Goal: Information Seeking & Learning: Learn about a topic

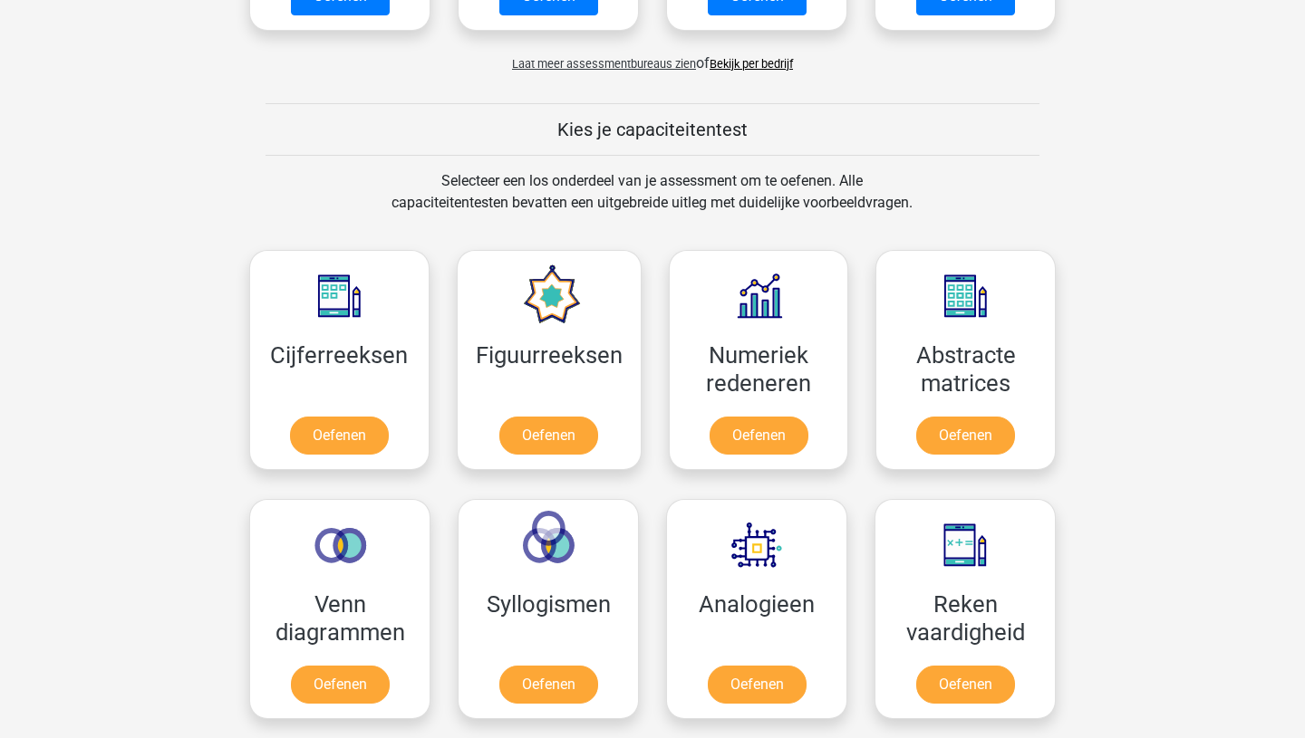
scroll to position [726, 0]
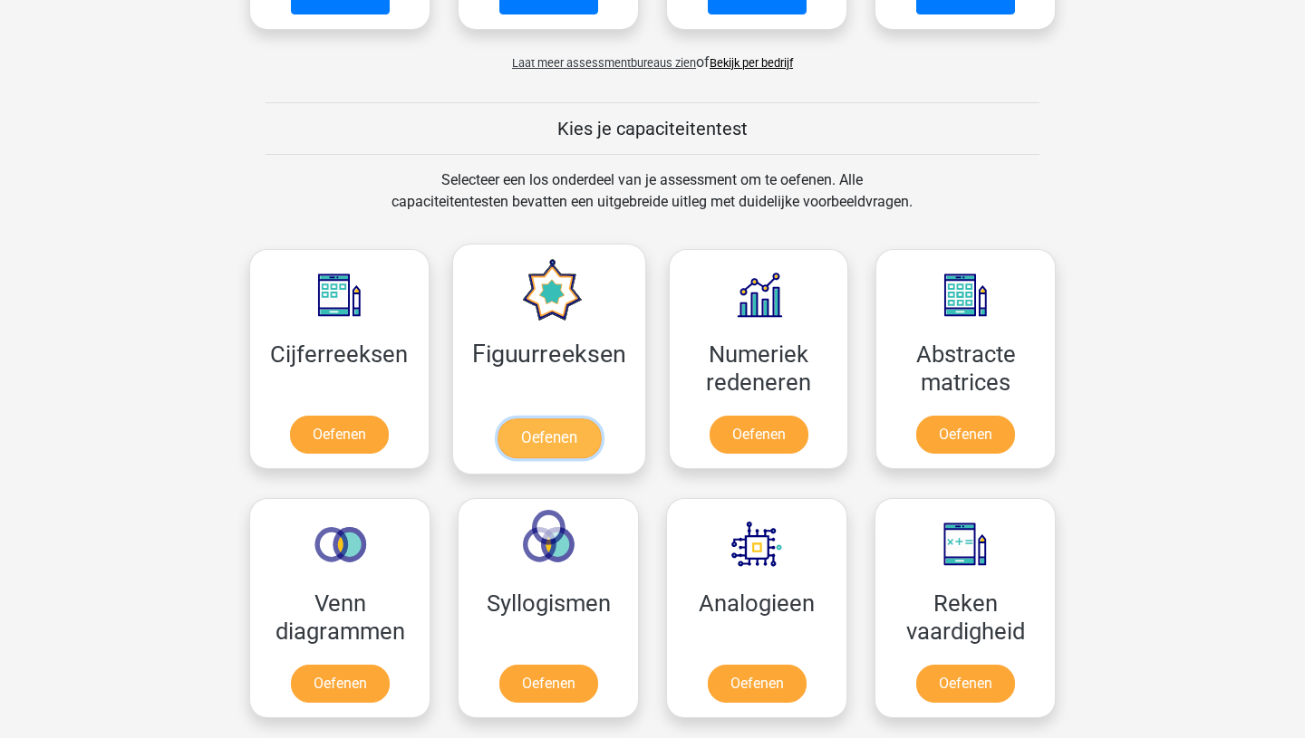
click at [574, 444] on link "Oefenen" at bounding box center [548, 439] width 103 height 40
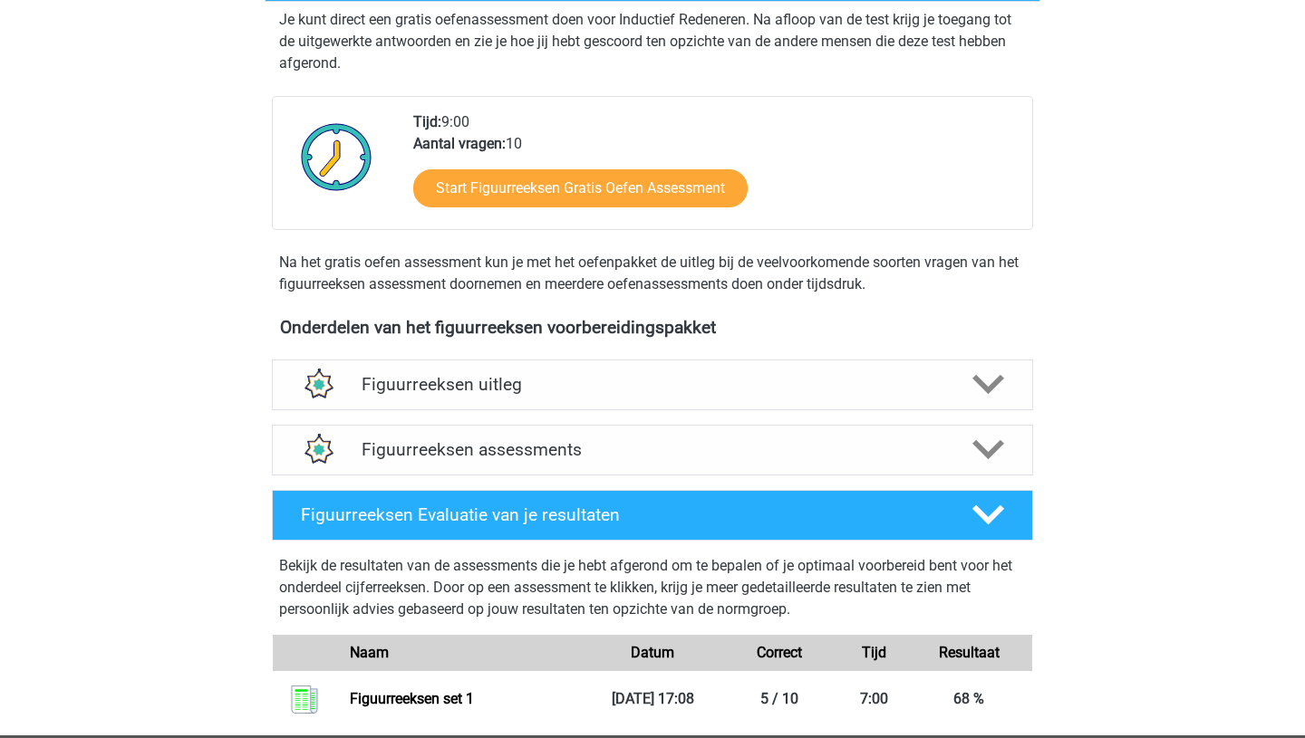
scroll to position [372, 0]
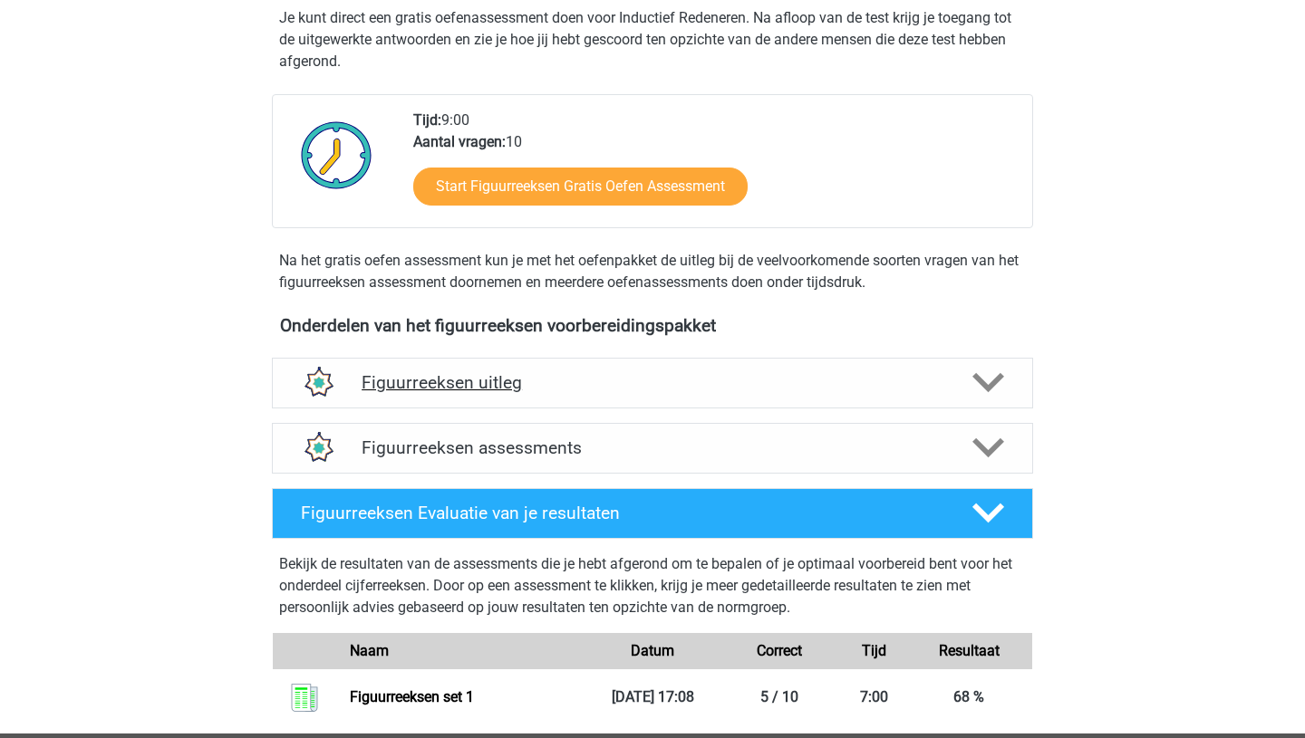
click at [981, 375] on icon at bounding box center [988, 383] width 32 height 32
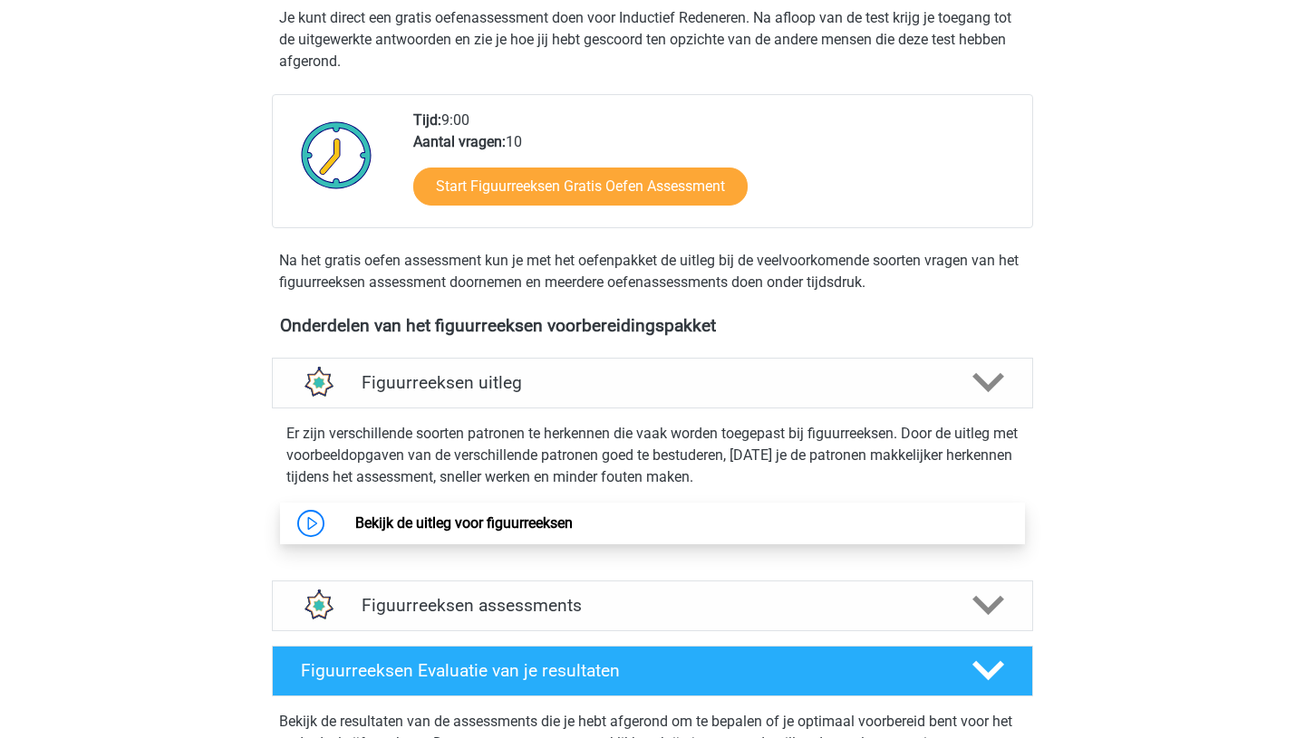
click at [355, 524] on link "Bekijk de uitleg voor figuurreeksen" at bounding box center [463, 523] width 217 height 17
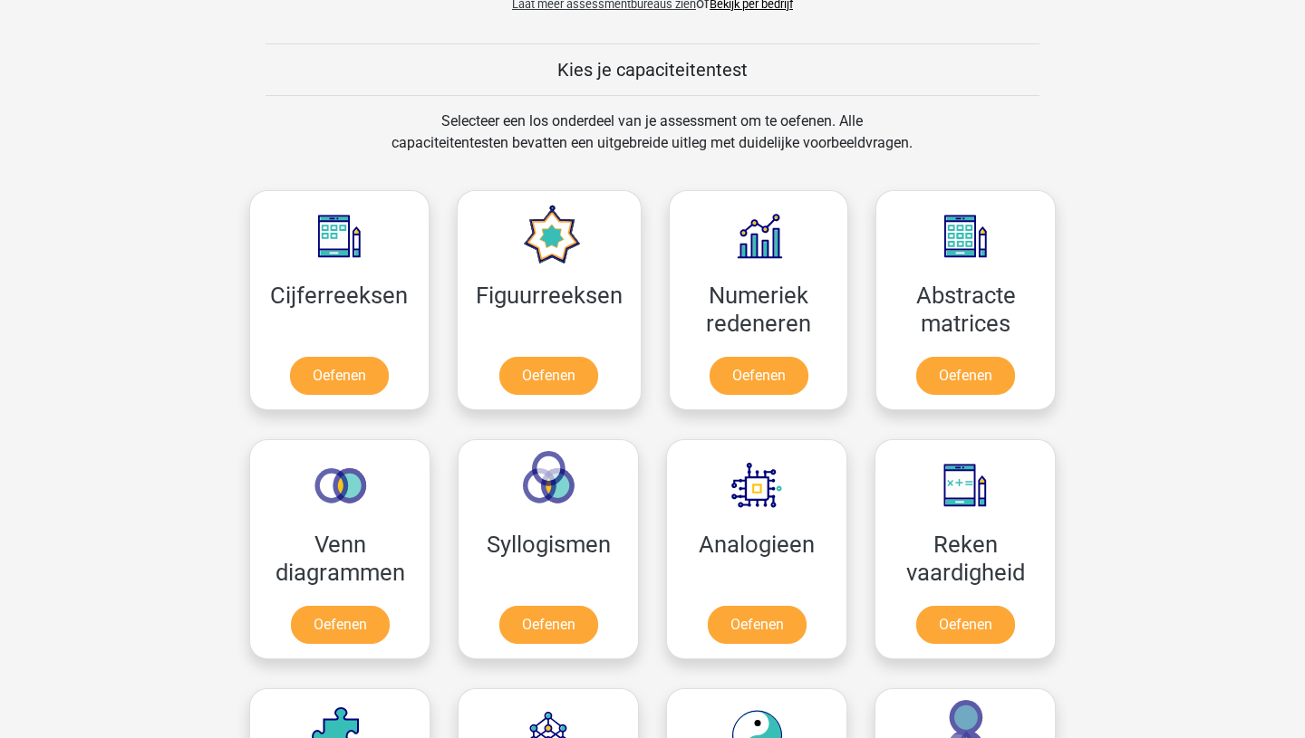
scroll to position [787, 0]
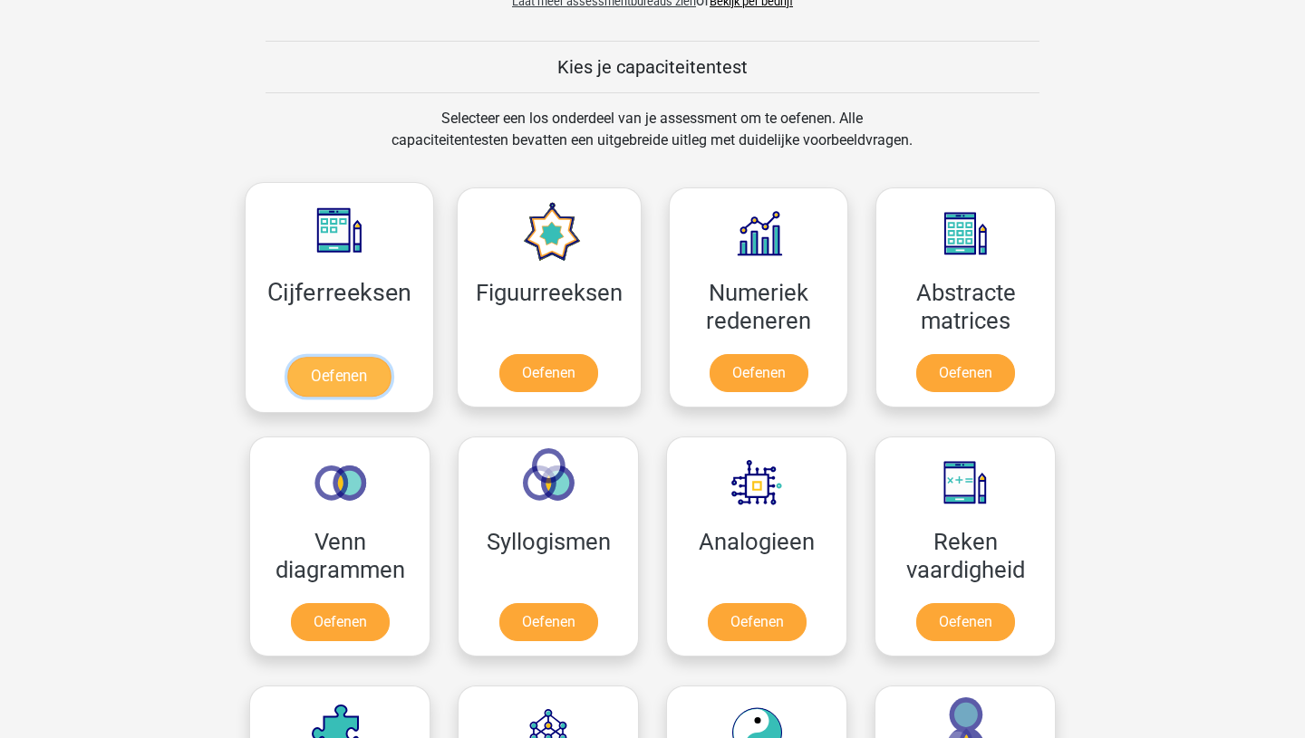
click at [337, 357] on link "Oefenen" at bounding box center [338, 377] width 103 height 40
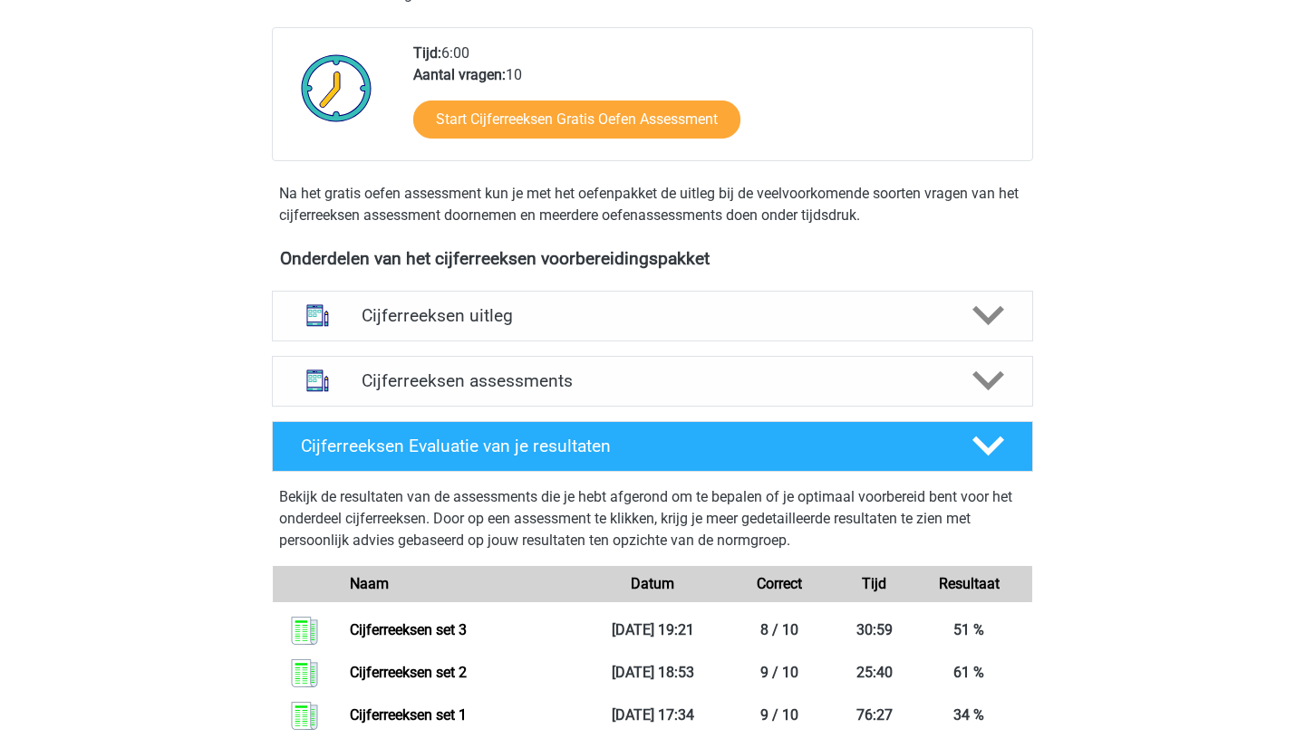
scroll to position [478, 0]
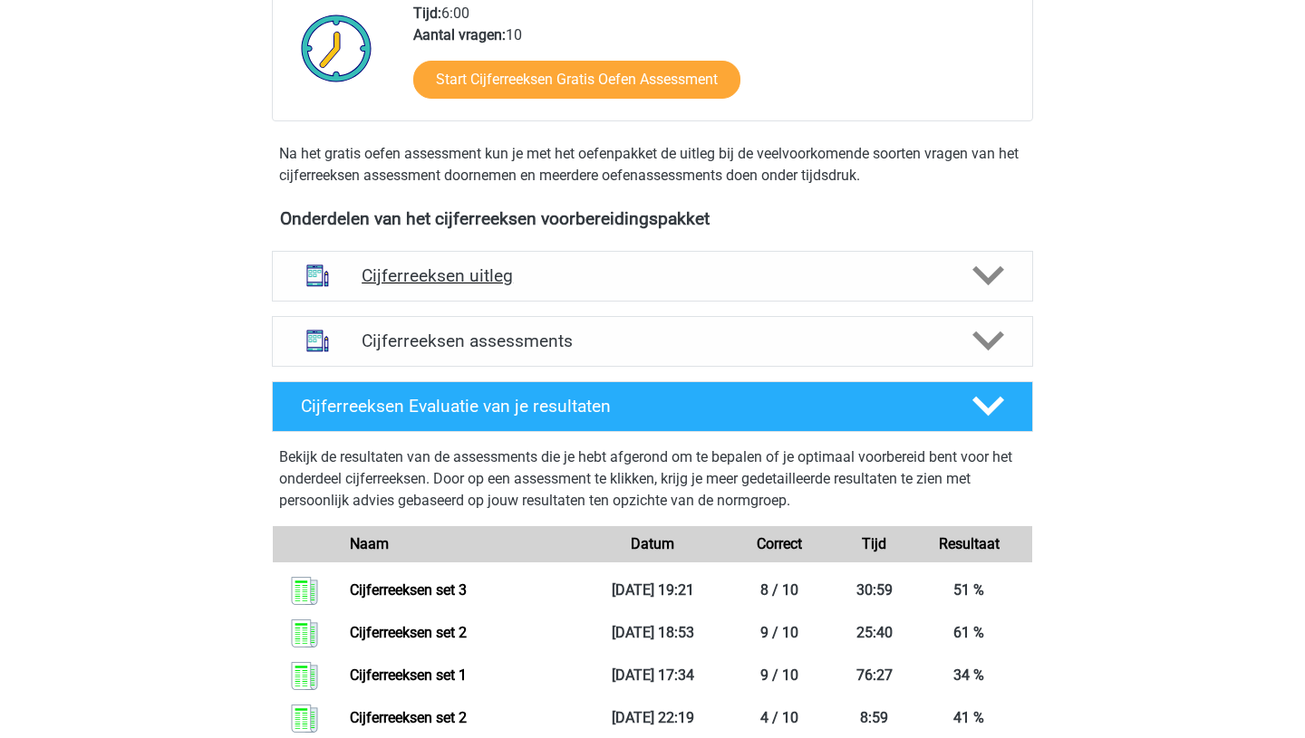
click at [998, 286] on polygon at bounding box center [988, 276] width 32 height 20
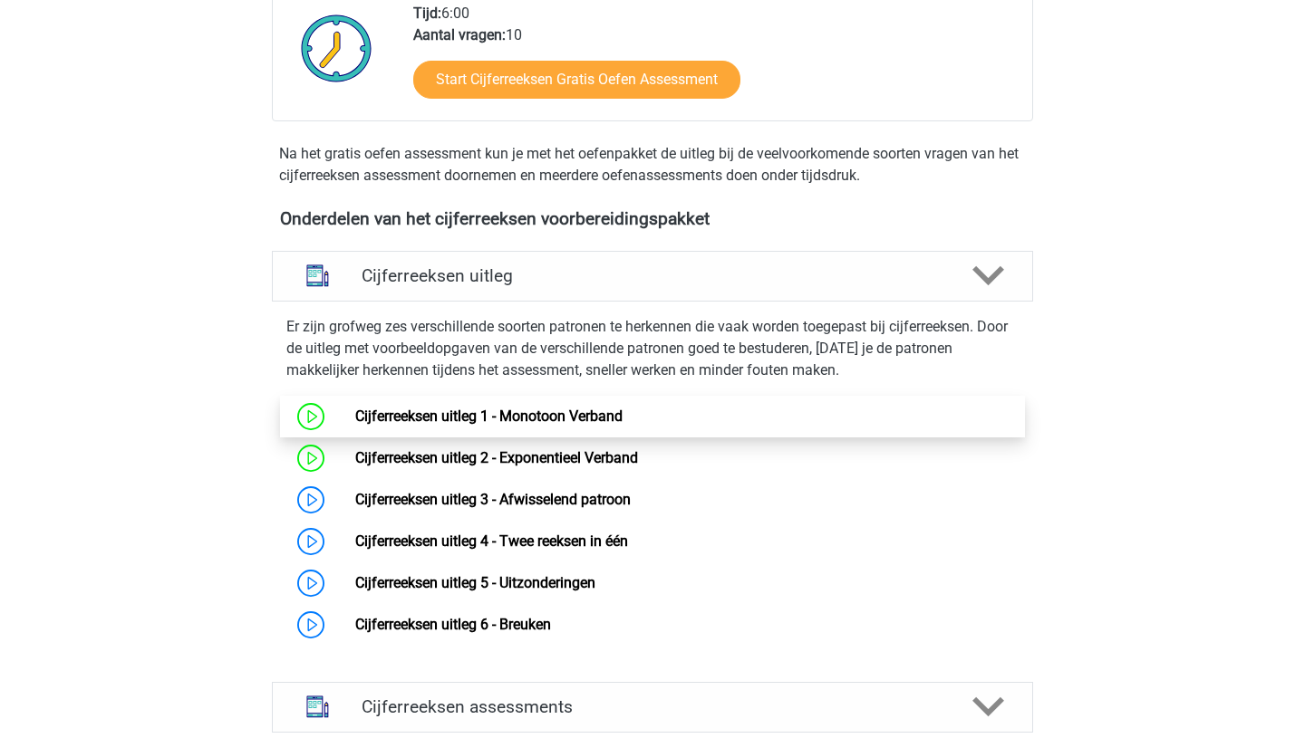
click at [372, 425] on link "Cijferreeksen uitleg 1 - Monotoon Verband" at bounding box center [488, 416] width 267 height 17
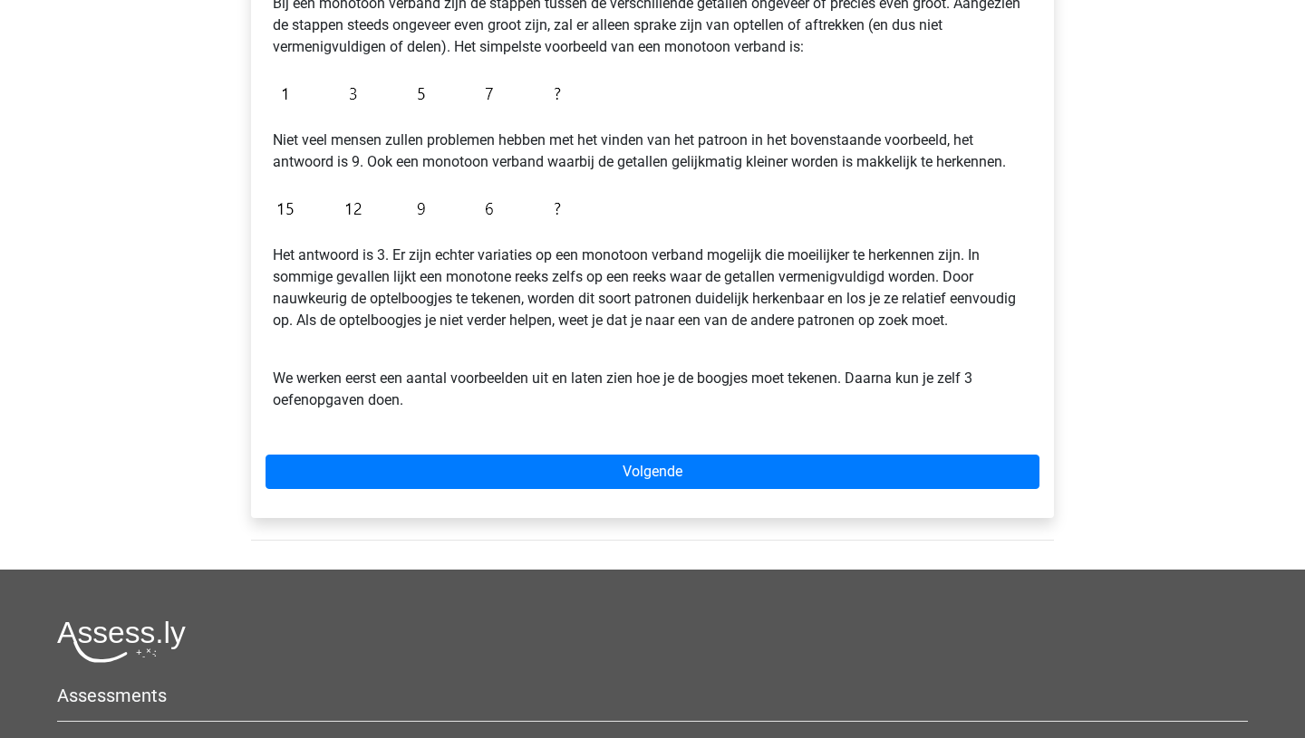
scroll to position [385, 0]
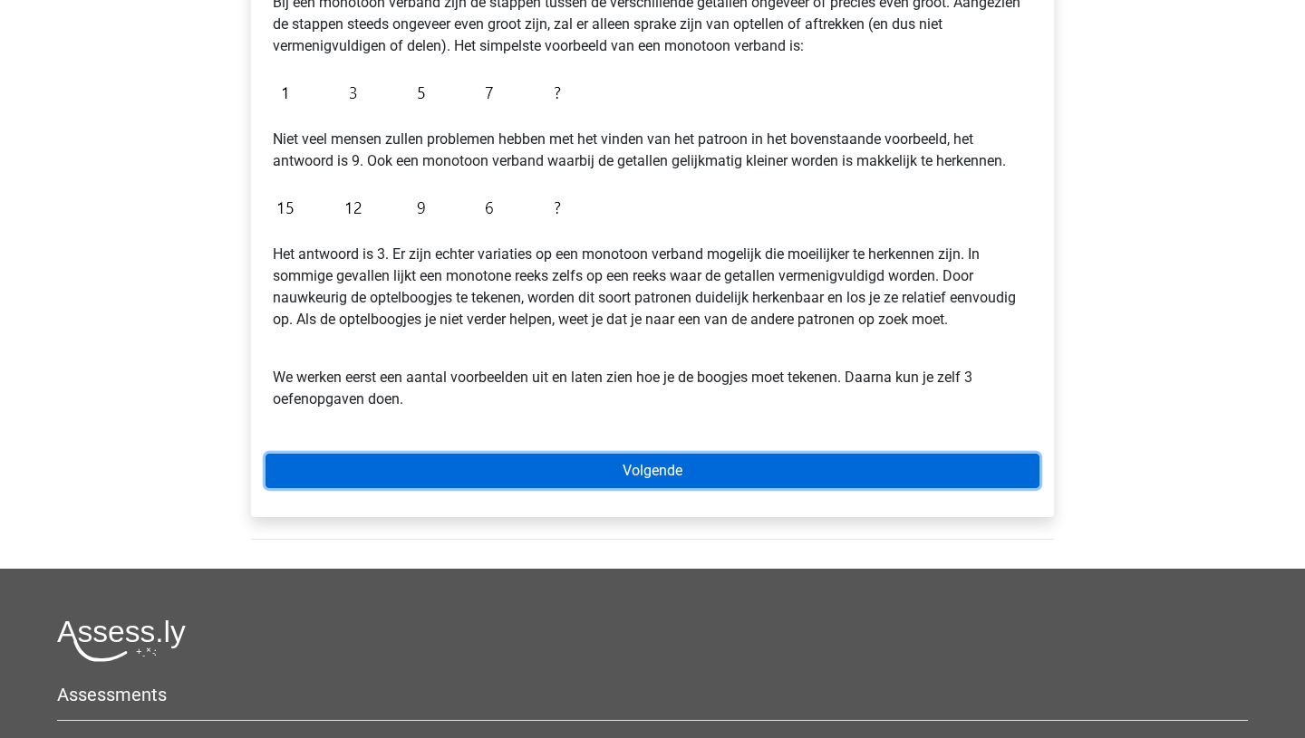
click at [688, 466] on link "Volgende" at bounding box center [652, 471] width 774 height 34
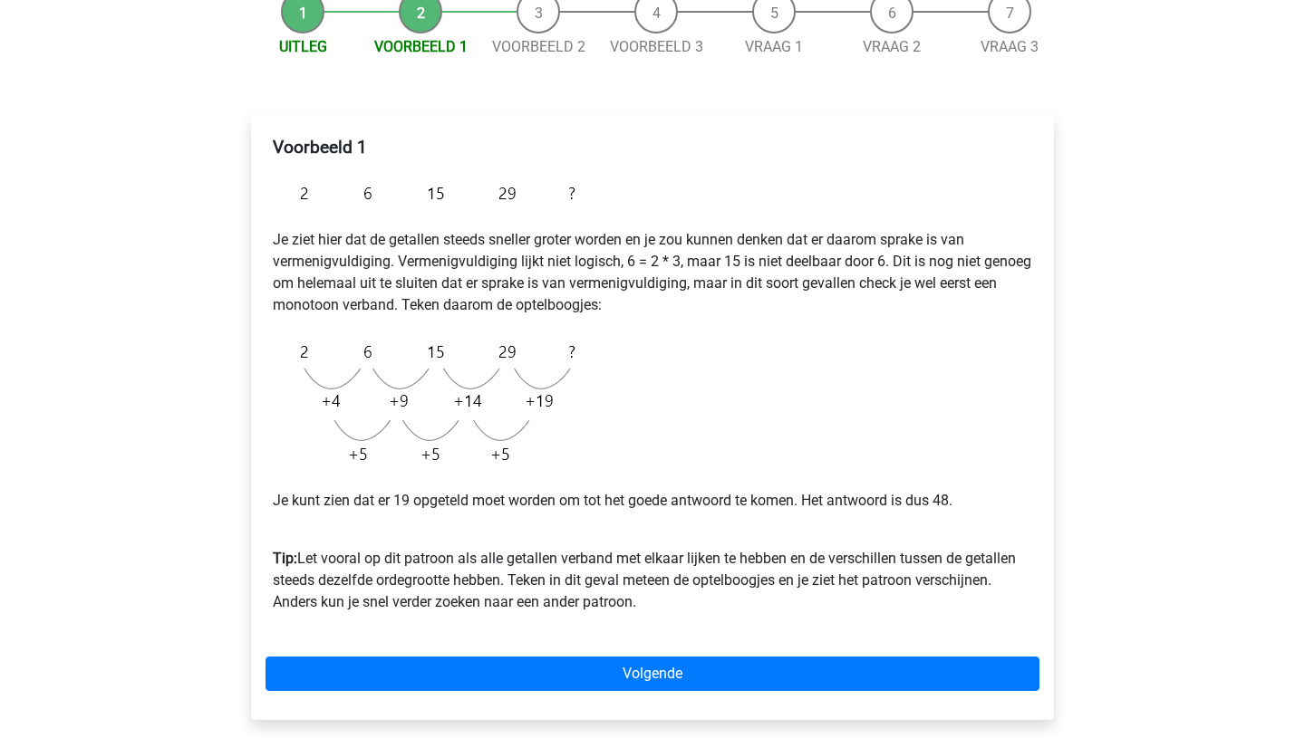
scroll to position [213, 0]
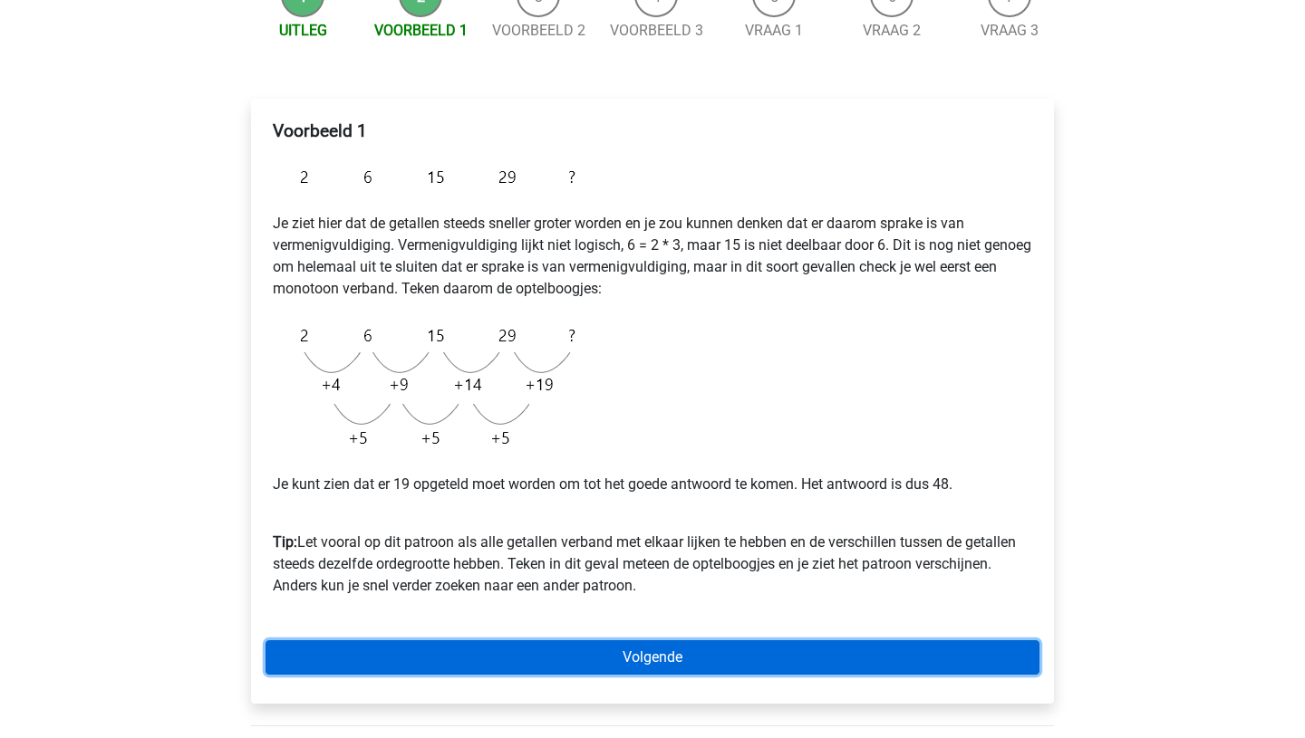
click at [683, 658] on link "Volgende" at bounding box center [652, 658] width 774 height 34
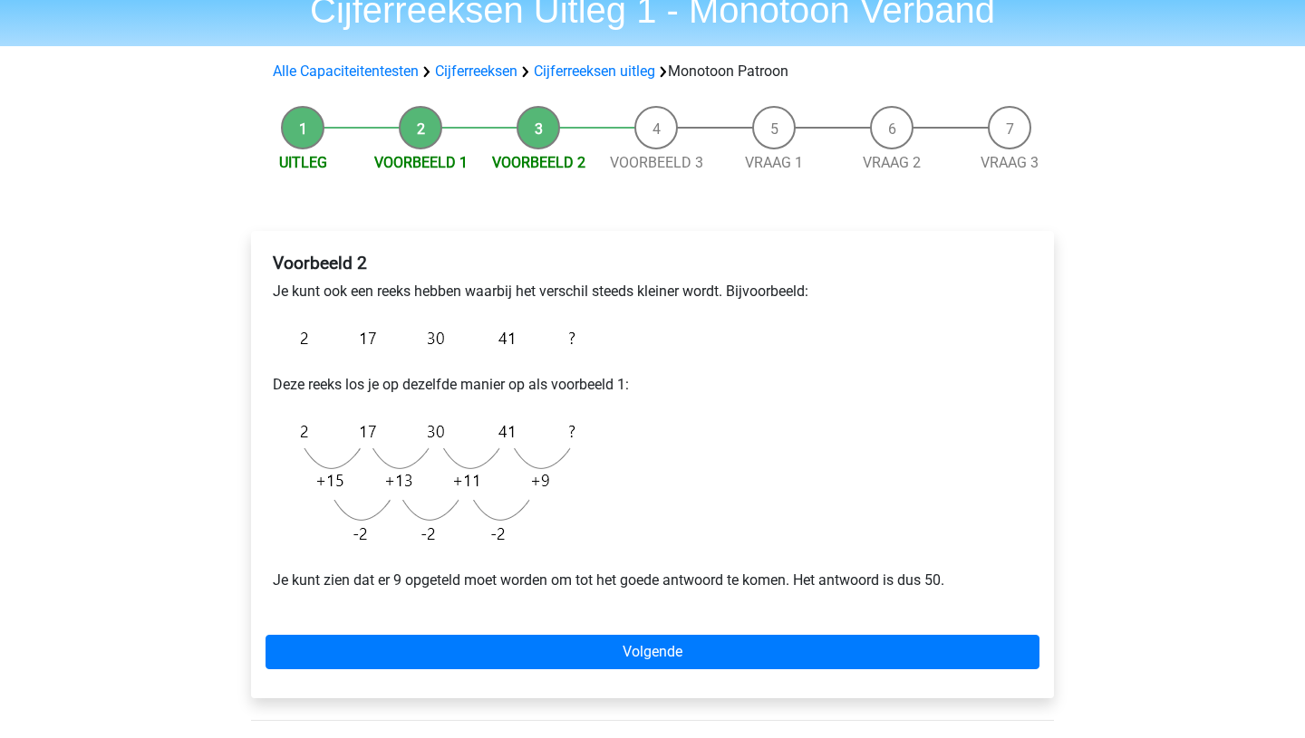
scroll to position [80, 0]
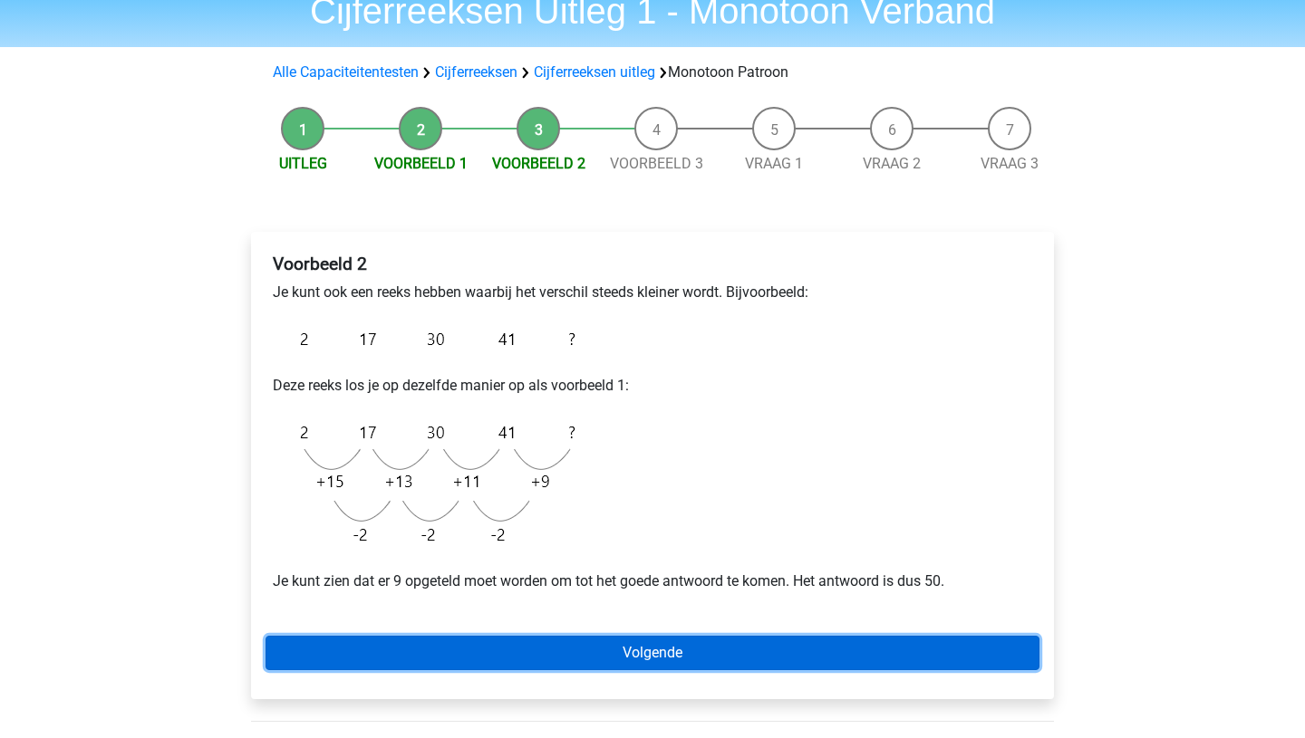
click at [683, 658] on link "Volgende" at bounding box center [652, 653] width 774 height 34
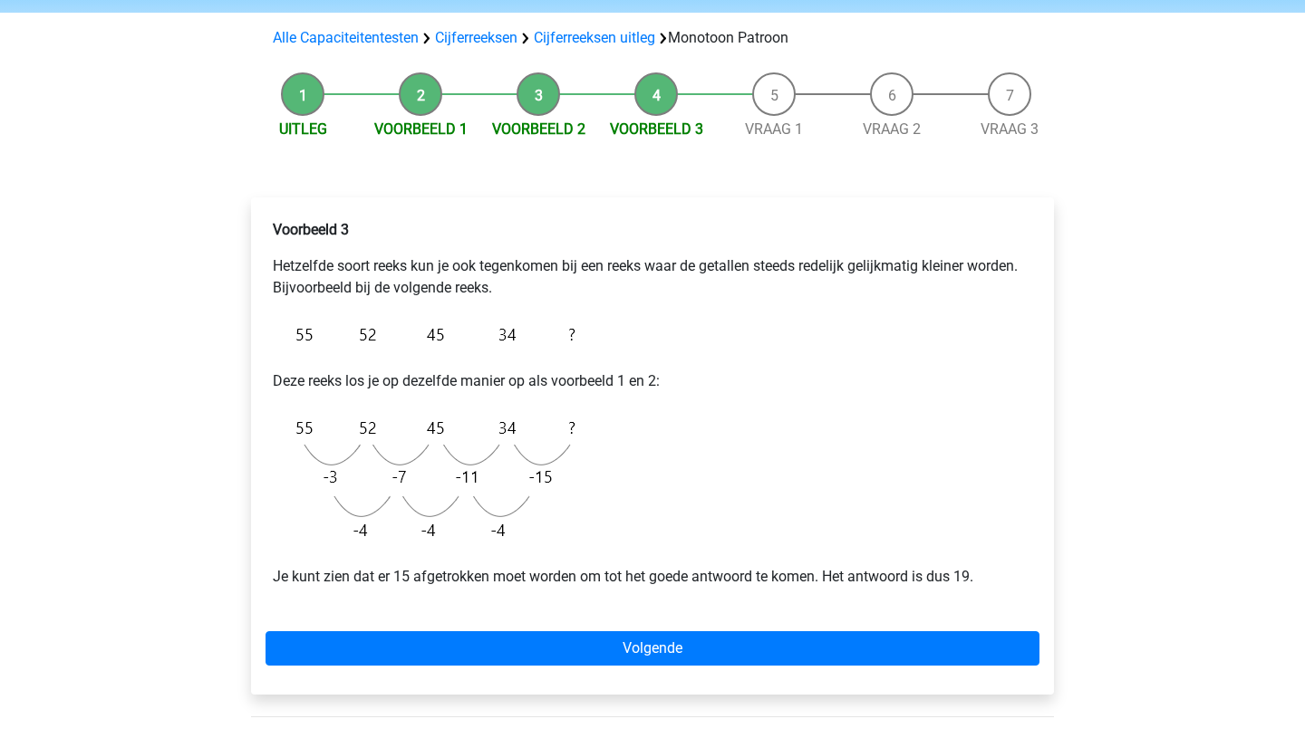
scroll to position [119, 0]
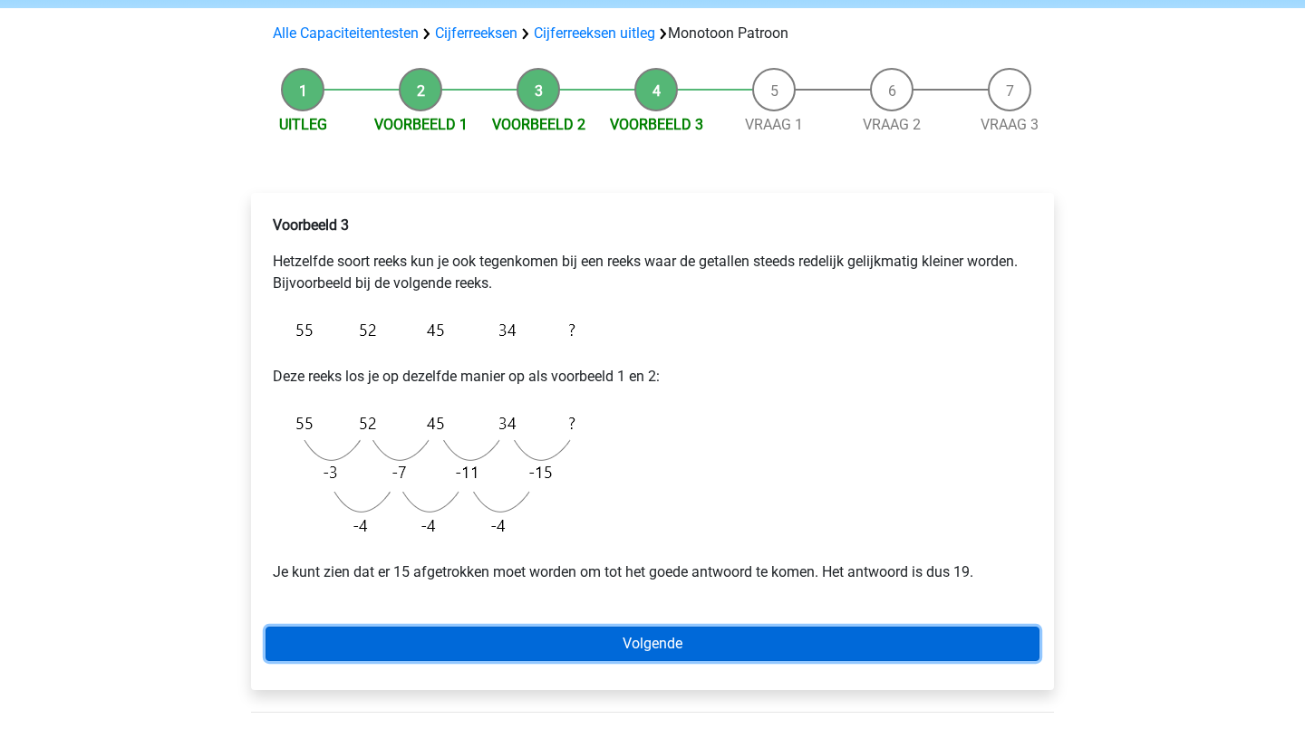
click at [680, 642] on link "Volgende" at bounding box center [652, 644] width 774 height 34
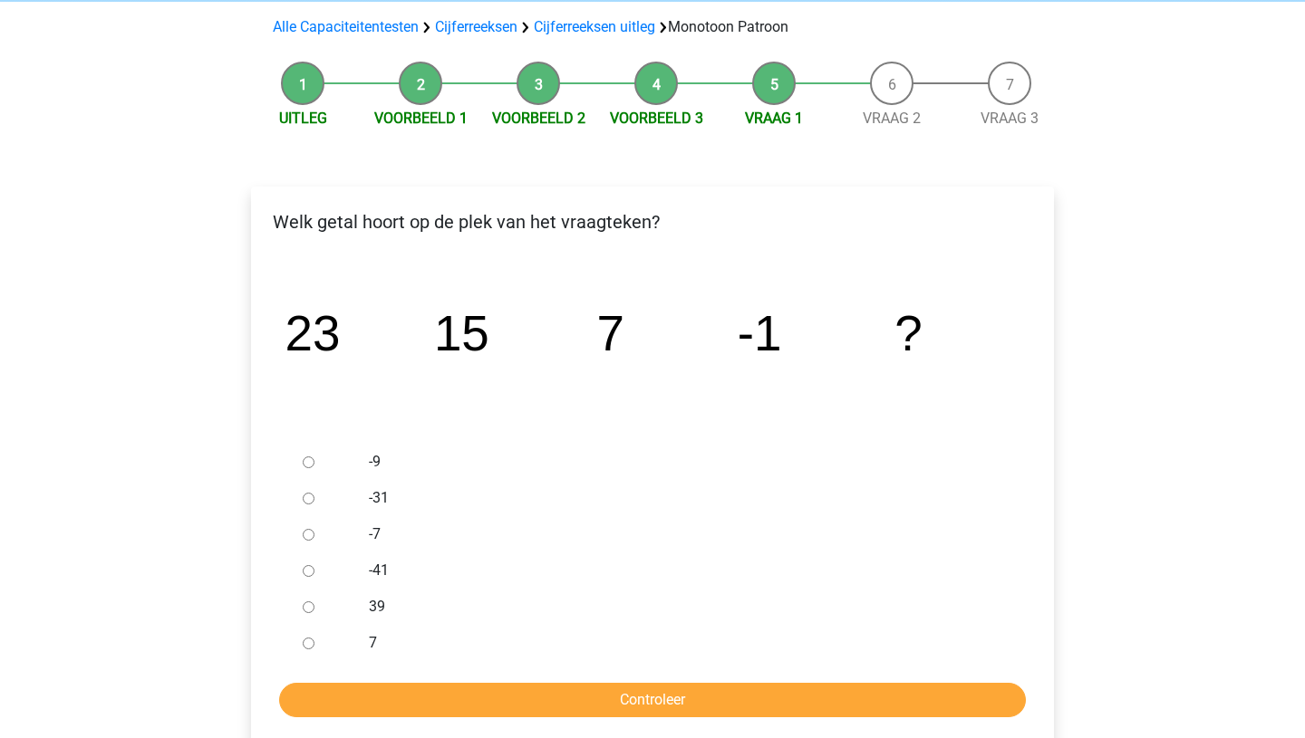
scroll to position [128, 0]
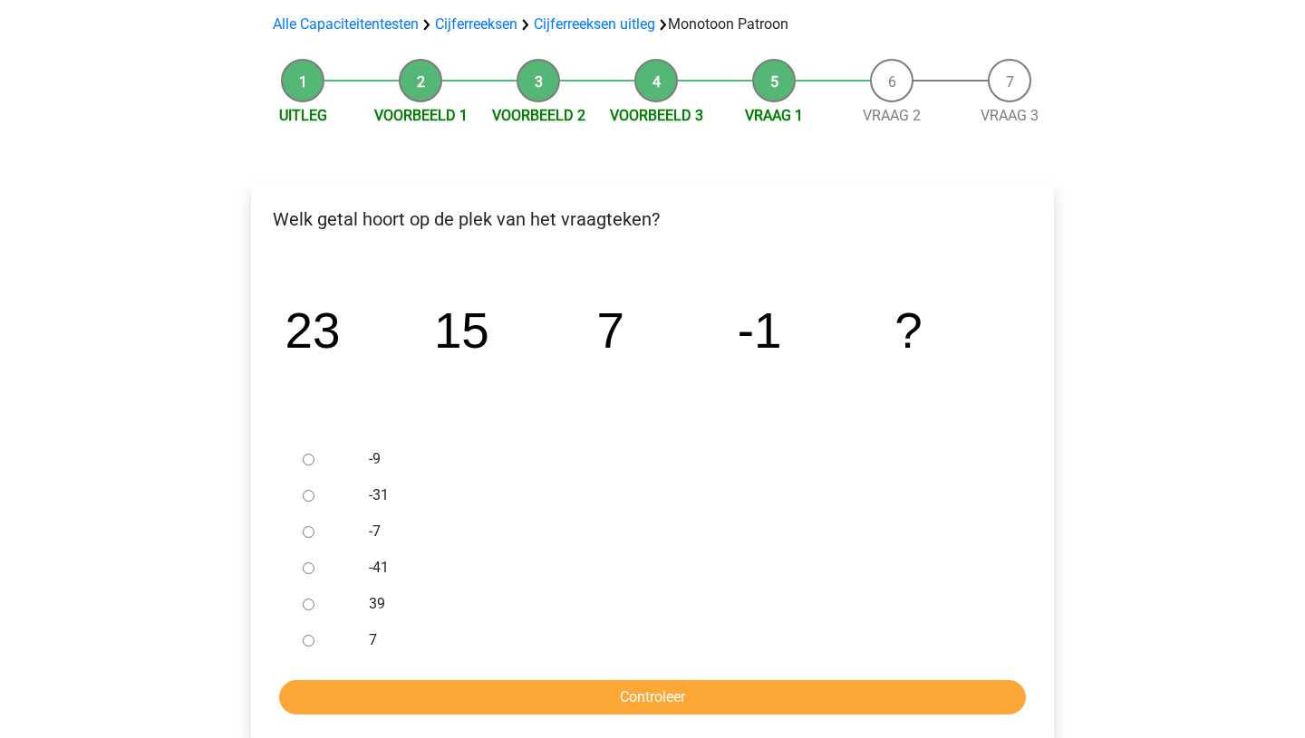
click at [307, 458] on input "-9" at bounding box center [309, 460] width 12 height 12
radio input "true"
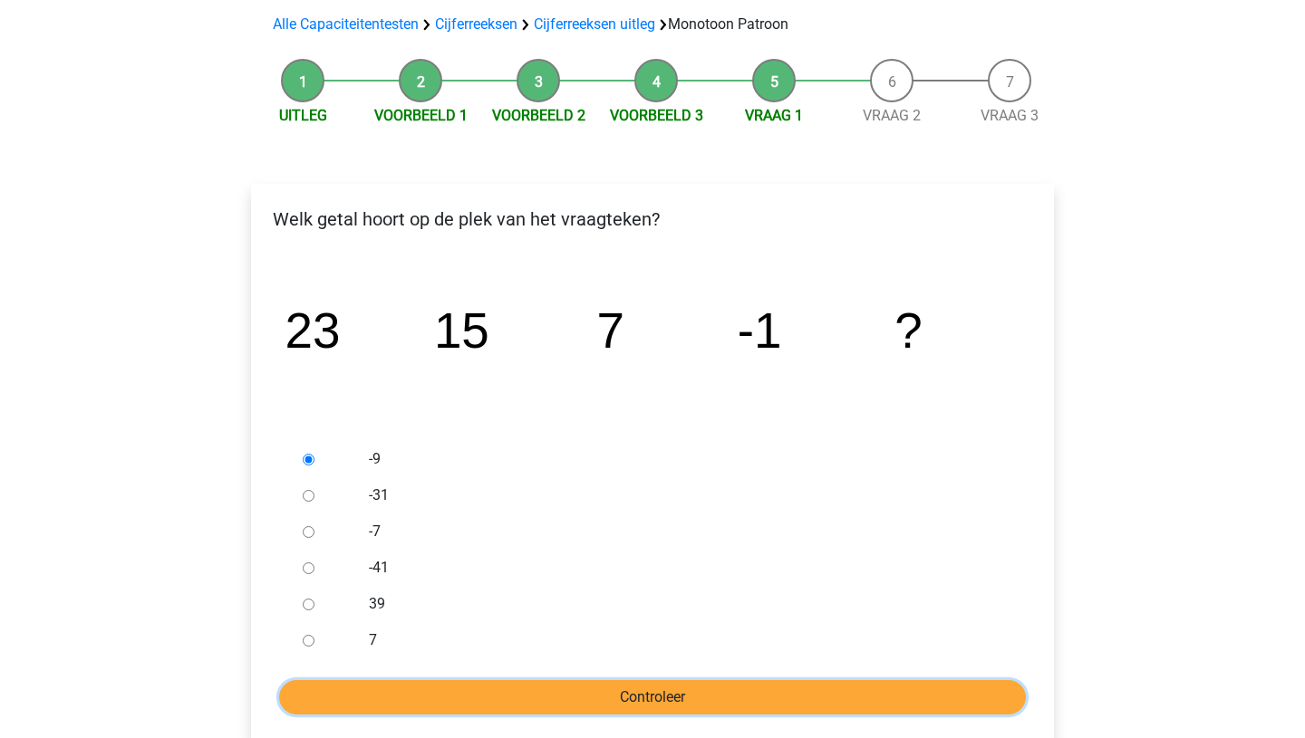
click at [644, 693] on input "Controleer" at bounding box center [652, 697] width 747 height 34
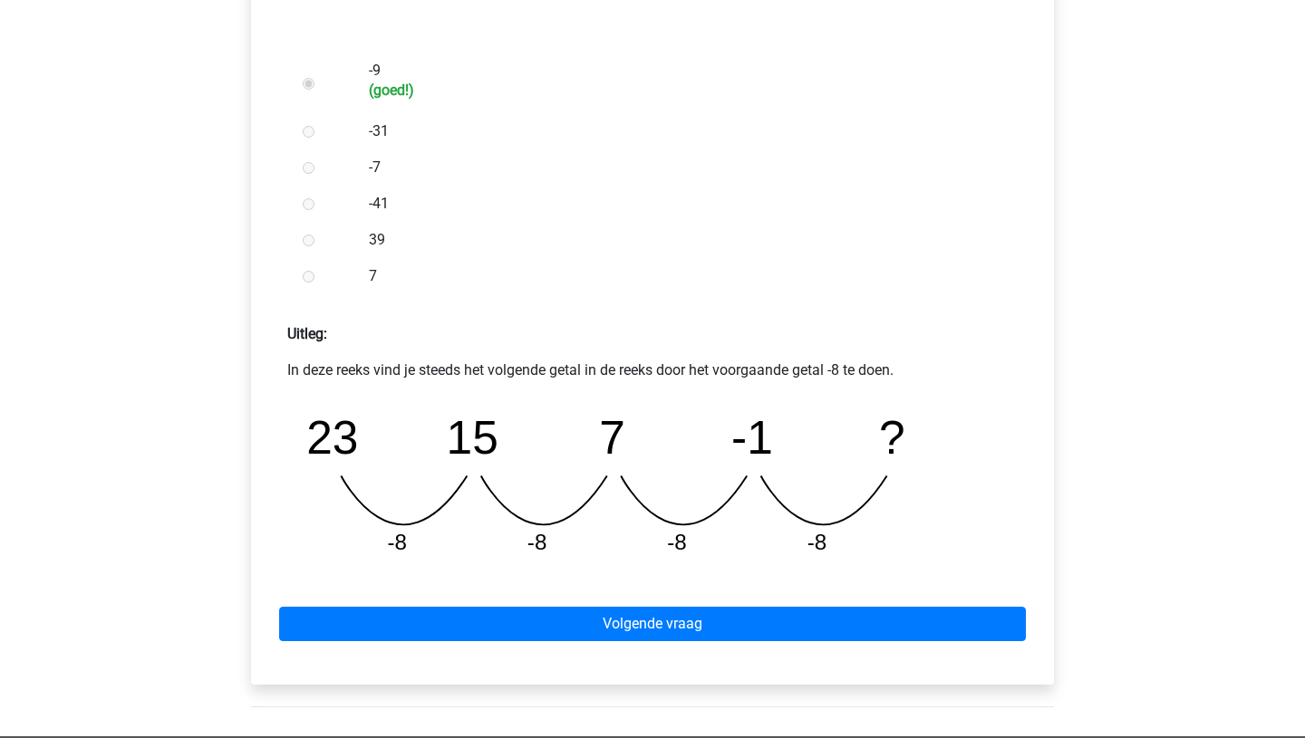
scroll to position [496, 0]
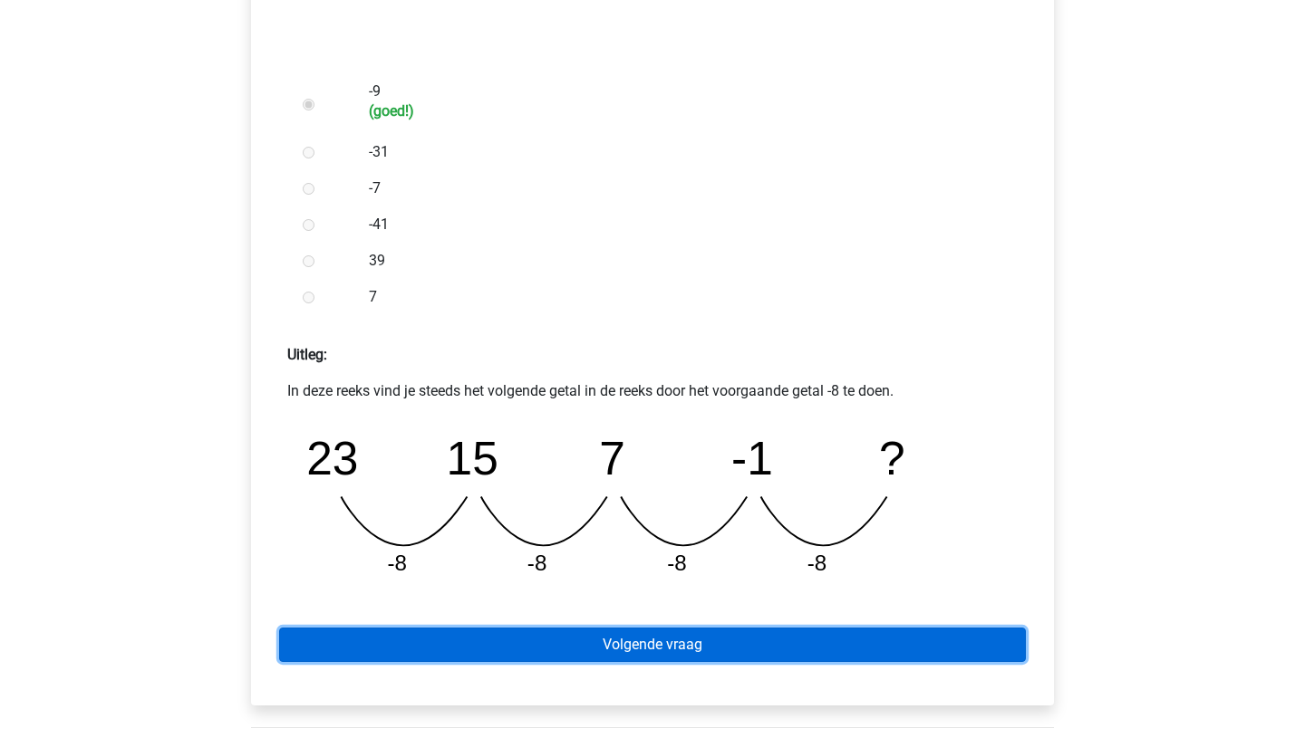
click at [639, 642] on link "Volgende vraag" at bounding box center [652, 645] width 747 height 34
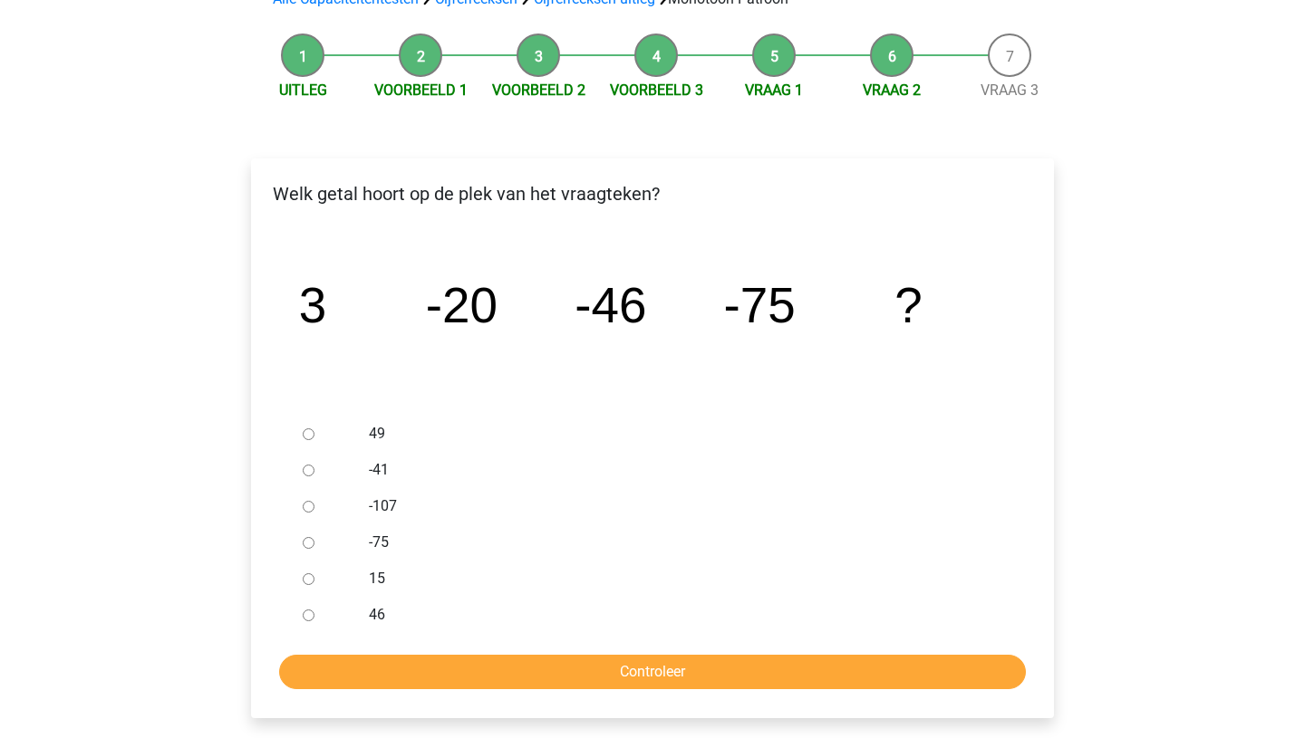
scroll to position [151, 0]
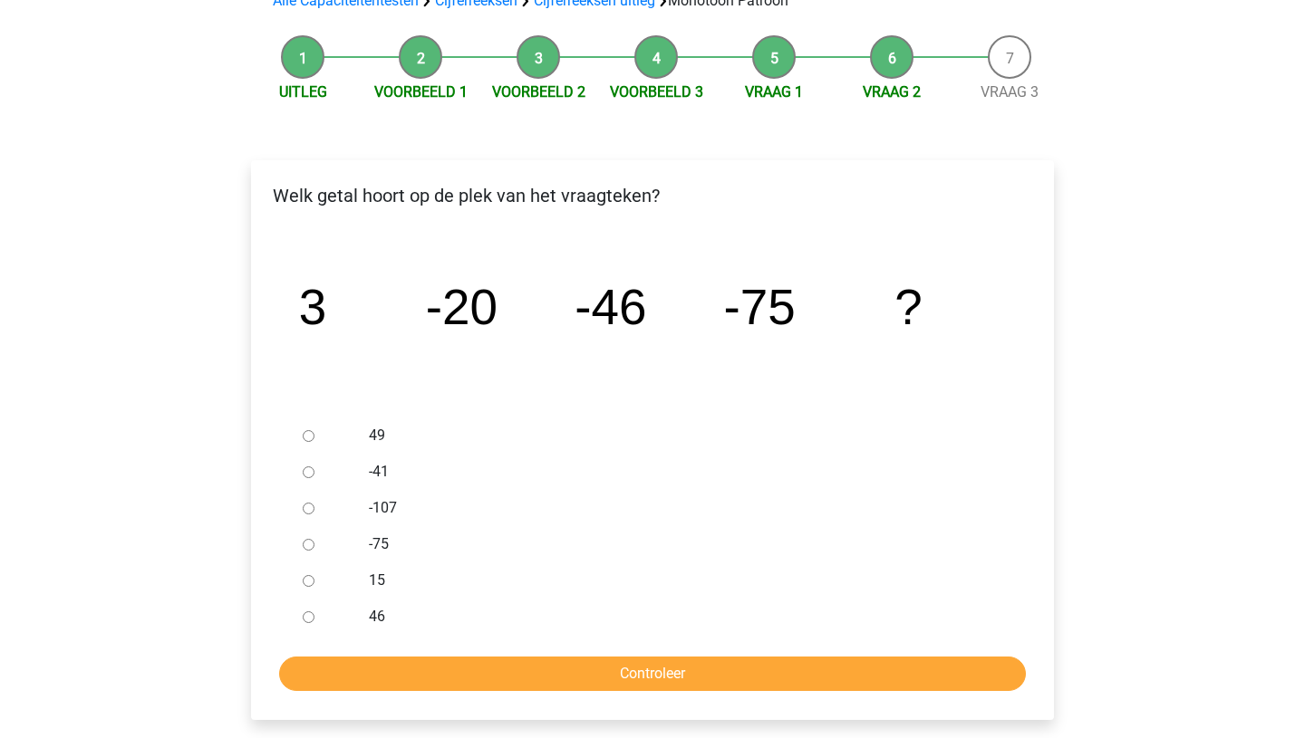
click at [309, 507] on input "-107" at bounding box center [309, 509] width 12 height 12
radio input "true"
click at [562, 680] on input "Controleer" at bounding box center [652, 674] width 747 height 34
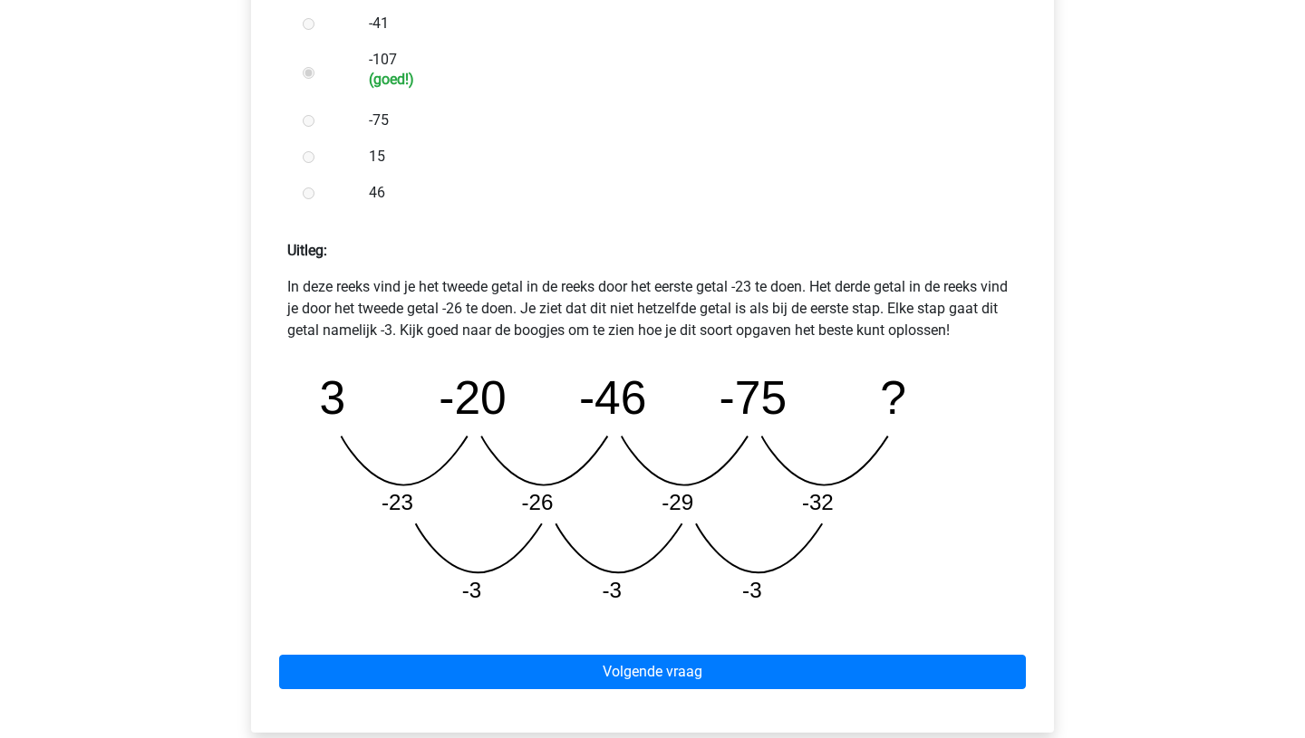
scroll to position [604, 0]
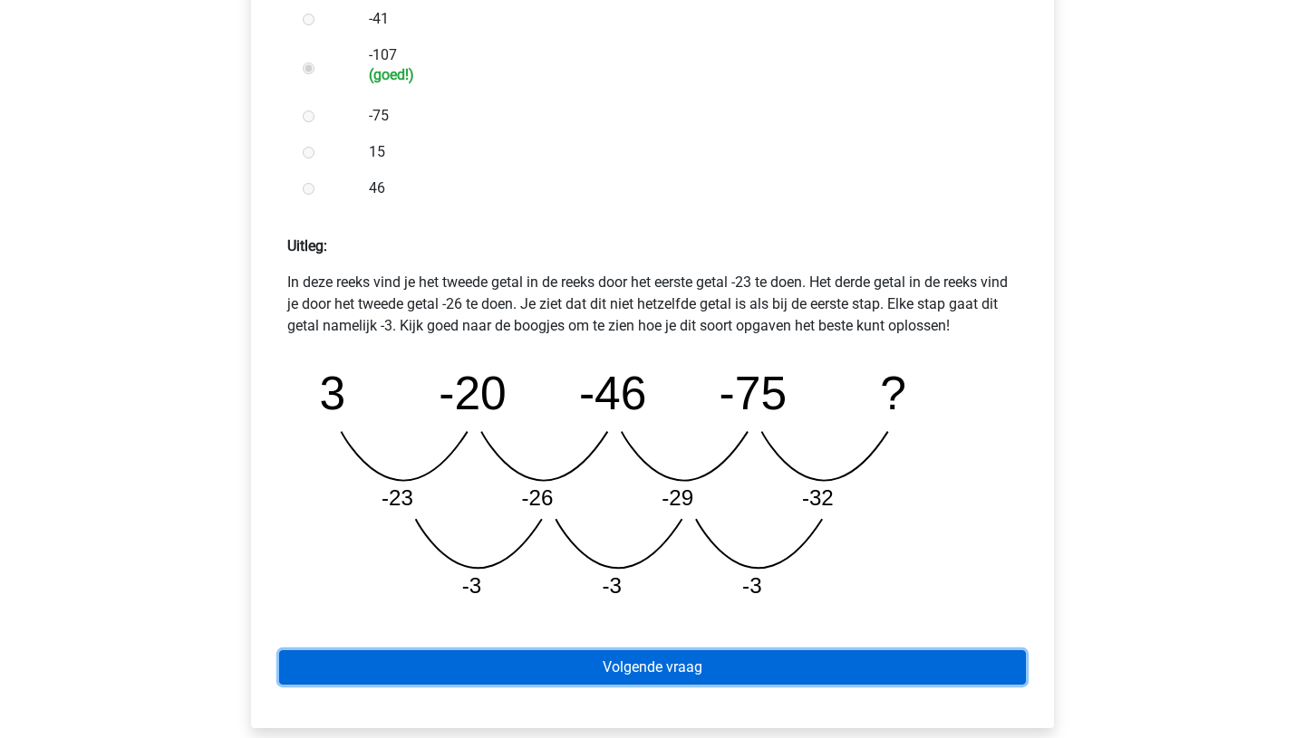
click at [690, 675] on link "Volgende vraag" at bounding box center [652, 668] width 747 height 34
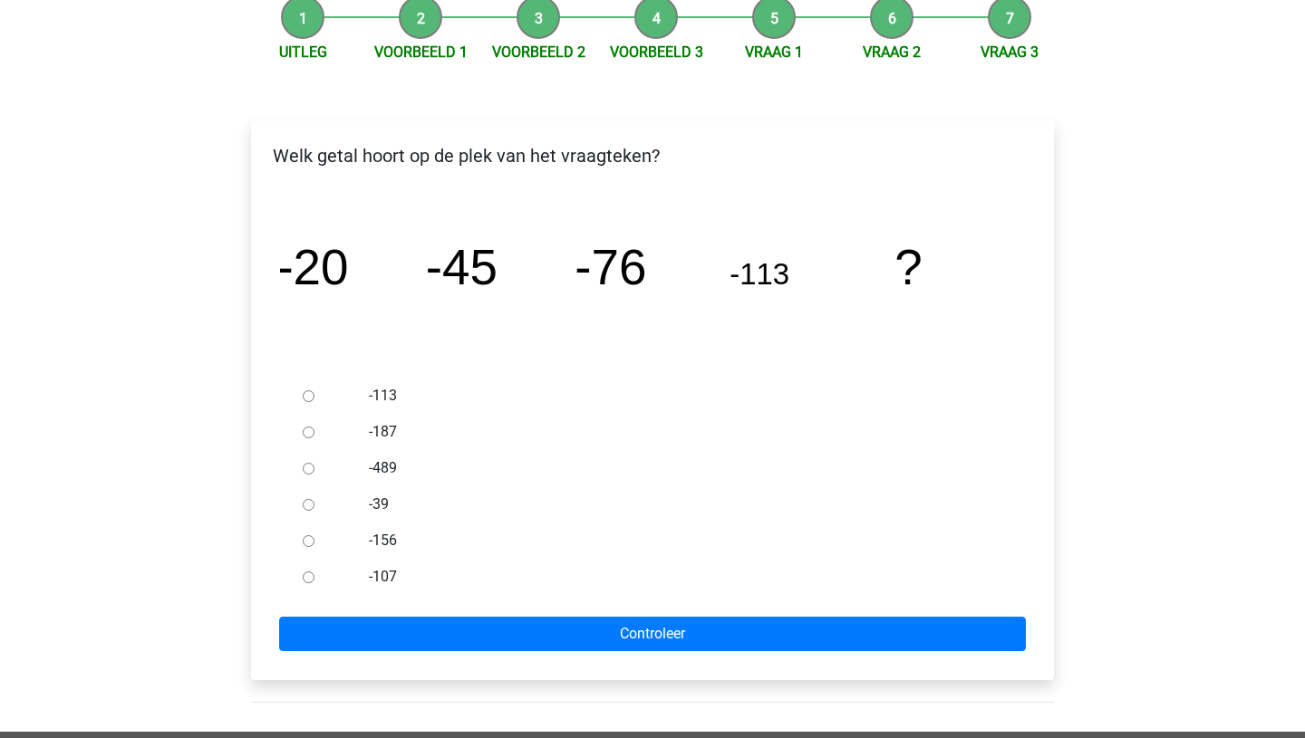
scroll to position [201, 0]
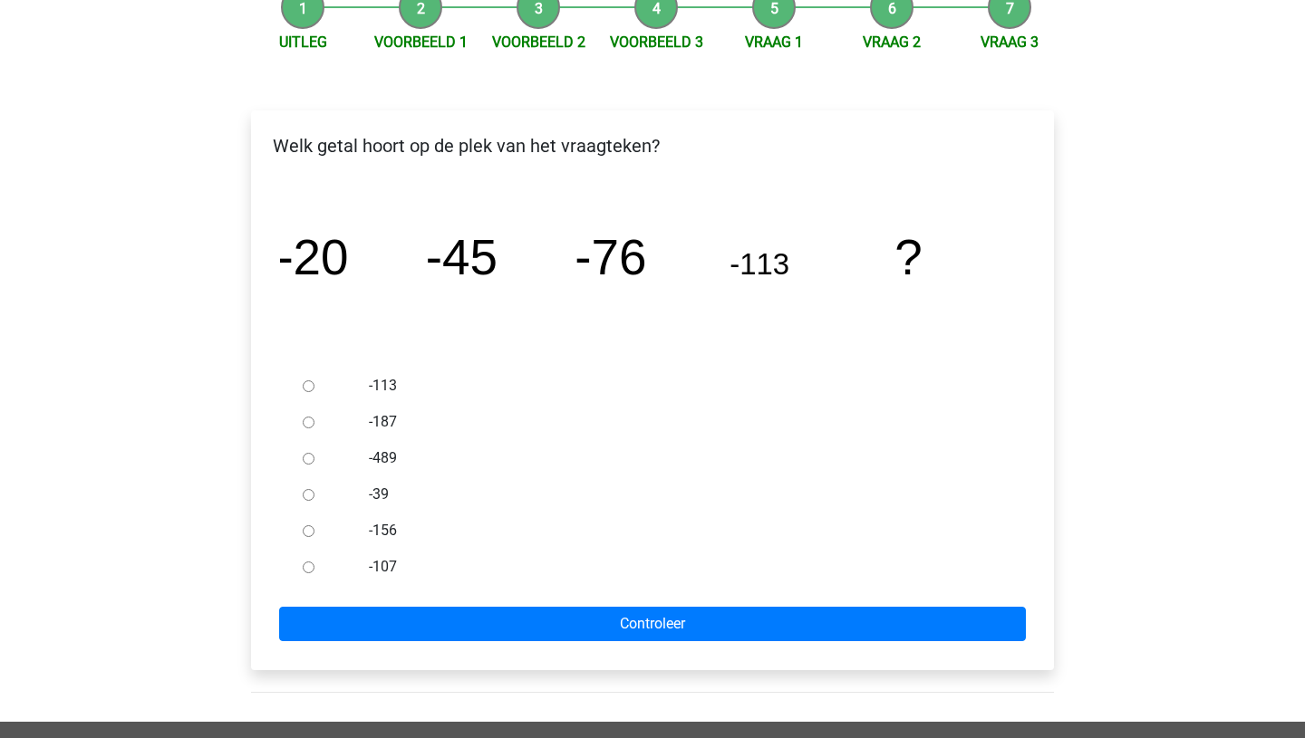
click at [309, 526] on input "-156" at bounding box center [309, 532] width 12 height 12
radio input "true"
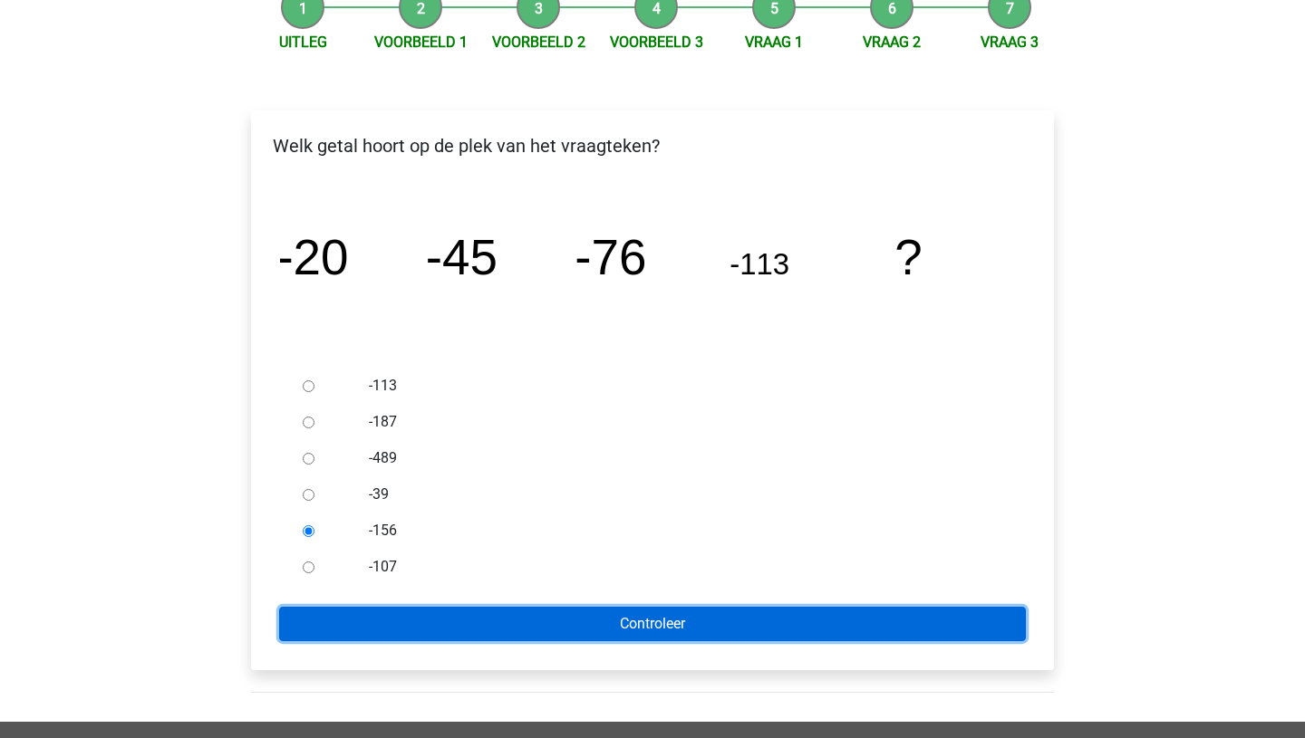
click at [563, 623] on input "Controleer" at bounding box center [652, 624] width 747 height 34
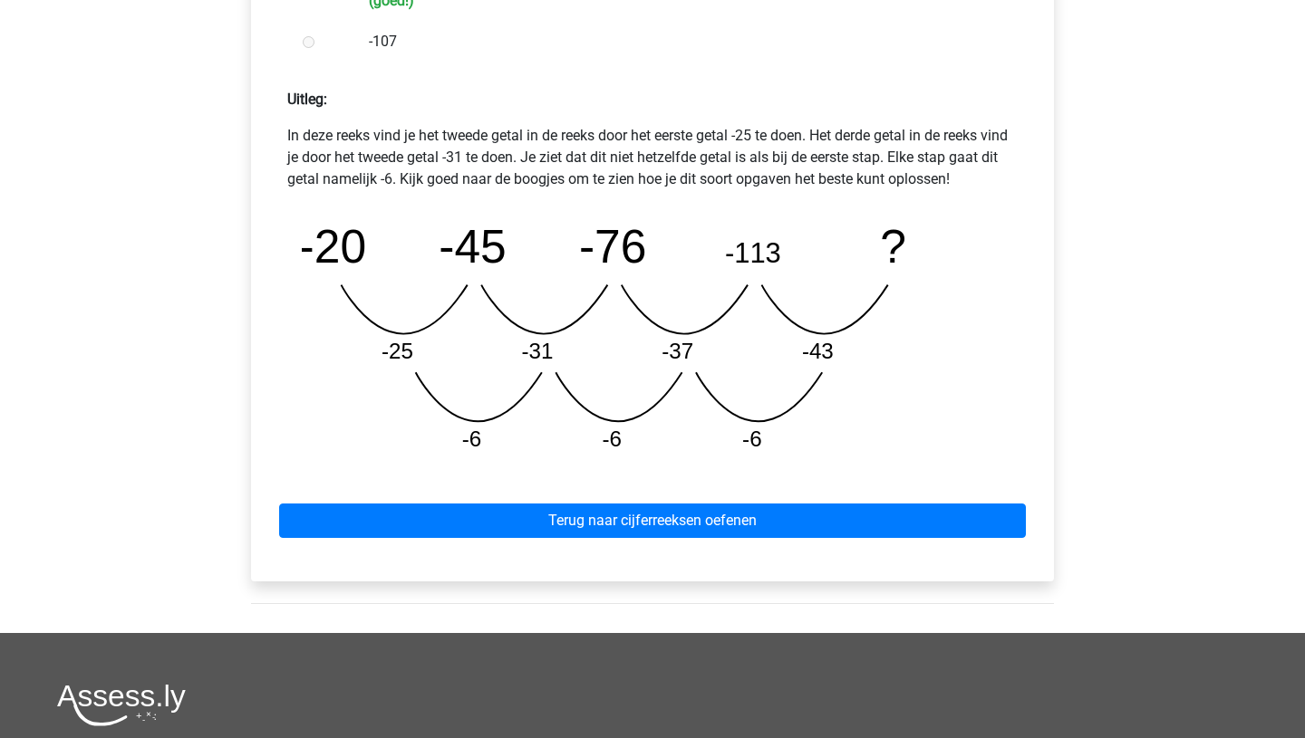
scroll to position [752, 0]
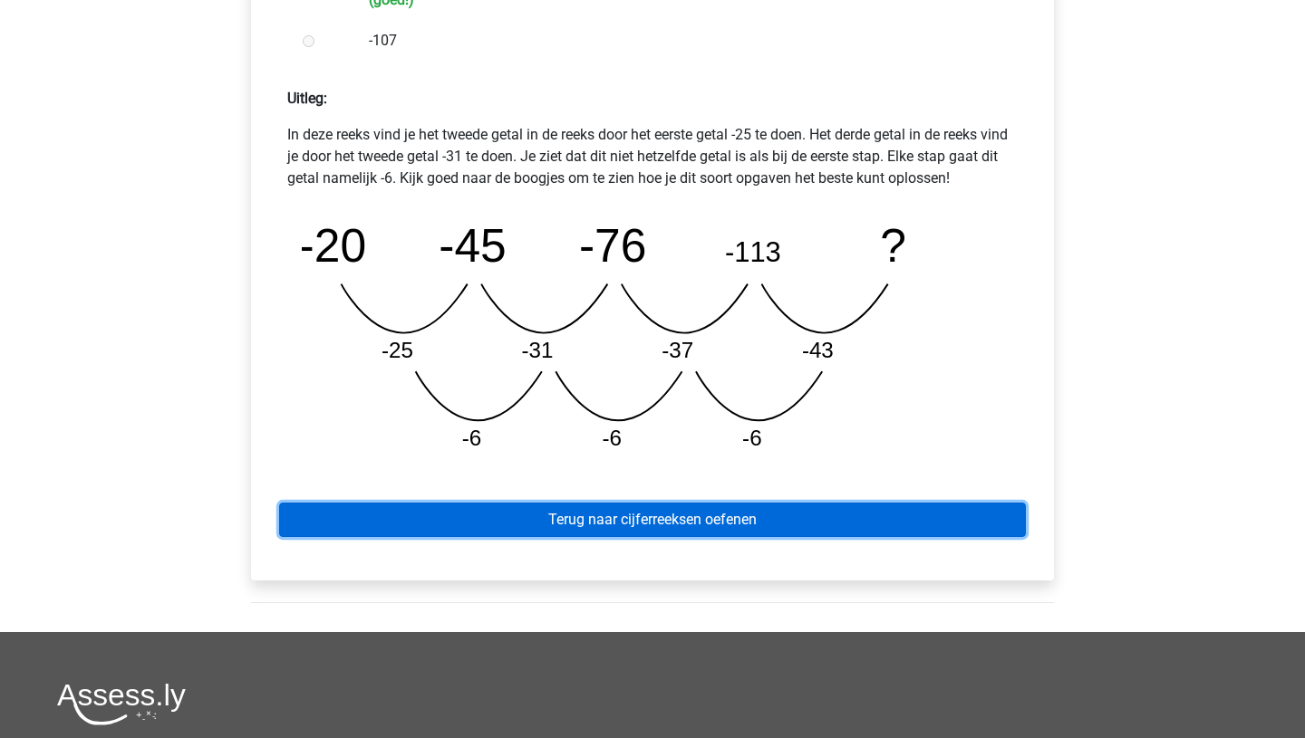
click at [617, 522] on link "Terug naar cijferreeksen oefenen" at bounding box center [652, 520] width 747 height 34
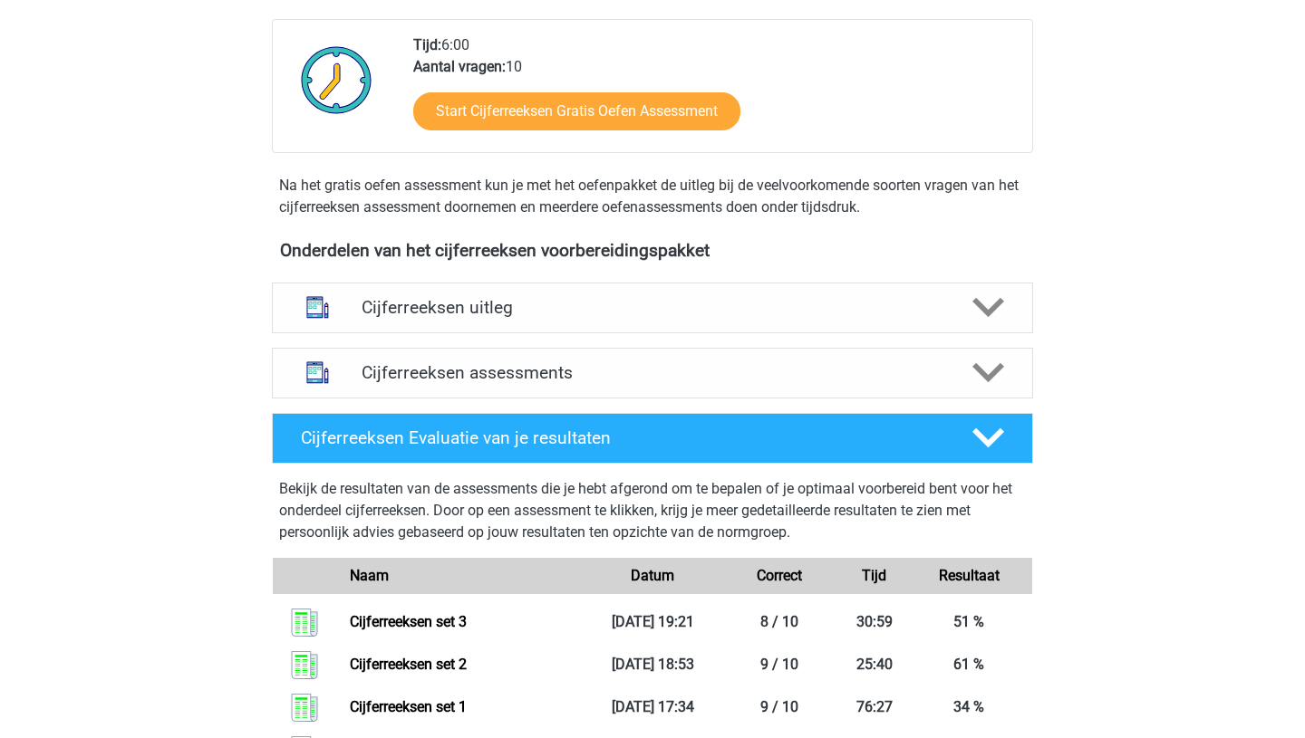
scroll to position [441, 0]
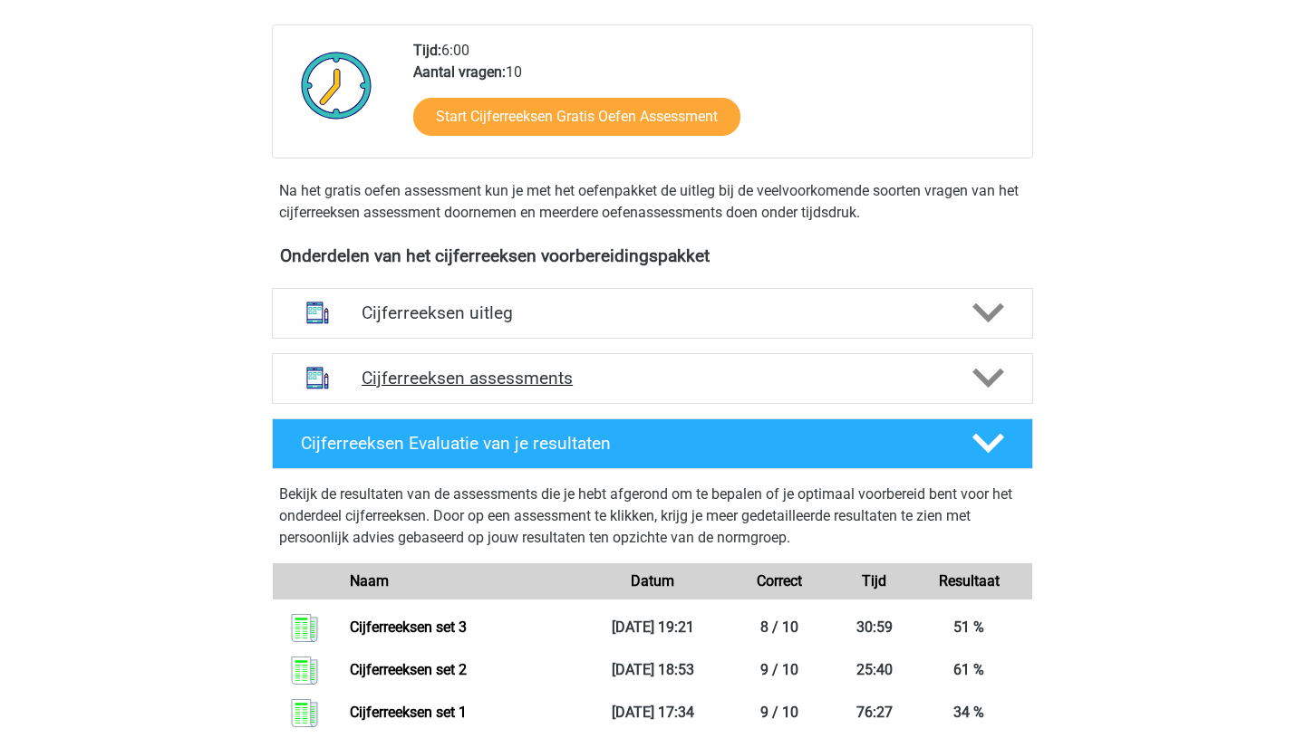
click at [989, 393] on icon at bounding box center [988, 378] width 32 height 32
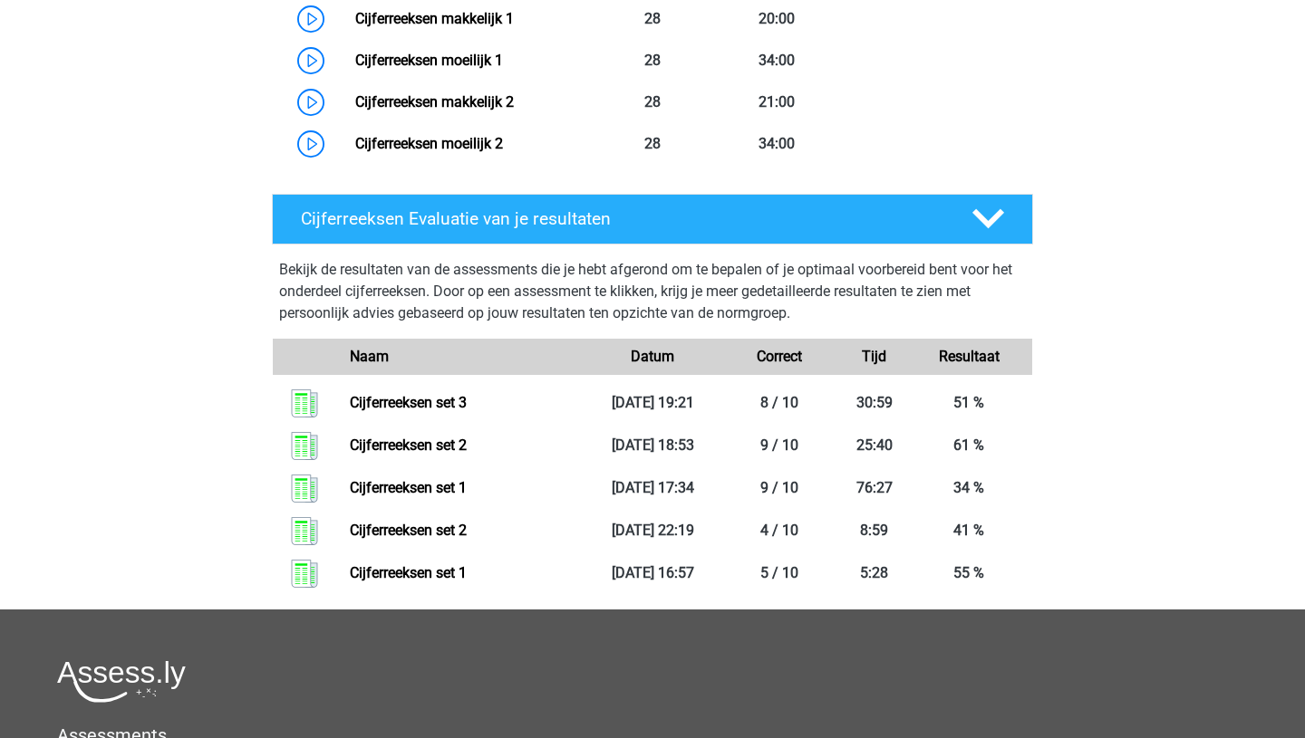
scroll to position [1887, 0]
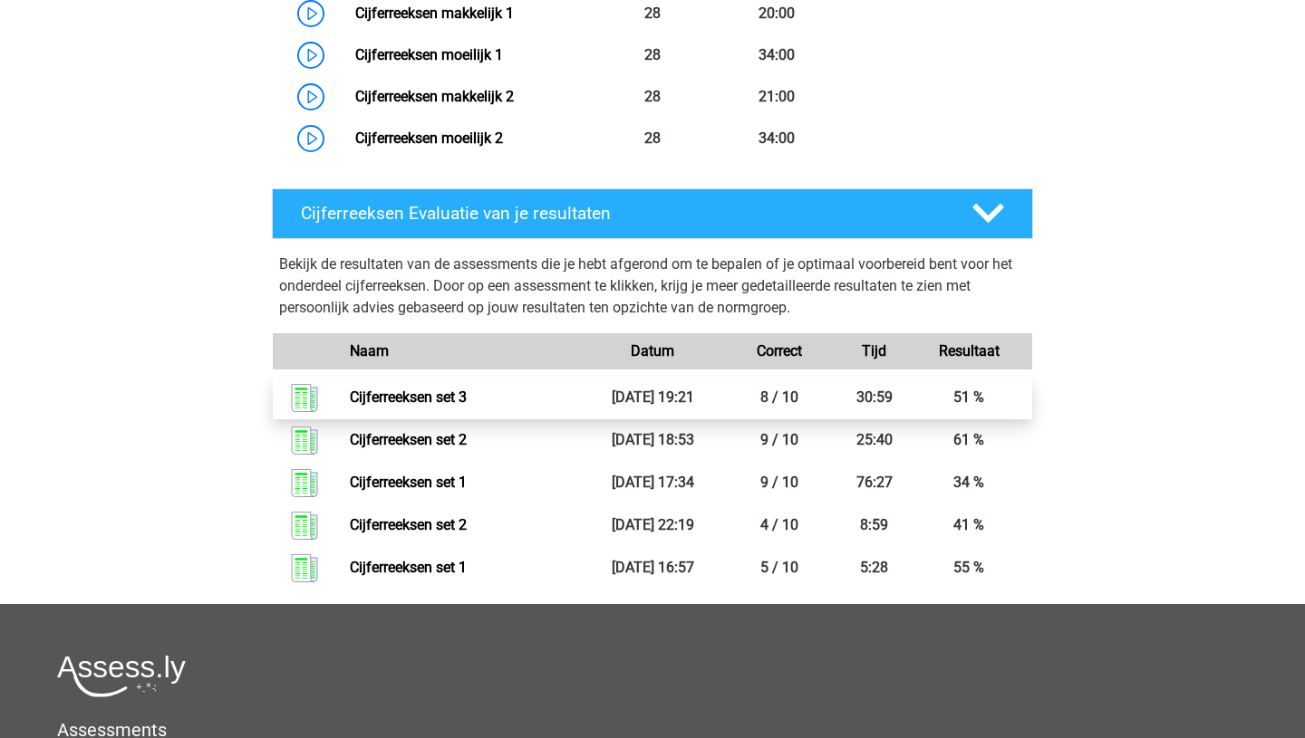
click at [467, 406] on link "Cijferreeksen set 3" at bounding box center [408, 397] width 117 height 17
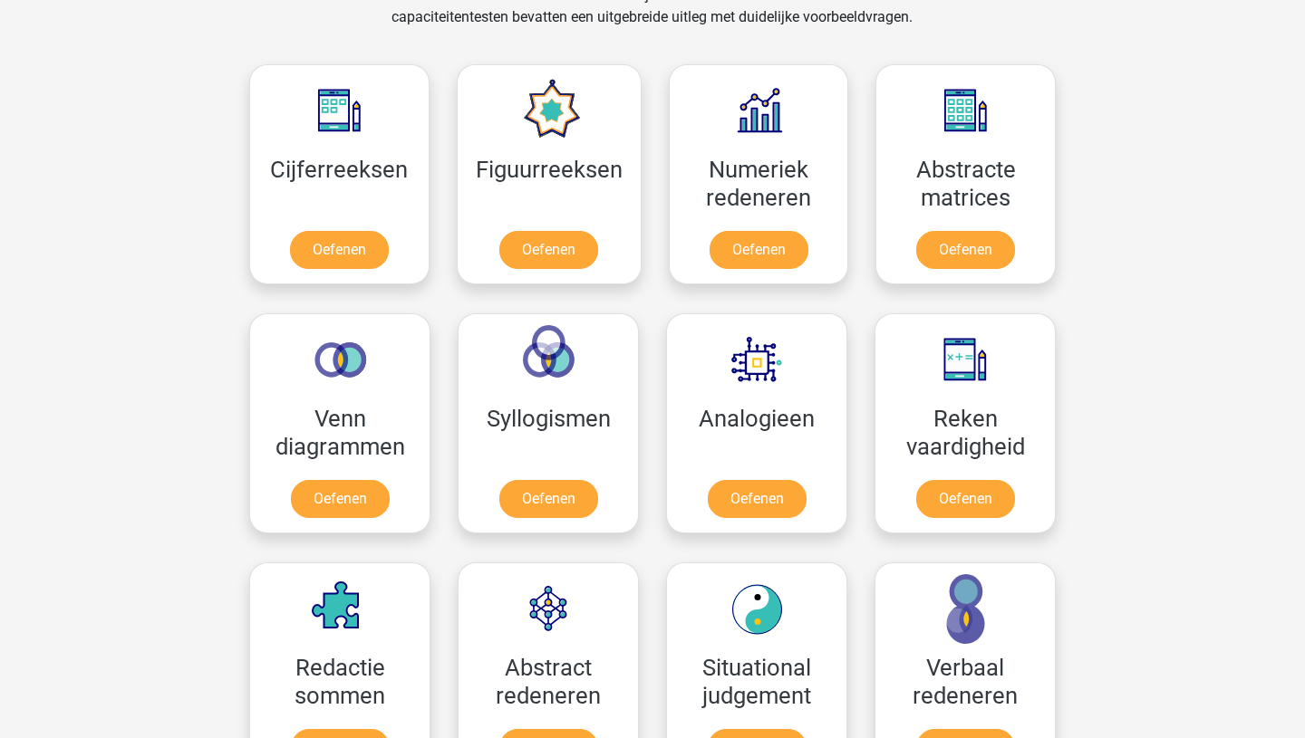
scroll to position [924, 0]
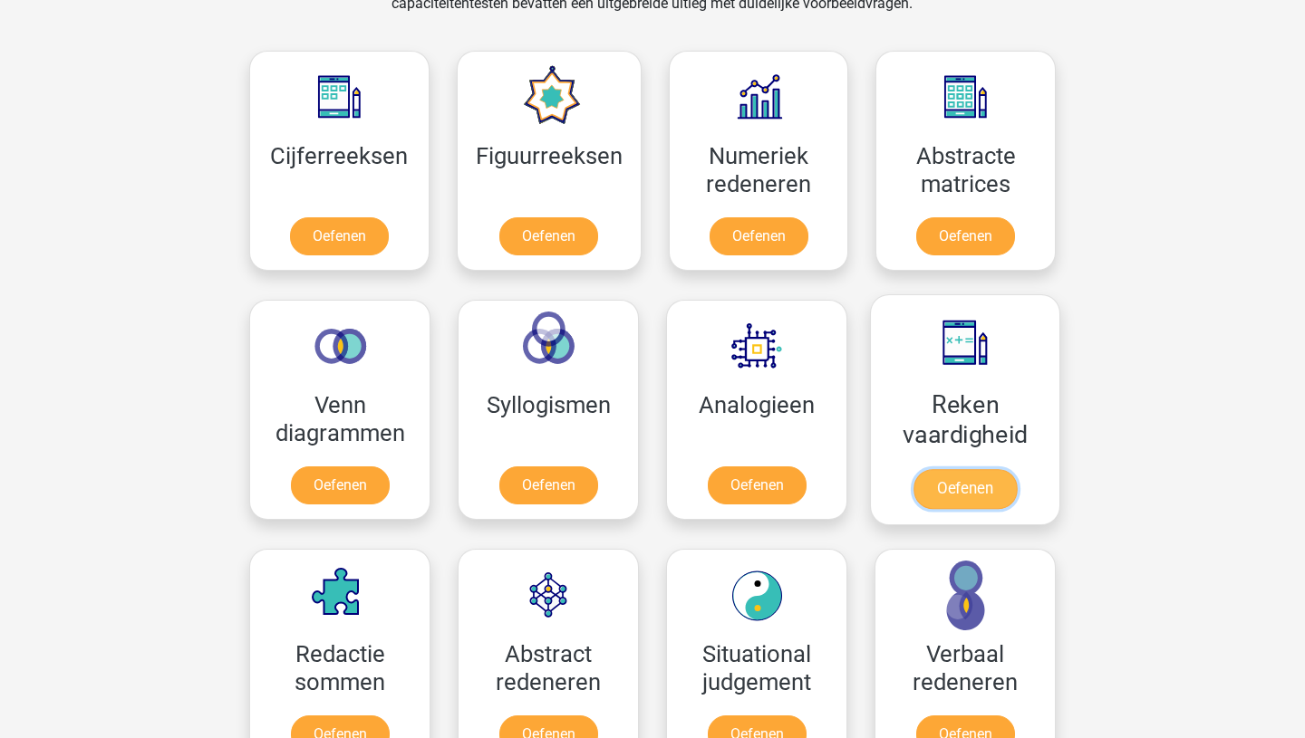
click at [965, 492] on link "Oefenen" at bounding box center [964, 489] width 103 height 40
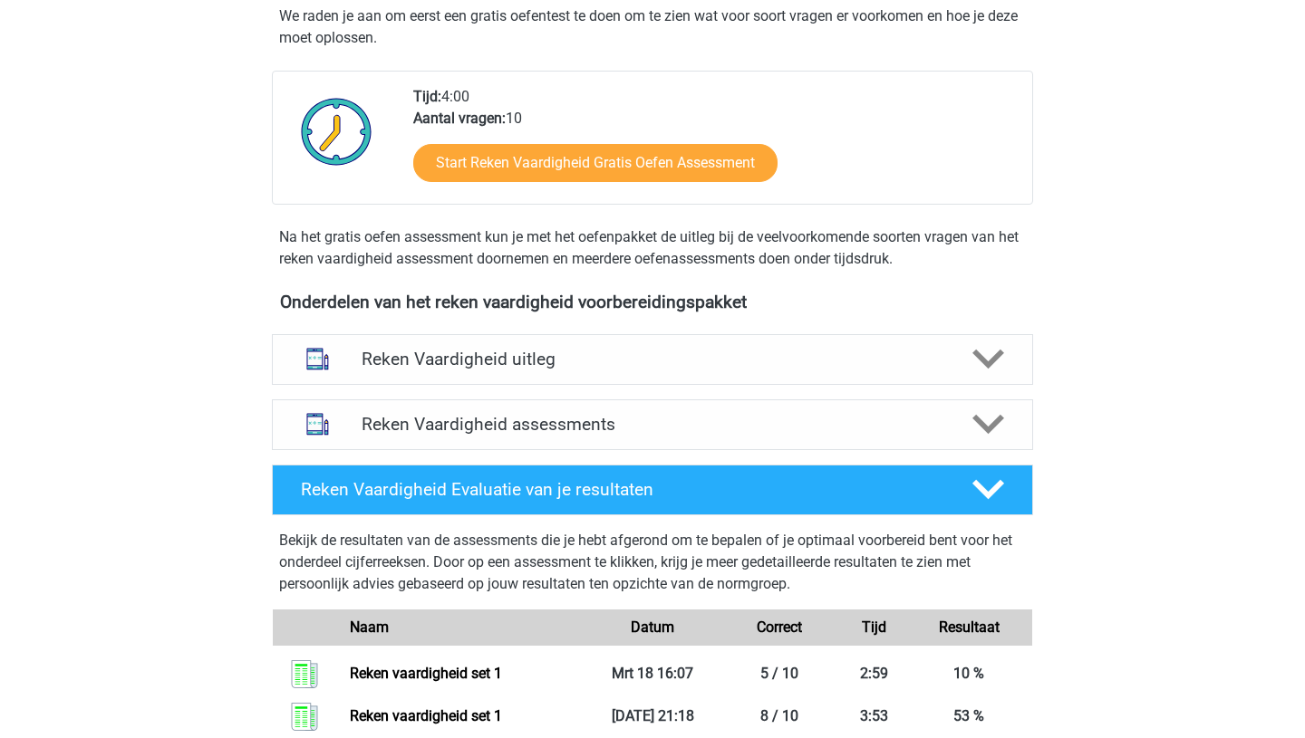
scroll to position [384, 0]
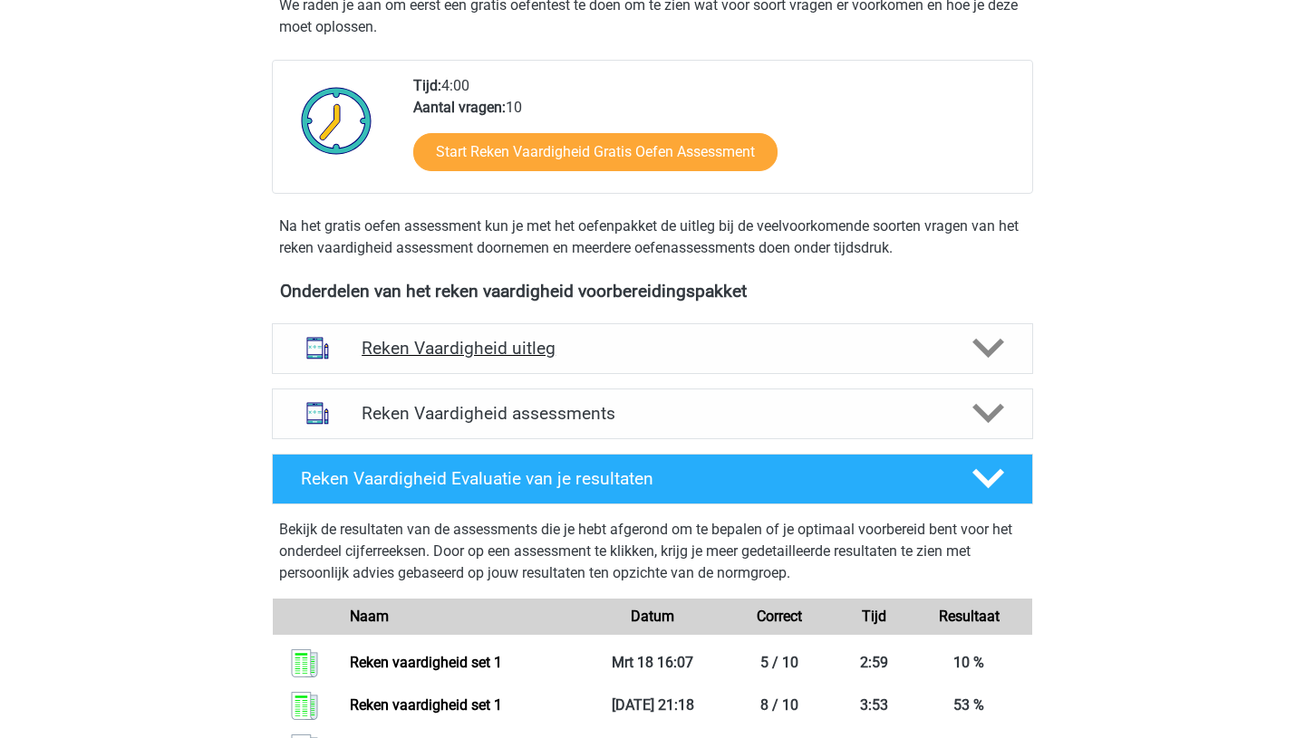
click at [986, 356] on polygon at bounding box center [988, 349] width 32 height 20
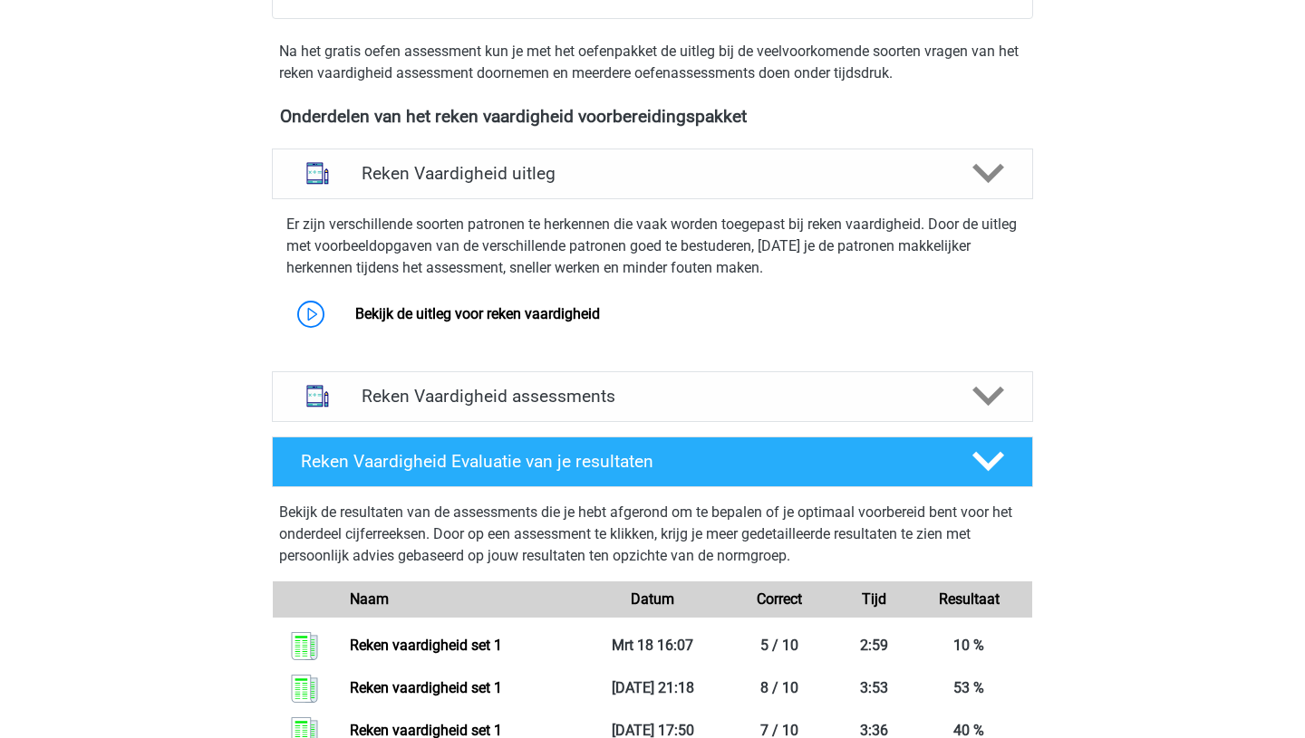
scroll to position [588, 0]
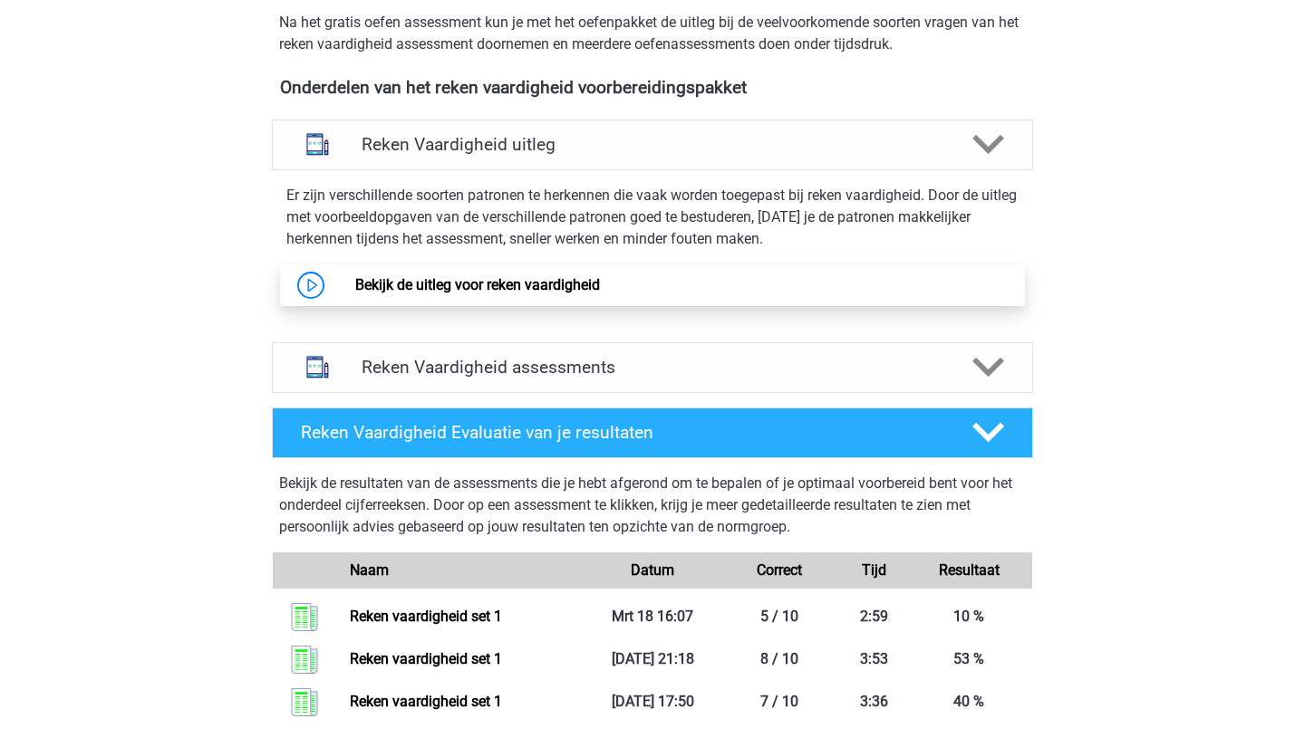
click at [355, 287] on link "Bekijk de uitleg voor reken vaardigheid" at bounding box center [477, 284] width 245 height 17
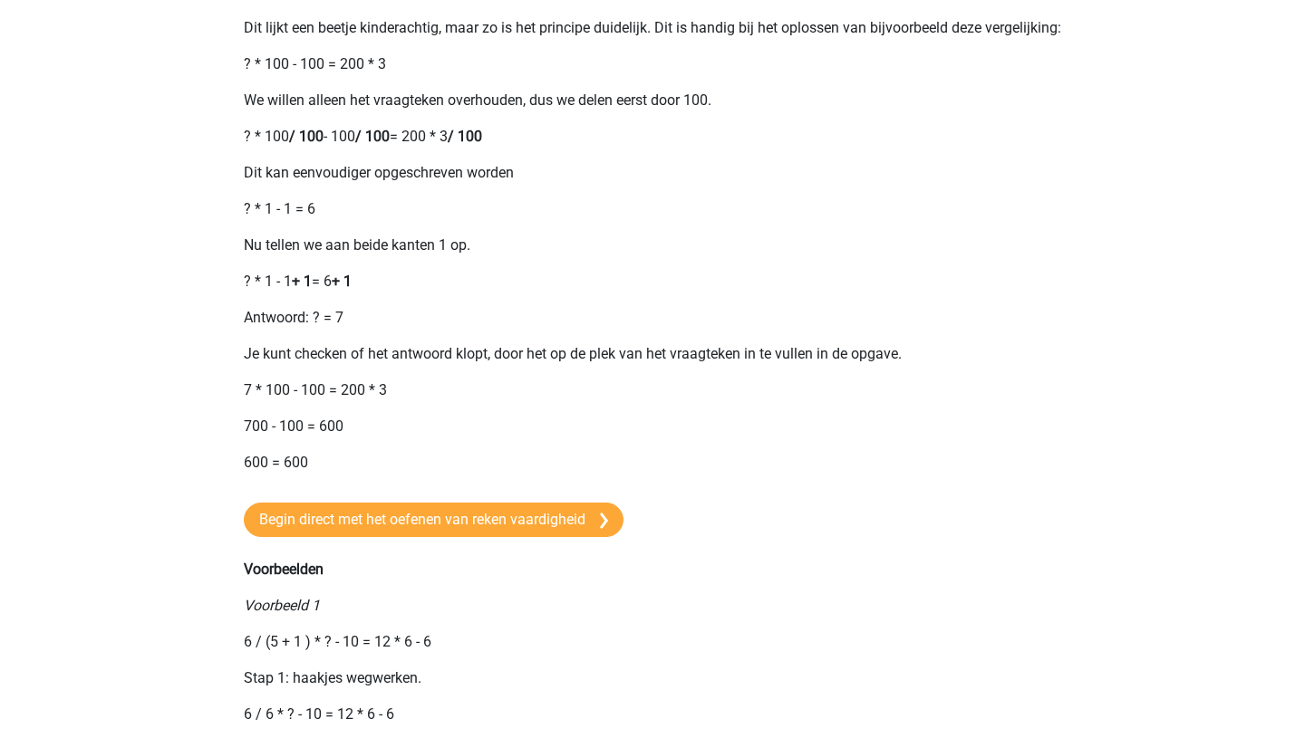
scroll to position [993, 0]
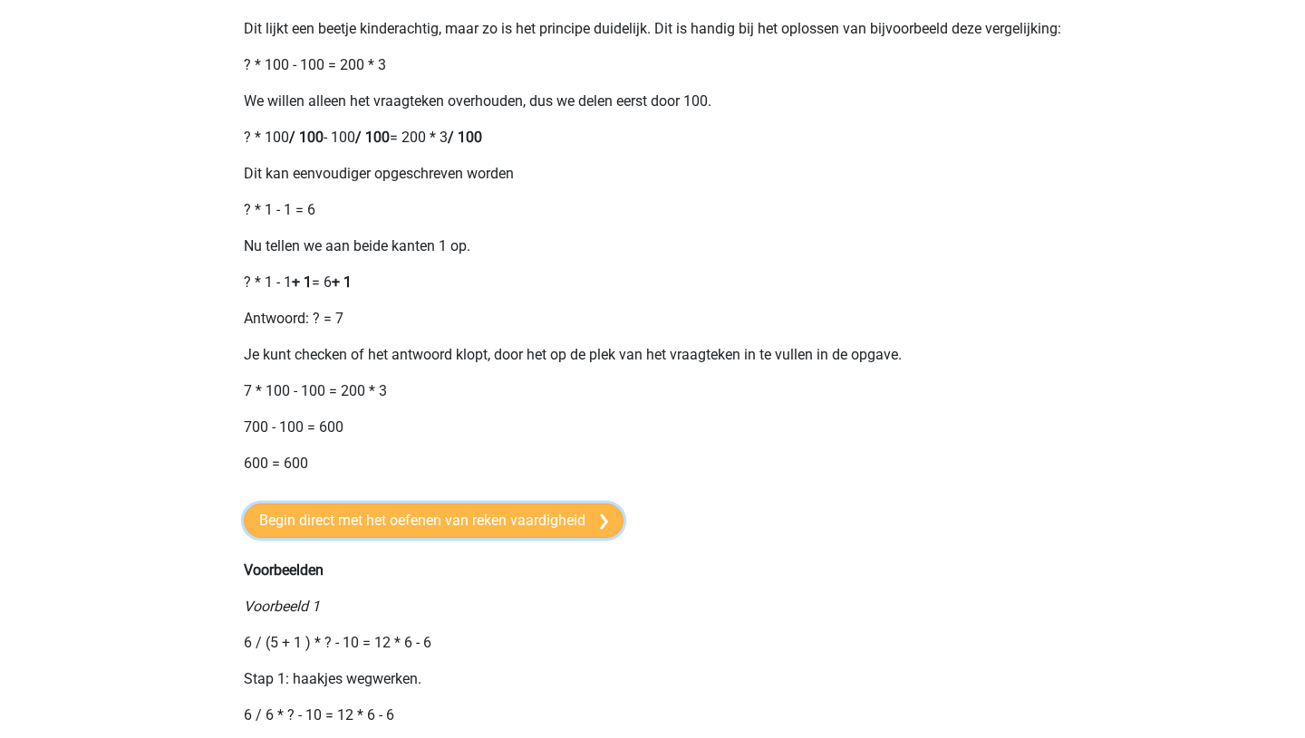
click at [458, 538] on link "Begin direct met het oefenen van reken vaardigheid" at bounding box center [434, 521] width 380 height 34
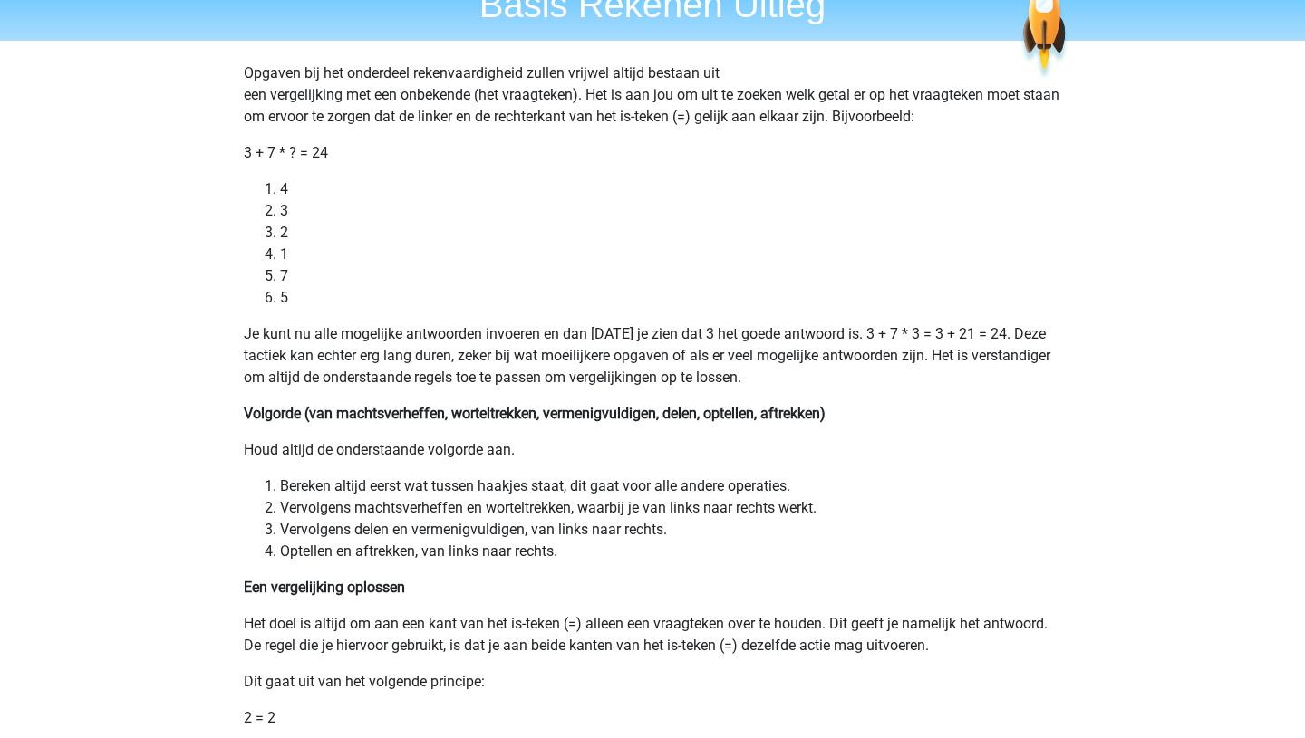
scroll to position [0, 0]
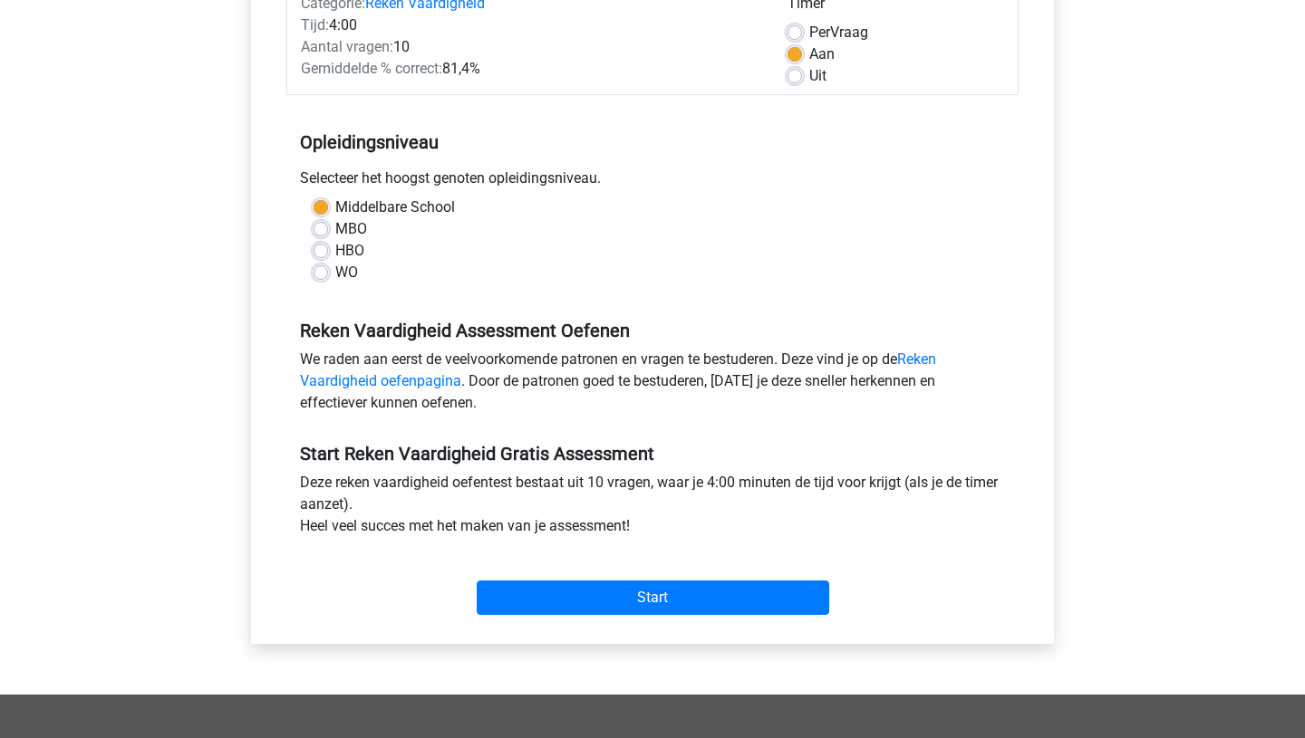
scroll to position [265, 0]
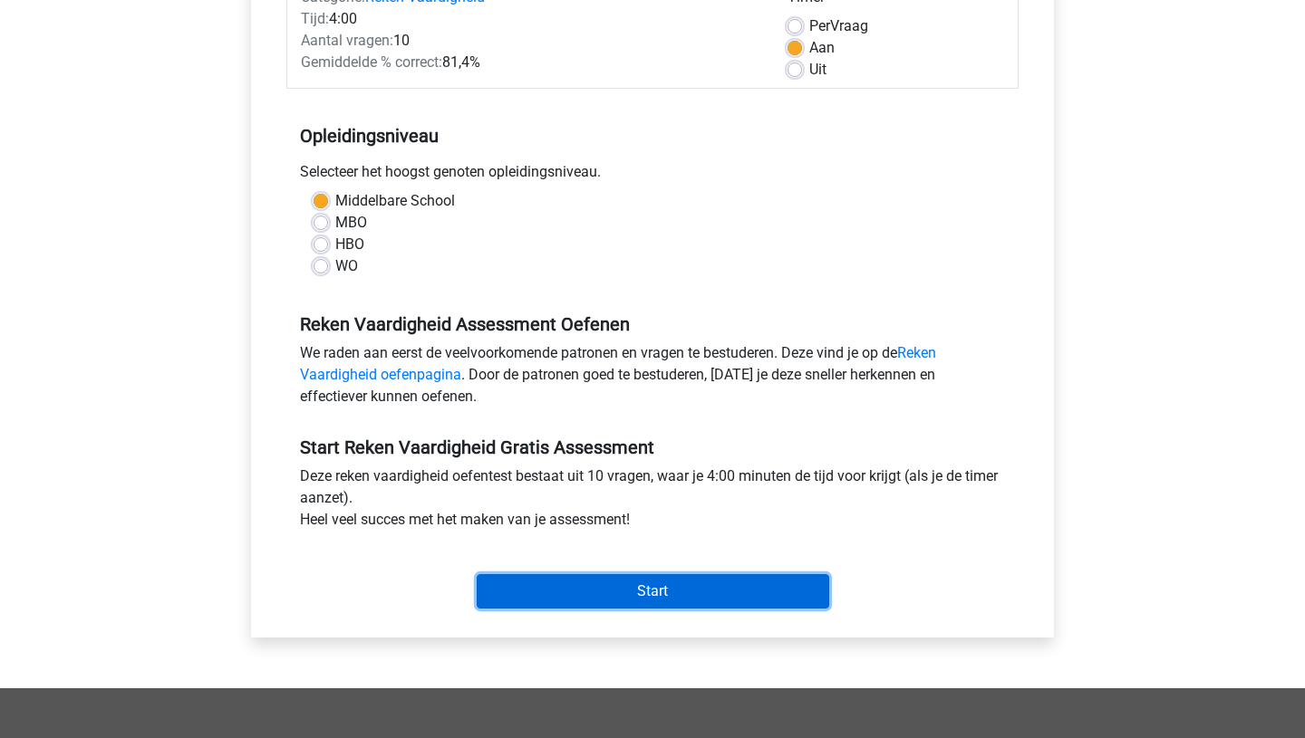
click at [646, 592] on input "Start" at bounding box center [653, 591] width 352 height 34
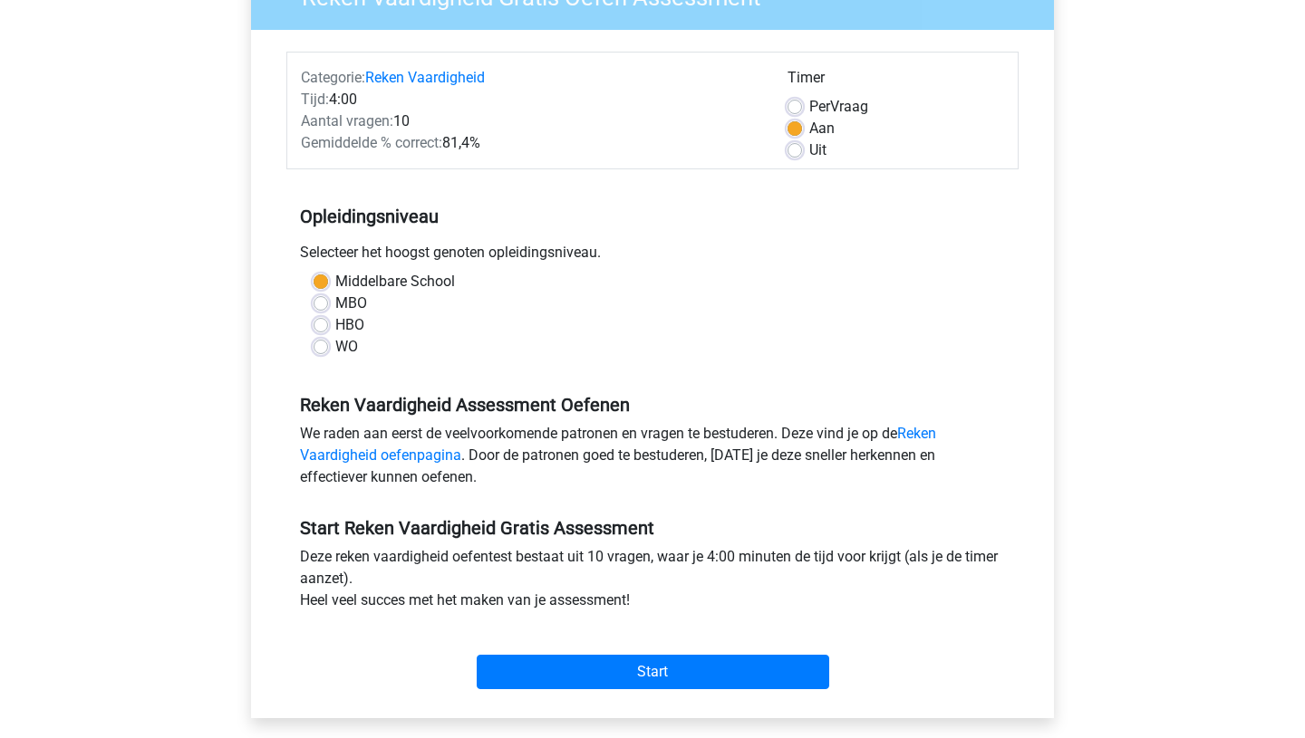
scroll to position [0, 0]
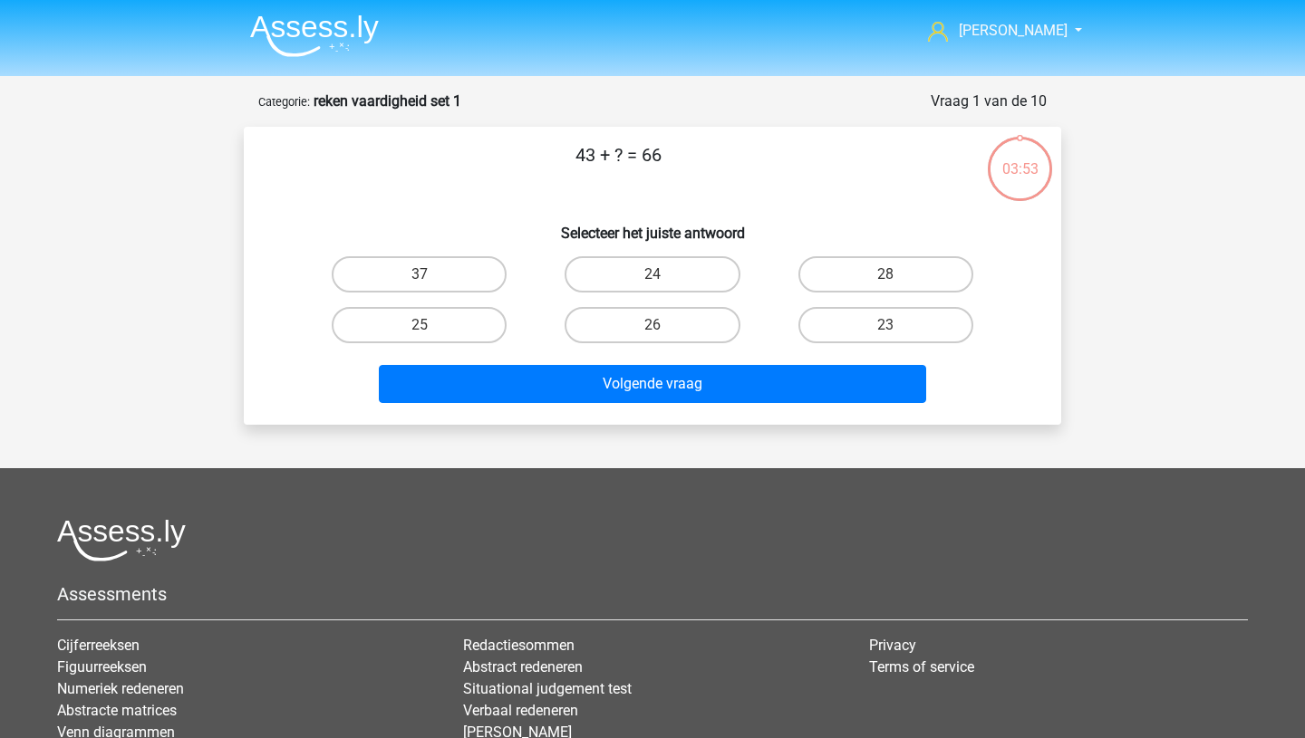
click at [892, 332] on input "23" at bounding box center [891, 331] width 12 height 12
radio input "true"
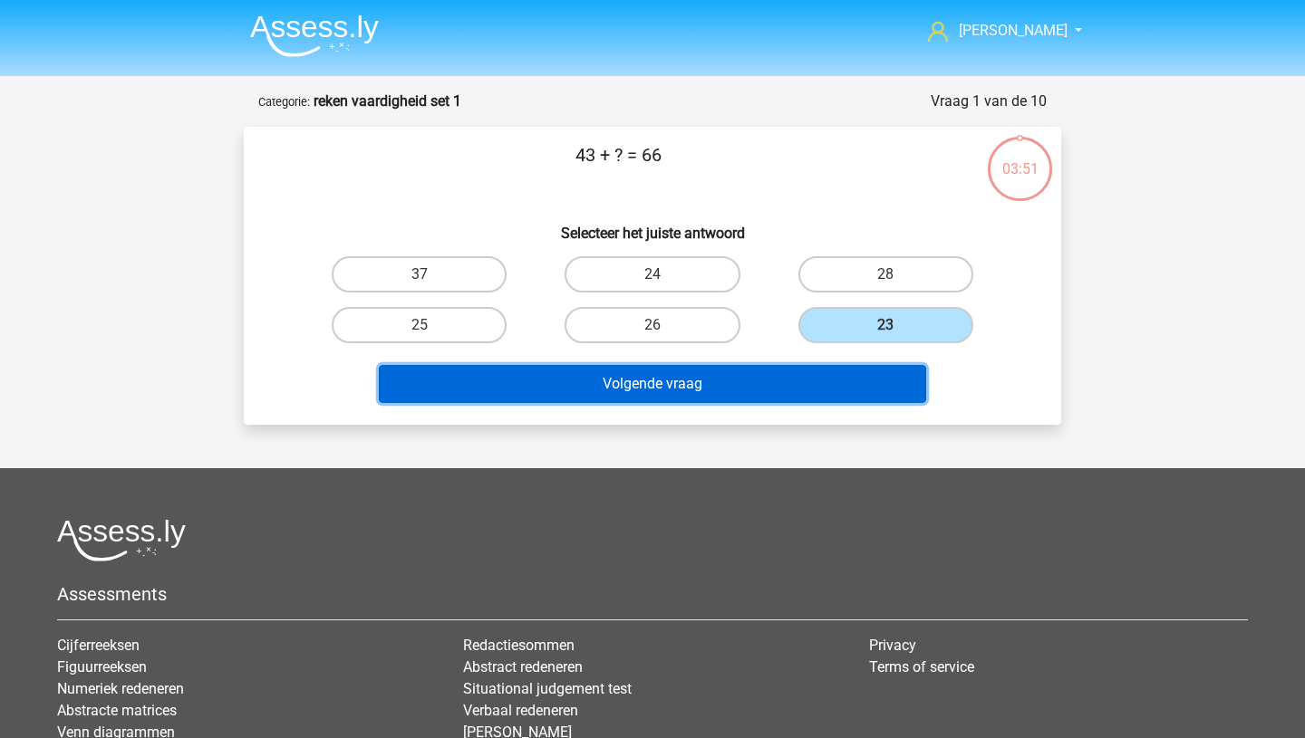
click at [721, 386] on button "Volgende vraag" at bounding box center [653, 384] width 548 height 38
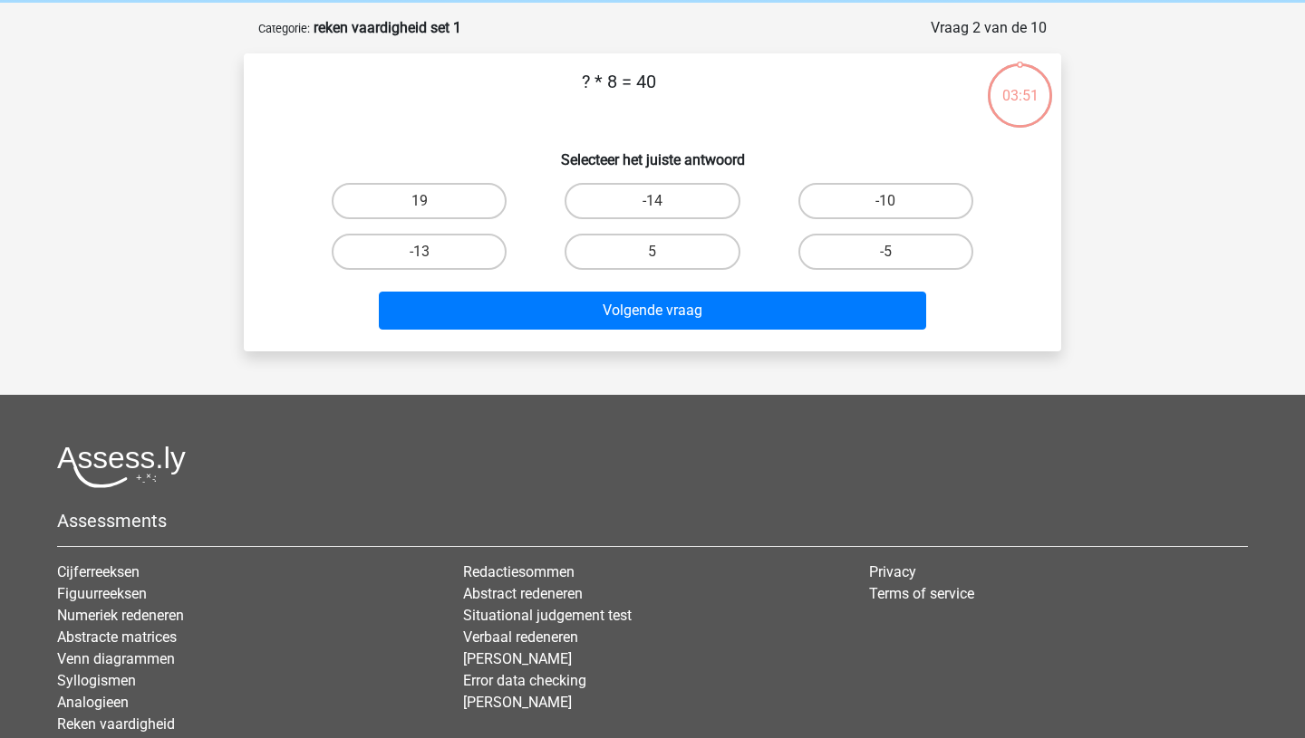
scroll to position [91, 0]
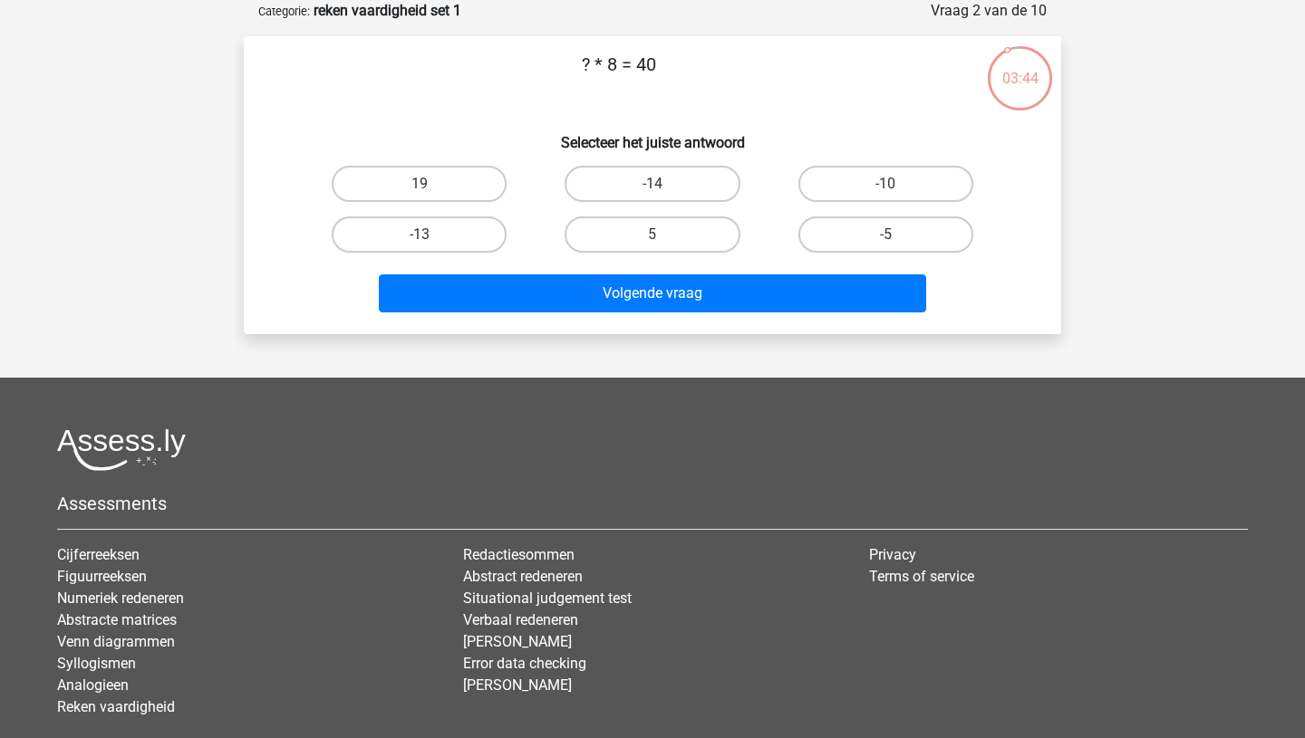
click at [662, 236] on input "5" at bounding box center [658, 241] width 12 height 12
radio input "true"
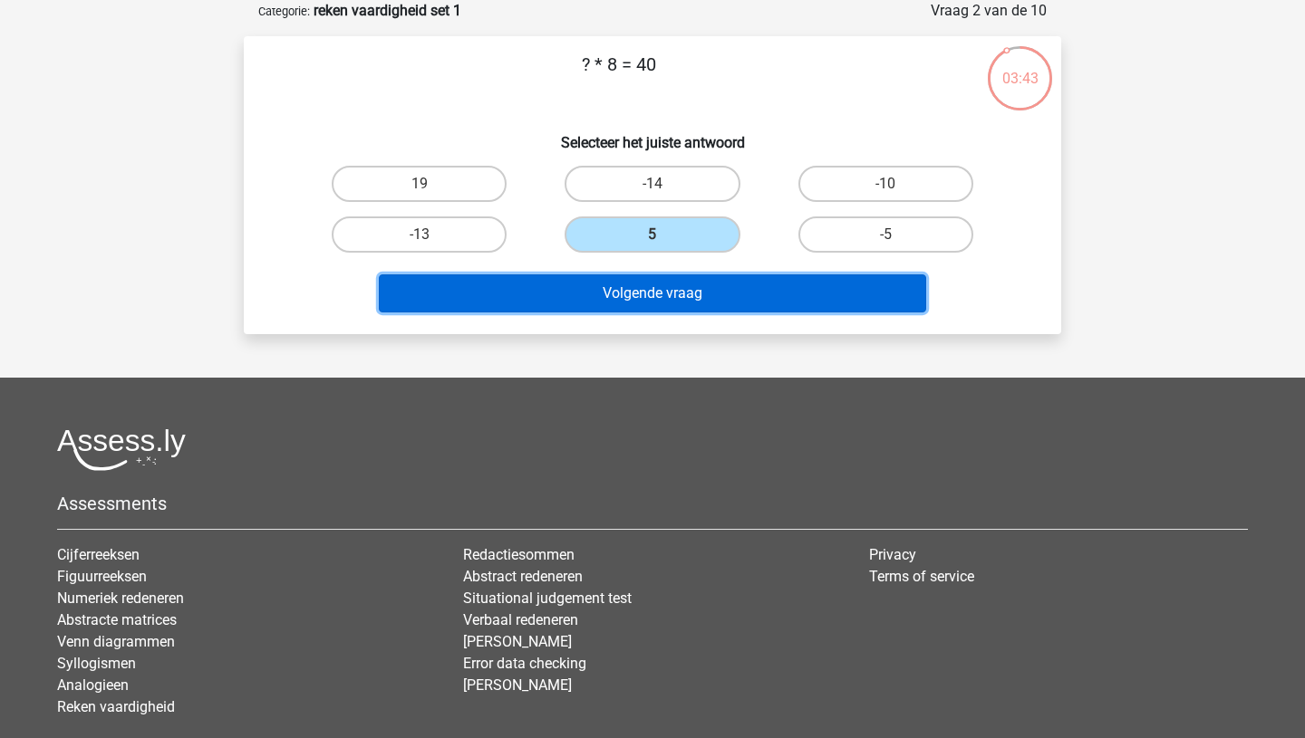
click at [647, 293] on button "Volgende vraag" at bounding box center [653, 294] width 548 height 38
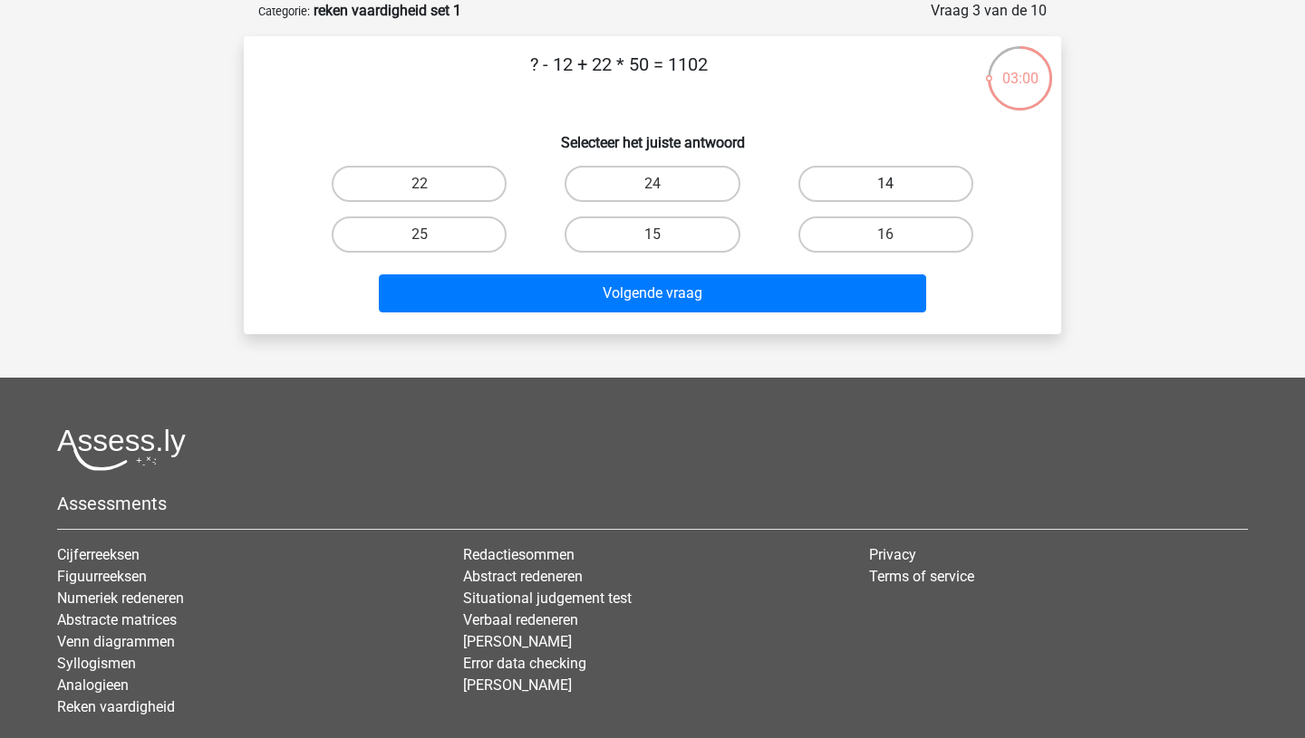
click at [868, 183] on label "14" at bounding box center [885, 184] width 175 height 36
click at [885, 184] on input "14" at bounding box center [891, 190] width 12 height 12
radio input "true"
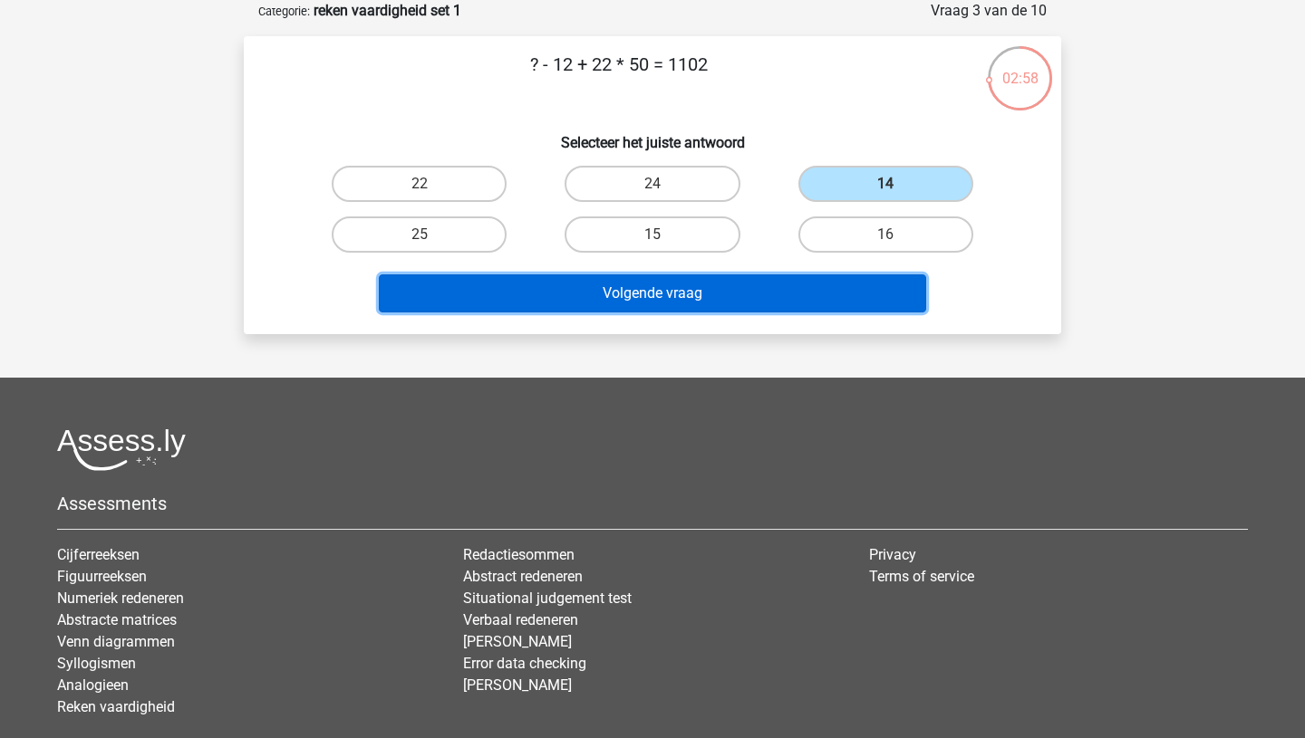
click at [662, 294] on button "Volgende vraag" at bounding box center [653, 294] width 548 height 38
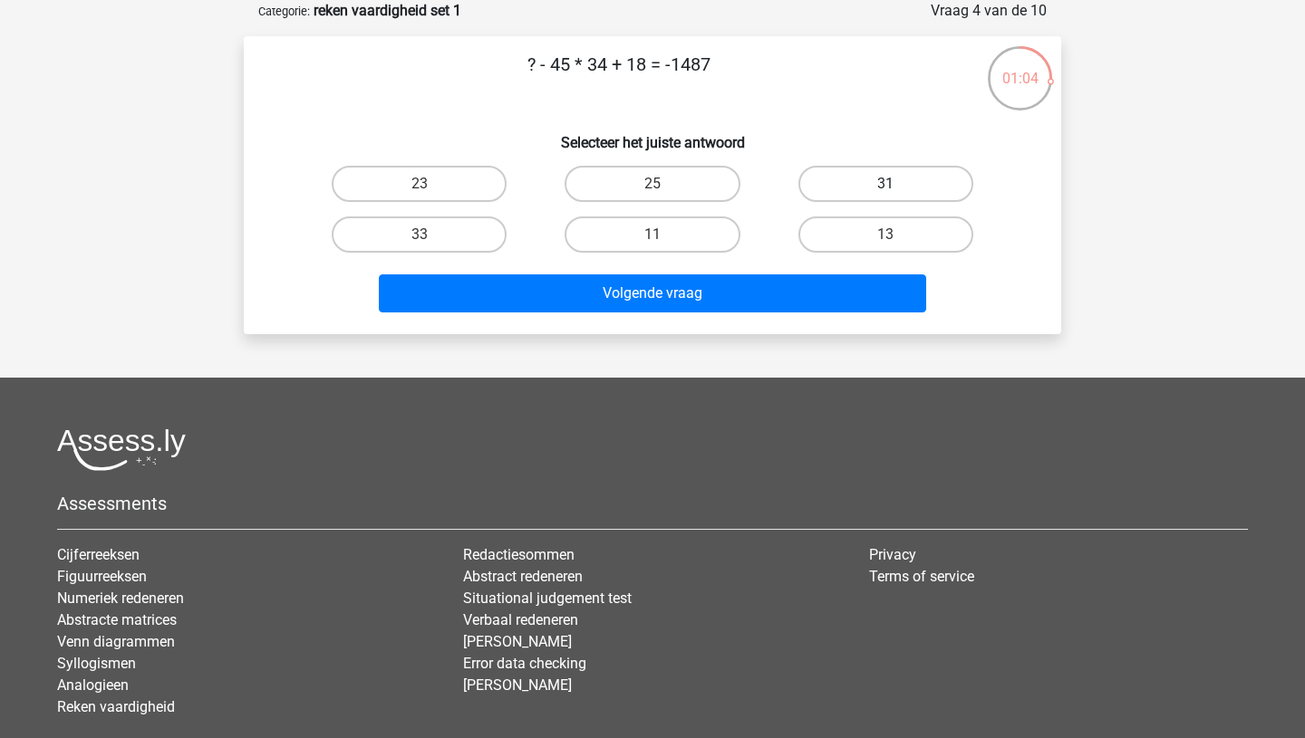
click at [877, 193] on label "31" at bounding box center [885, 184] width 175 height 36
click at [885, 193] on input "31" at bounding box center [891, 190] width 12 height 12
radio input "true"
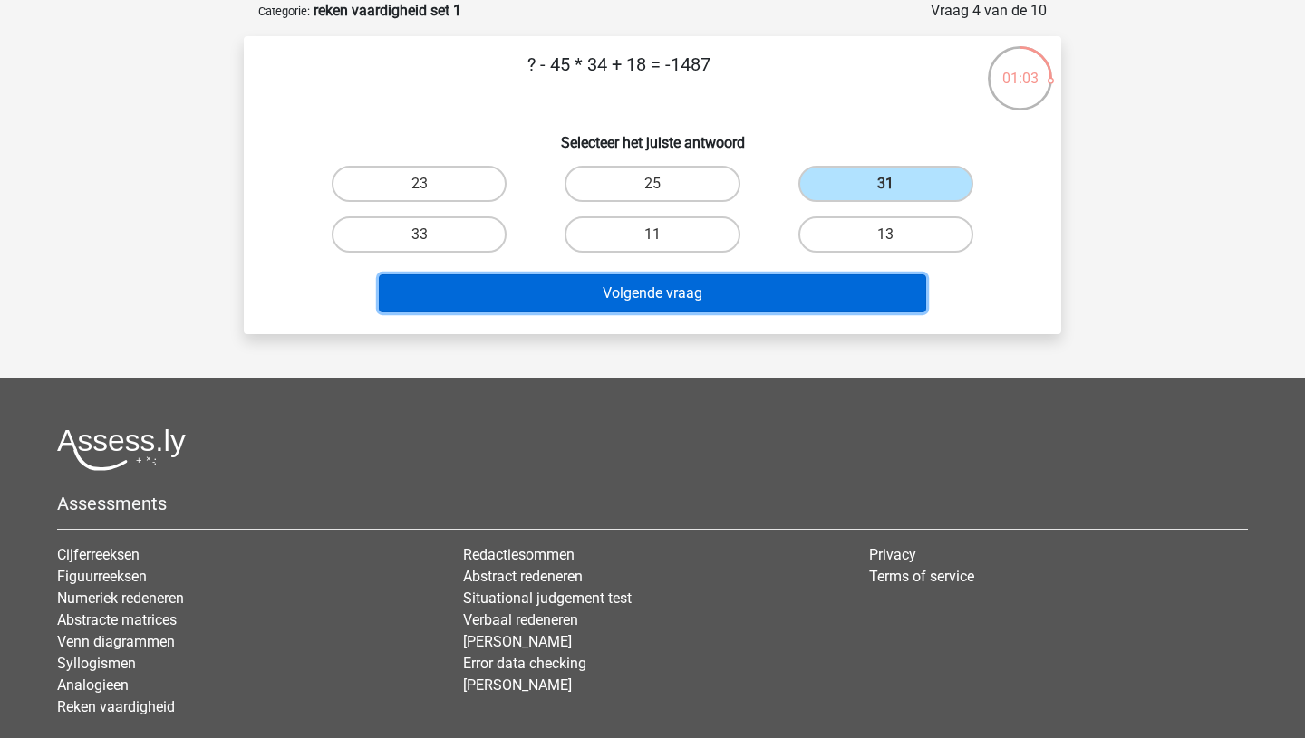
click at [698, 296] on button "Volgende vraag" at bounding box center [653, 294] width 548 height 38
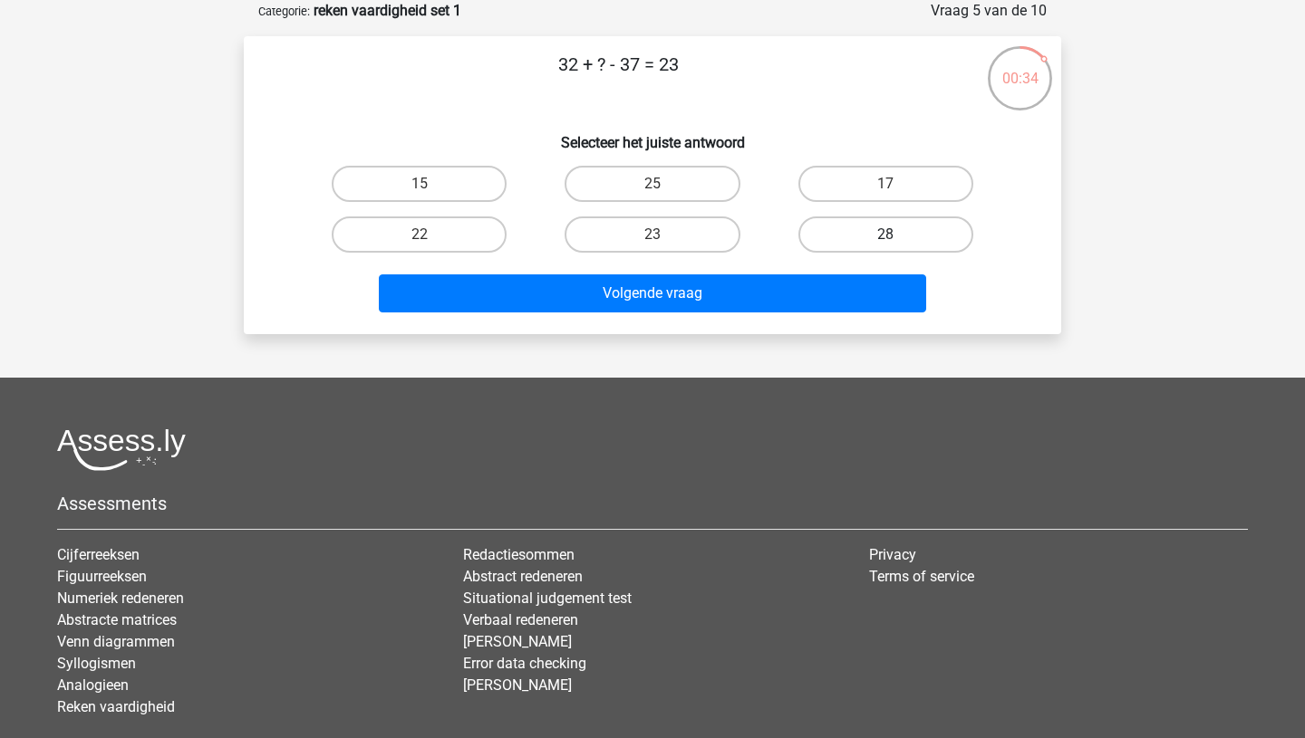
click at [900, 236] on label "28" at bounding box center [885, 235] width 175 height 36
click at [897, 236] on input "28" at bounding box center [891, 241] width 12 height 12
radio input "true"
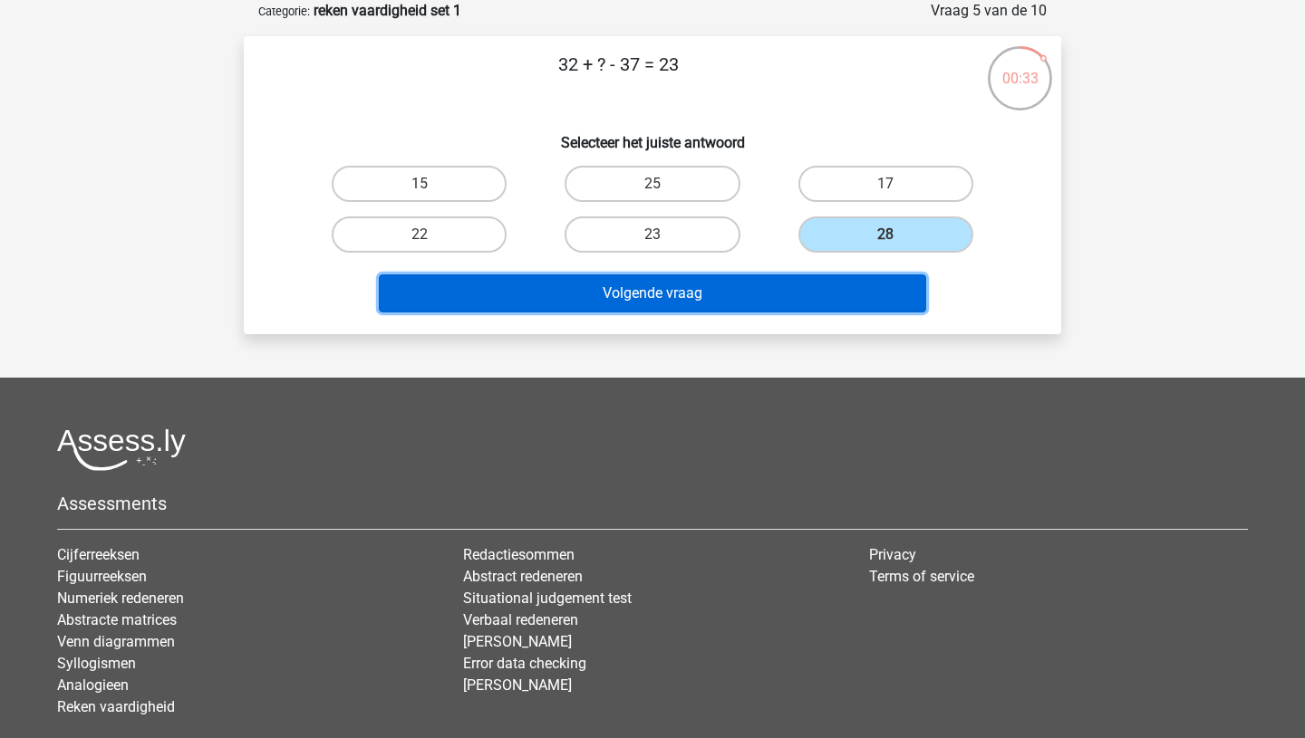
click at [791, 292] on button "Volgende vraag" at bounding box center [653, 294] width 548 height 38
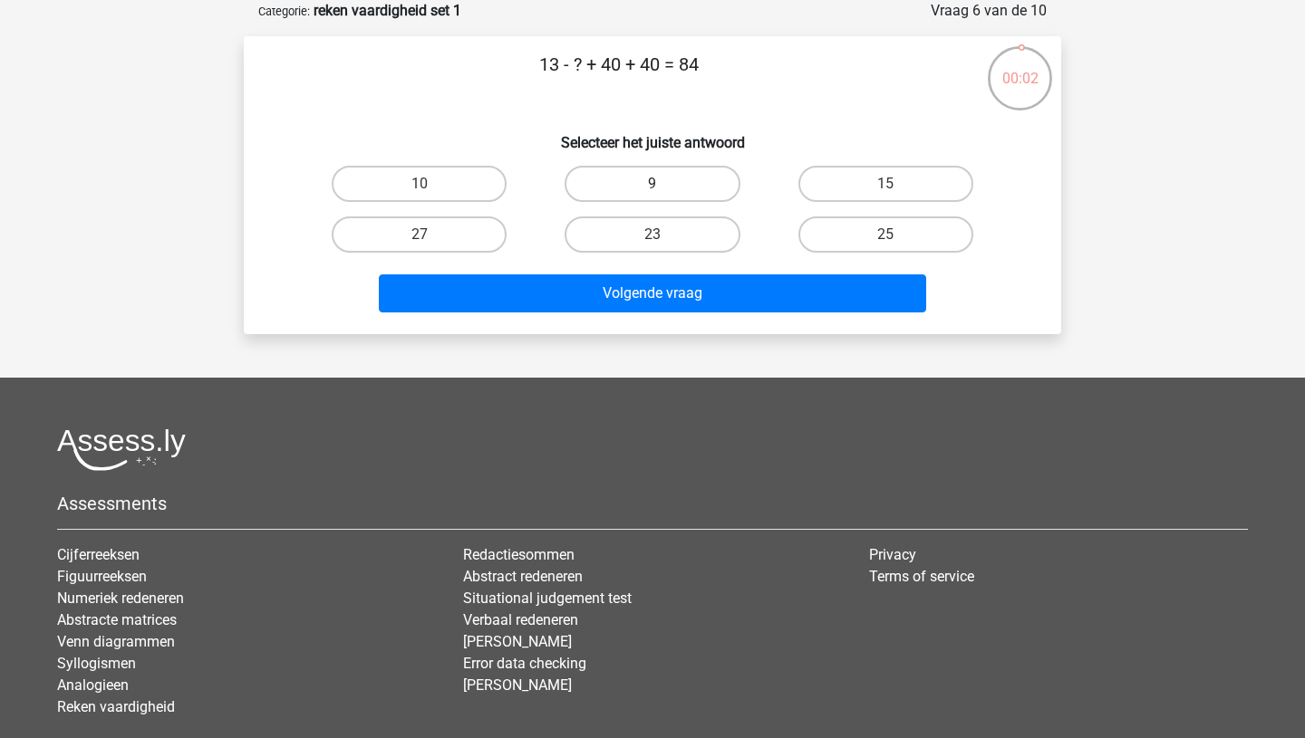
click at [683, 173] on label "9" at bounding box center [652, 184] width 175 height 36
click at [664, 184] on input "9" at bounding box center [658, 190] width 12 height 12
radio input "true"
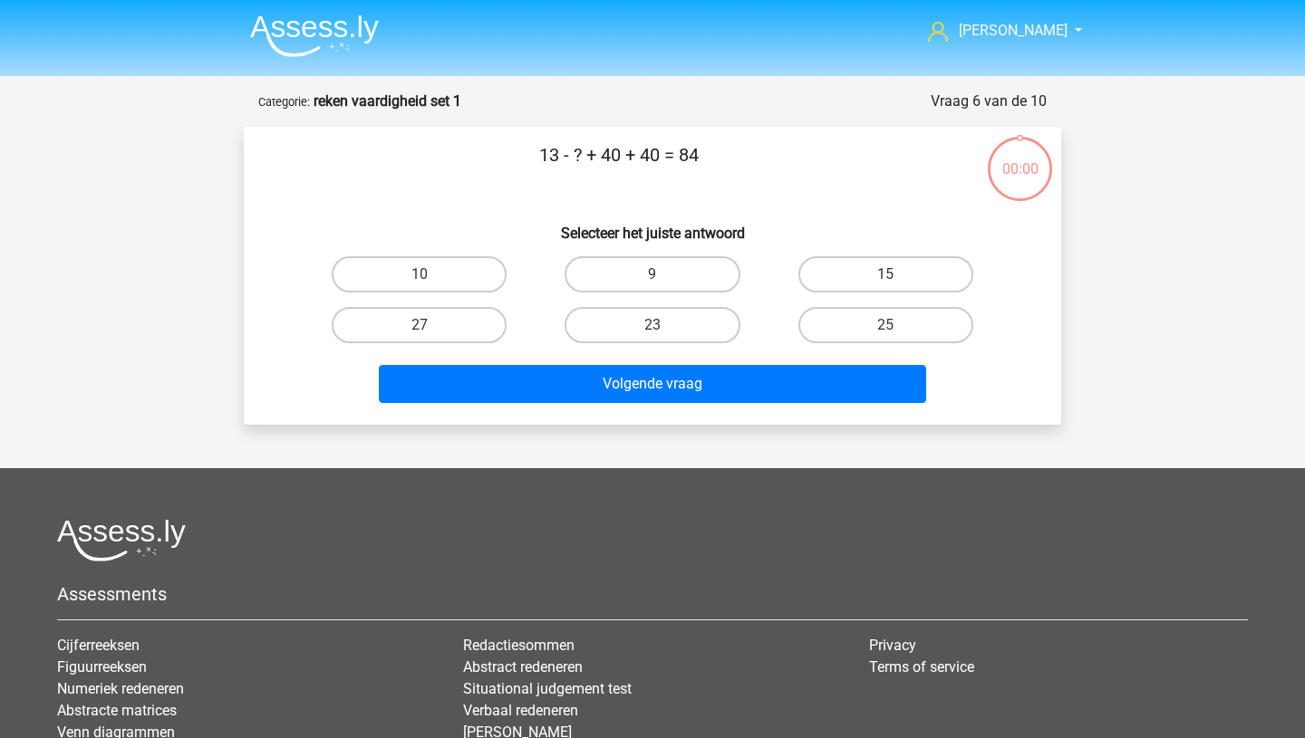
scroll to position [91, 0]
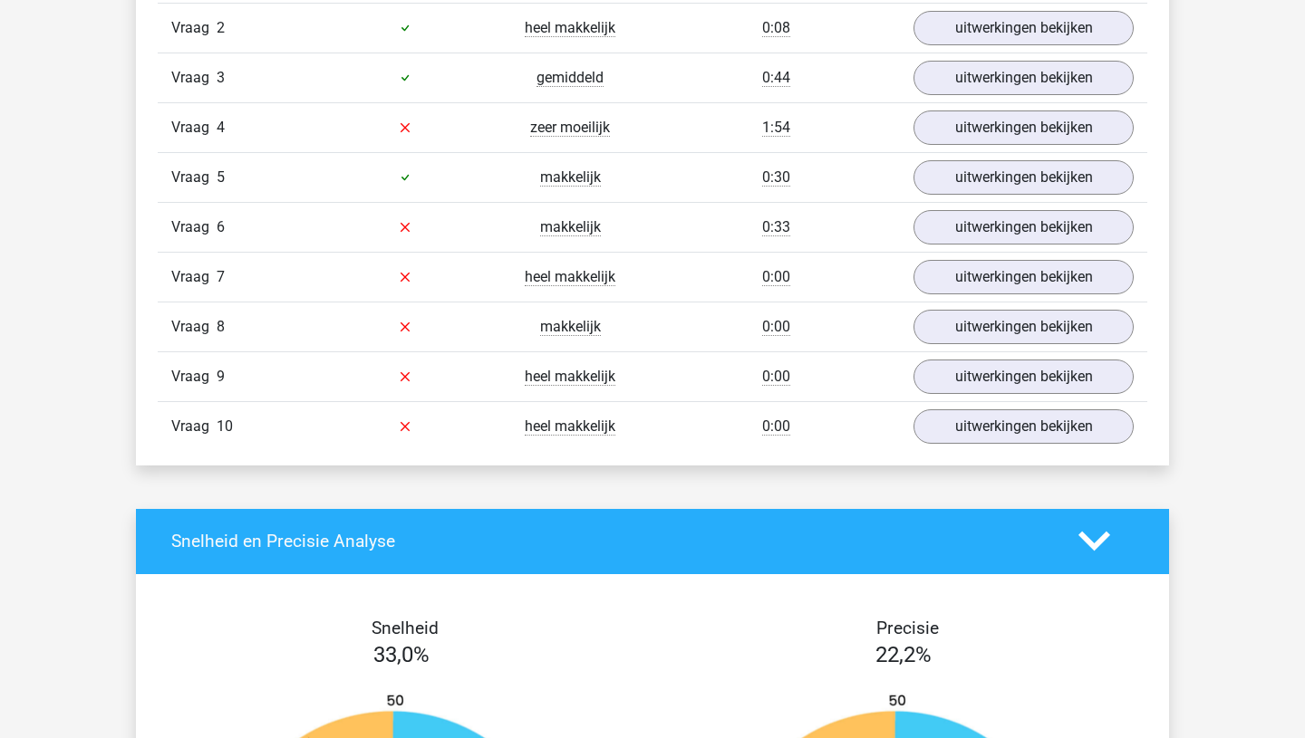
scroll to position [1294, 0]
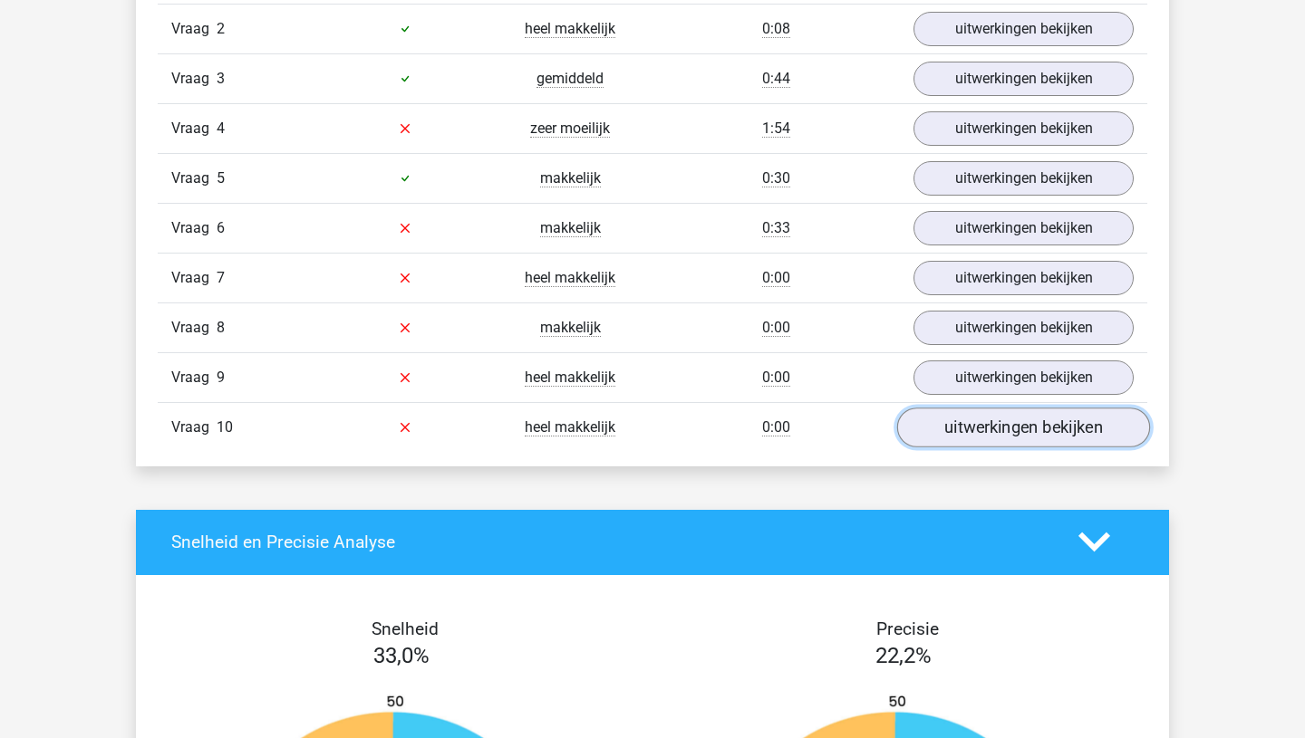
click at [1026, 435] on link "uitwerkingen bekijken" at bounding box center [1023, 428] width 253 height 40
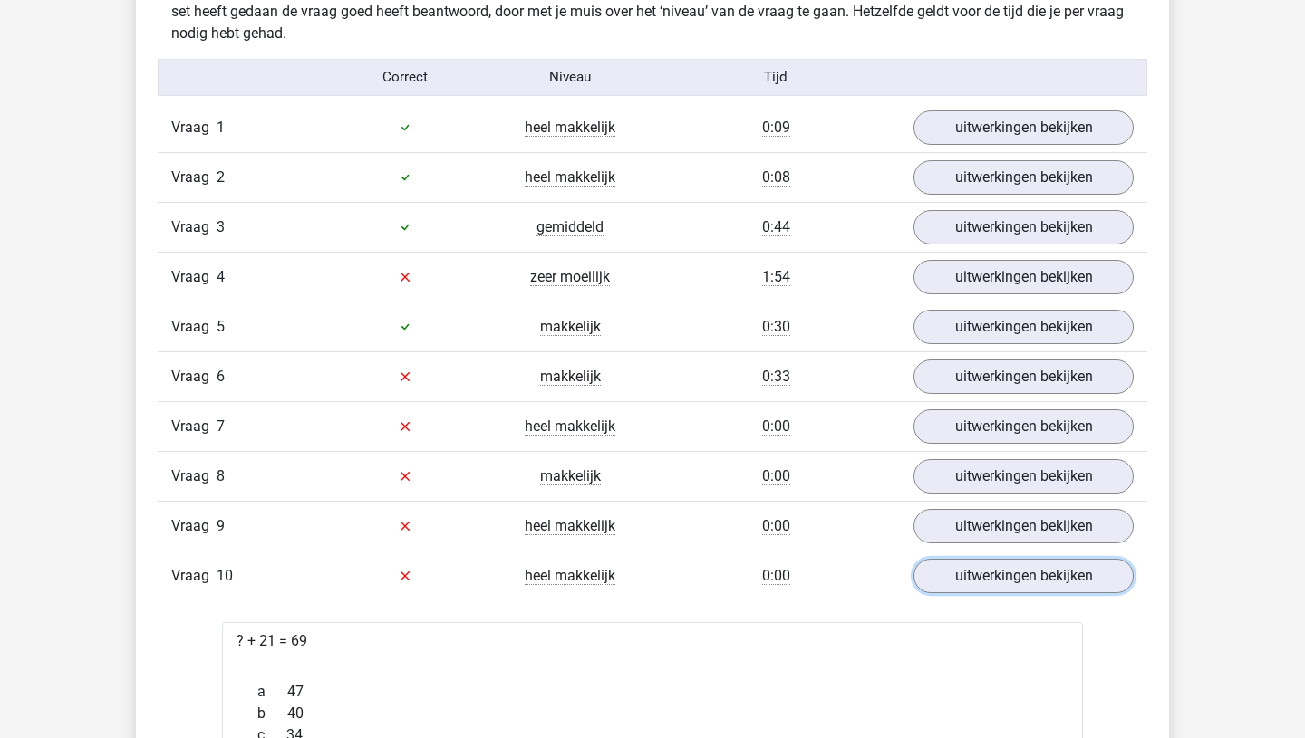
scroll to position [1091, 0]
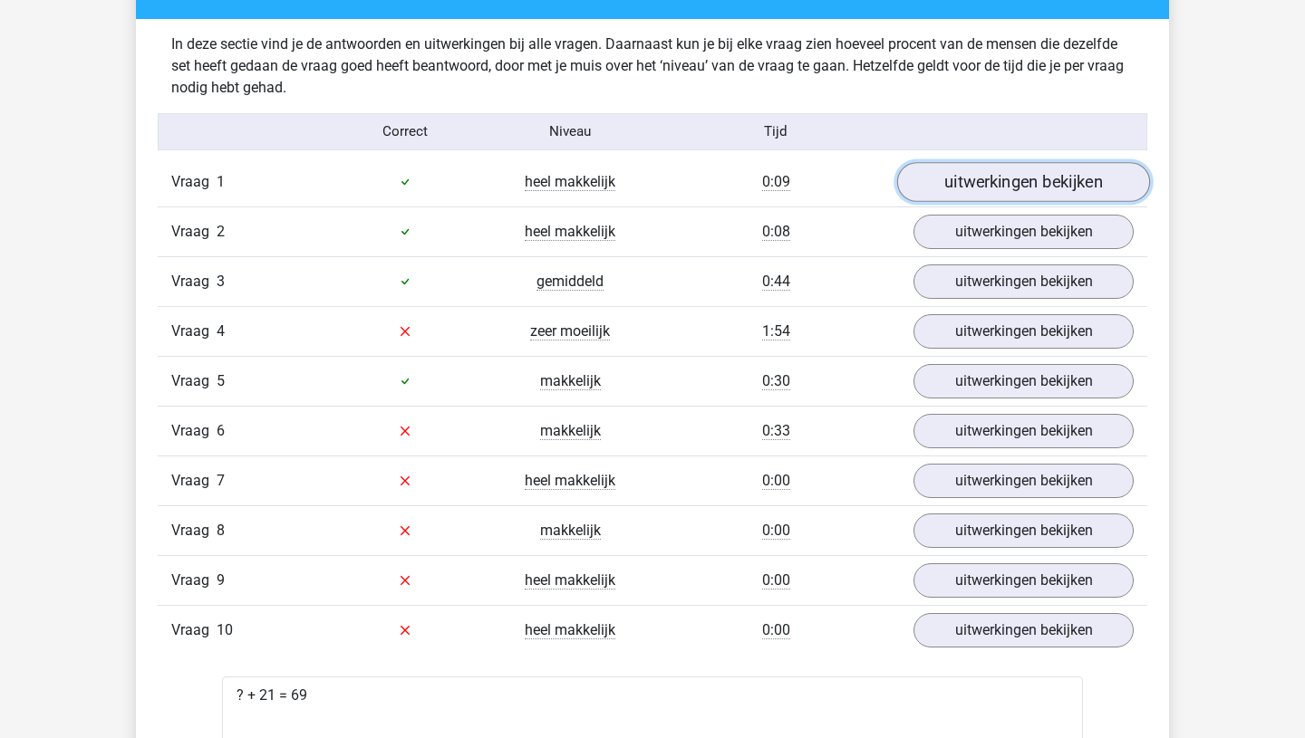
click at [1024, 178] on link "uitwerkingen bekijken" at bounding box center [1023, 182] width 253 height 40
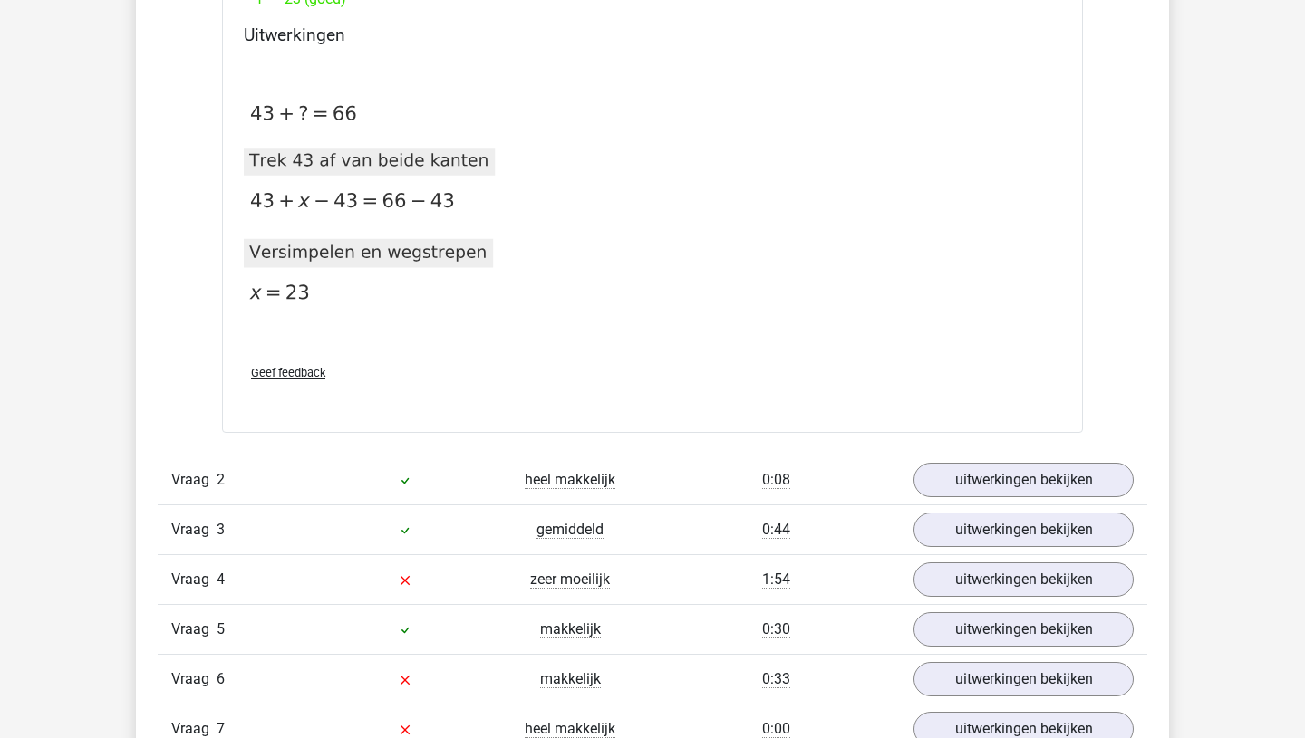
scroll to position [1513, 0]
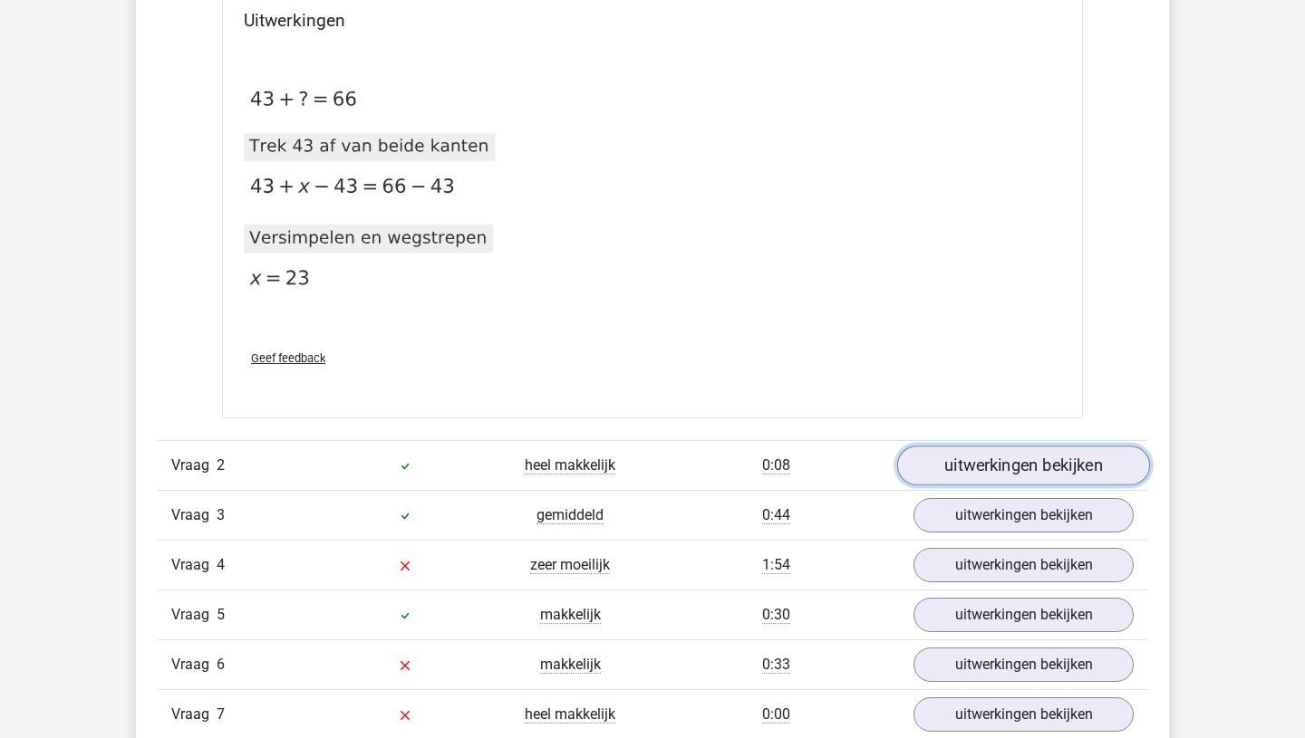
click at [943, 458] on link "uitwerkingen bekijken" at bounding box center [1023, 466] width 253 height 40
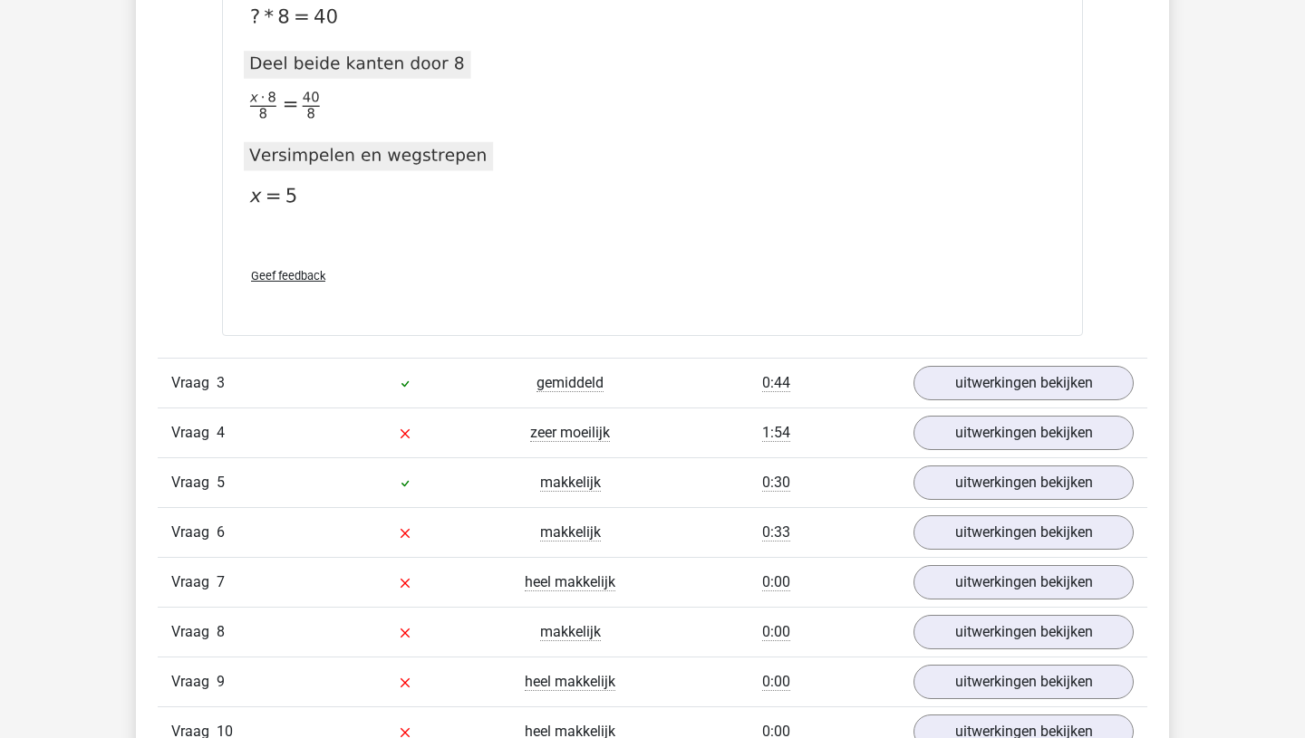
scroll to position [2315, 0]
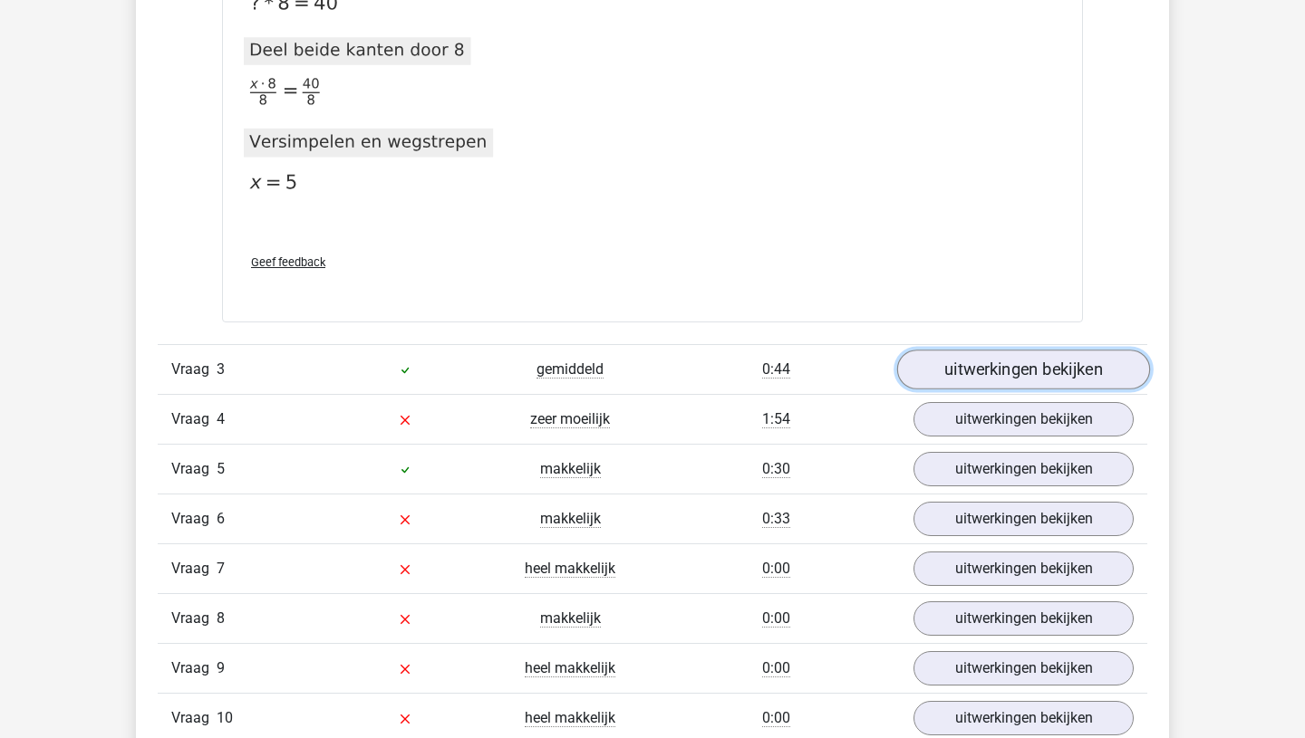
click at [1033, 368] on link "uitwerkingen bekijken" at bounding box center [1023, 370] width 253 height 40
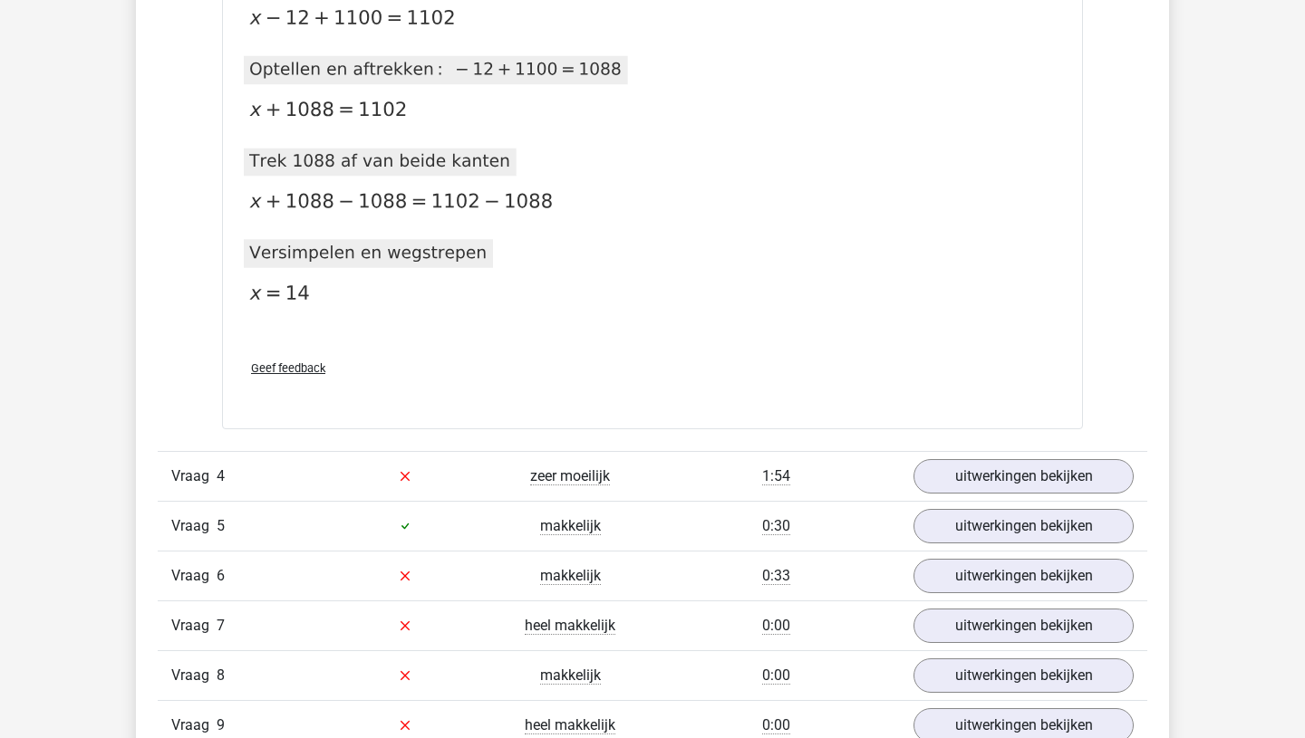
scroll to position [3095, 0]
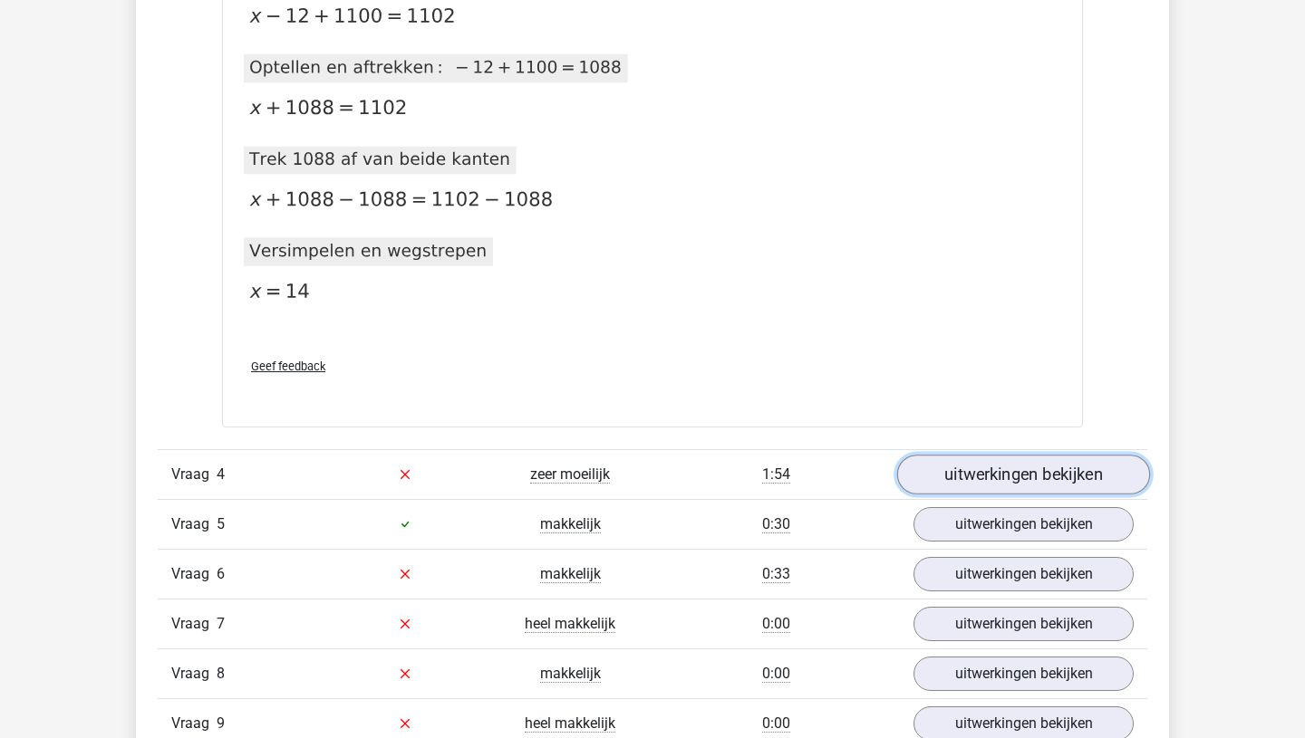
click at [1046, 477] on link "uitwerkingen bekijken" at bounding box center [1023, 475] width 253 height 40
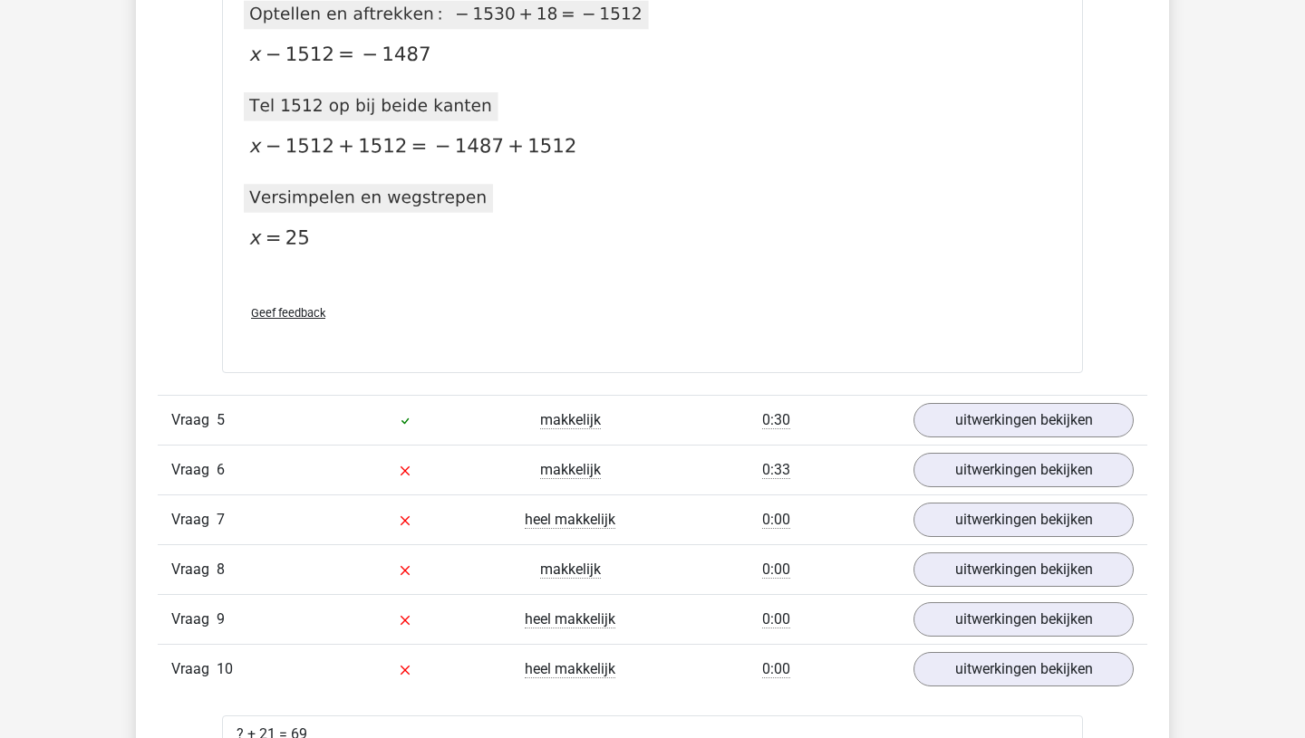
scroll to position [4044, 0]
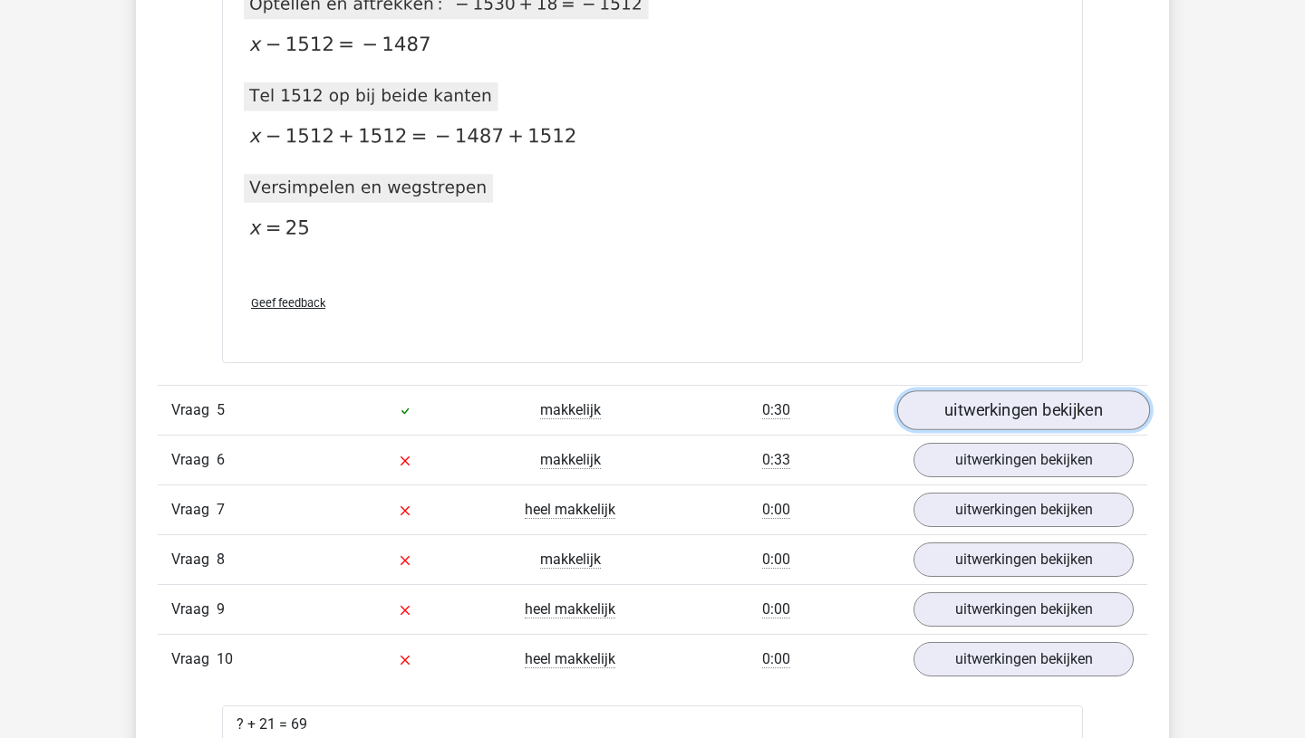
click at [1028, 414] on link "uitwerkingen bekijken" at bounding box center [1023, 411] width 253 height 40
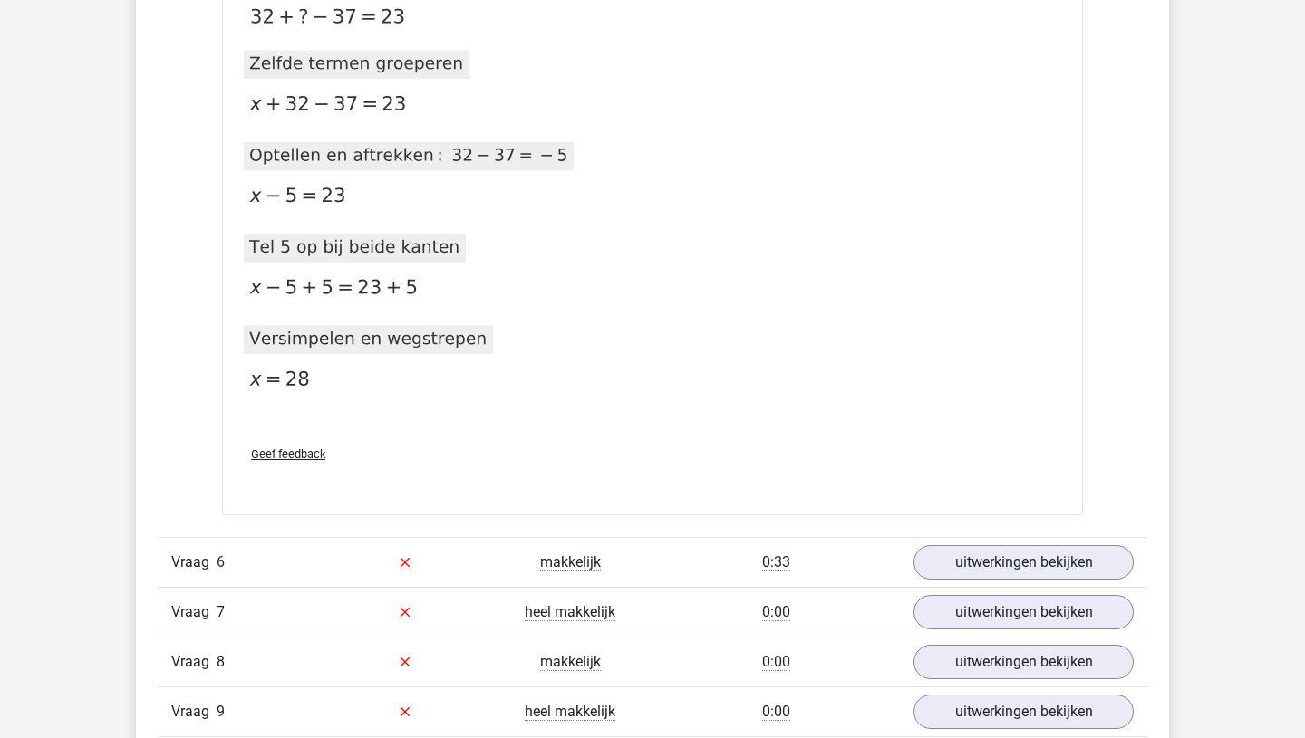
scroll to position [4772, 0]
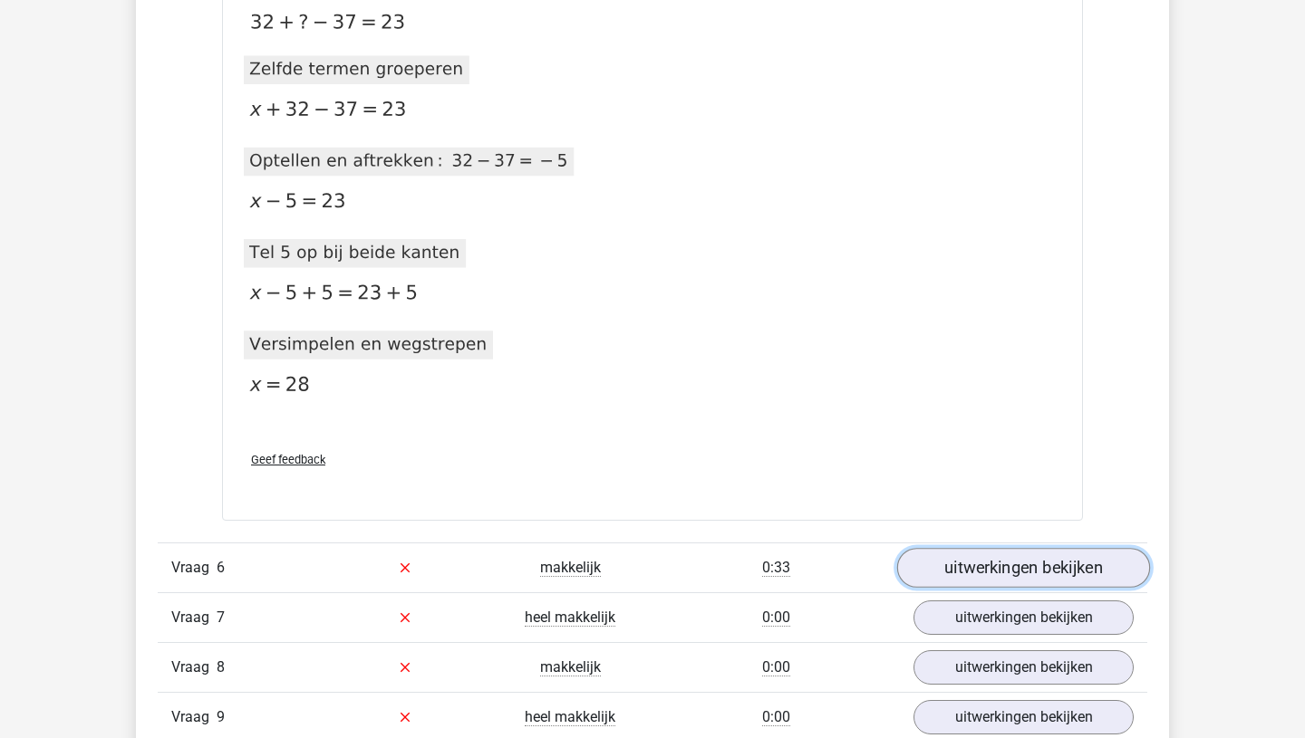
click at [1018, 566] on link "uitwerkingen bekijken" at bounding box center [1023, 568] width 253 height 40
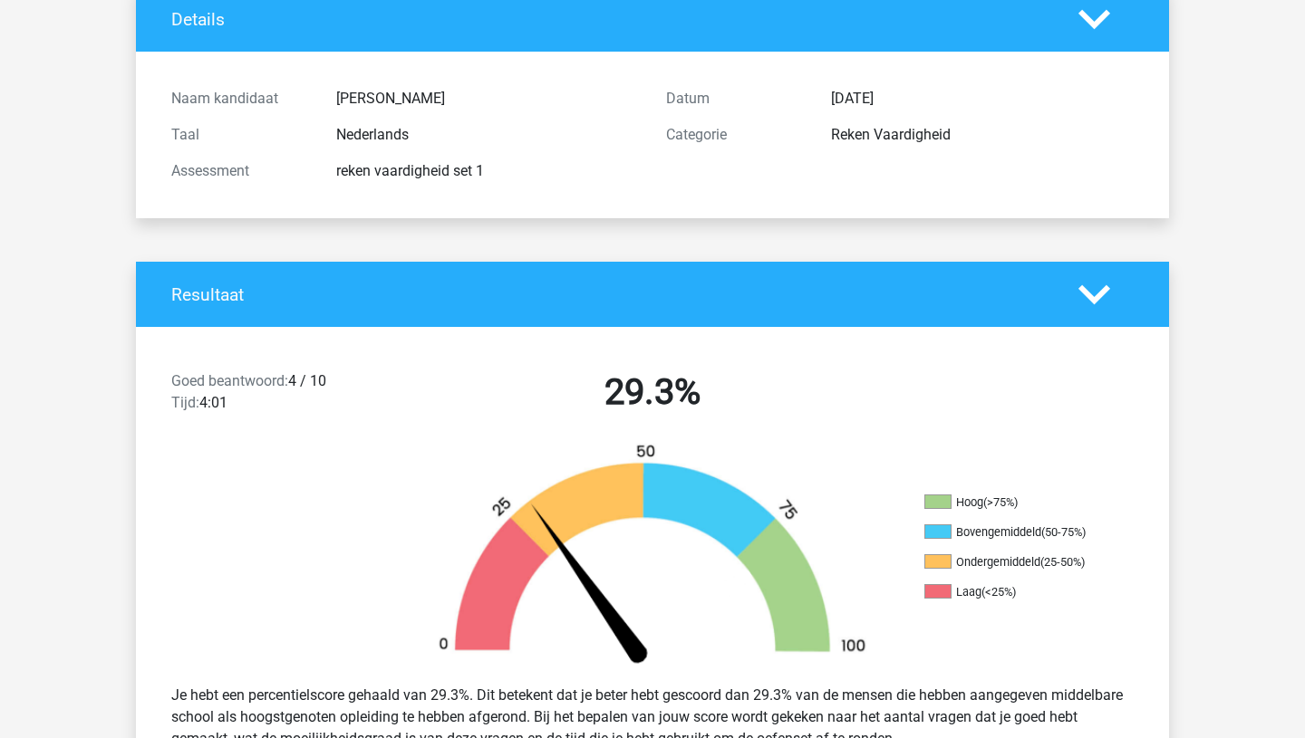
scroll to position [0, 0]
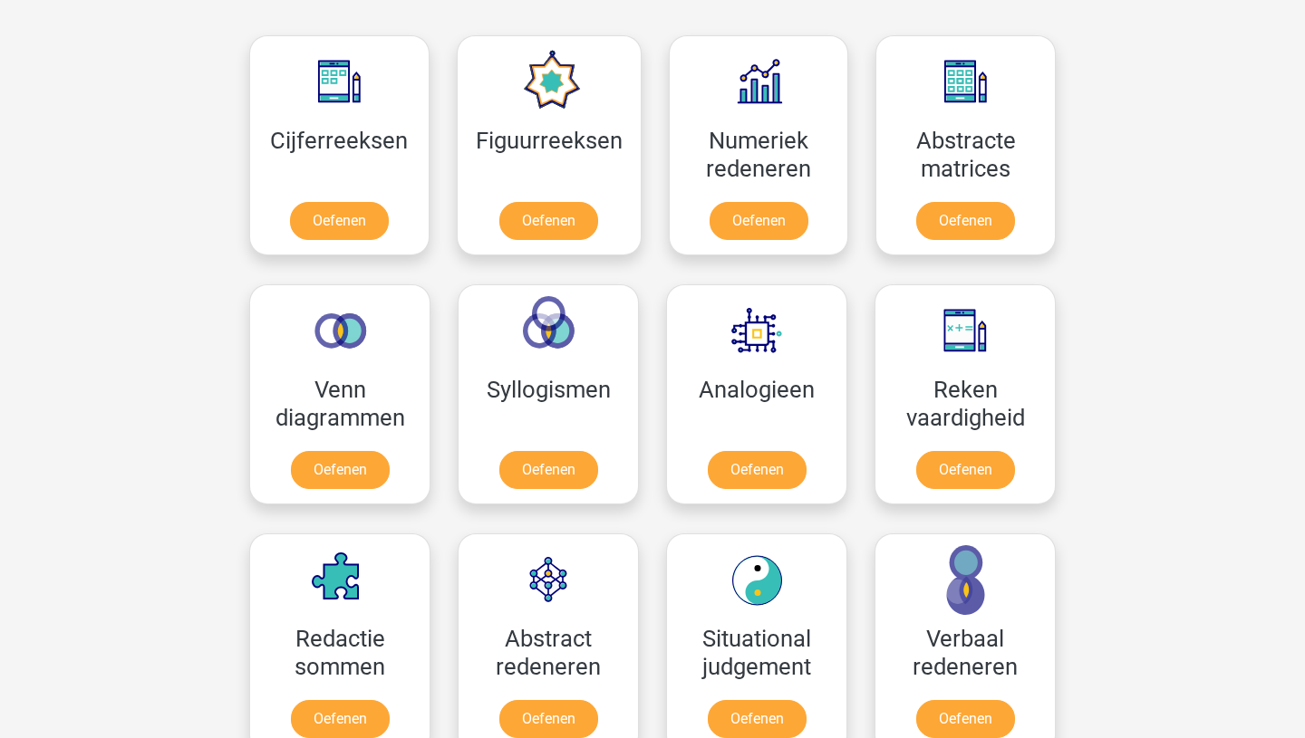
scroll to position [825, 0]
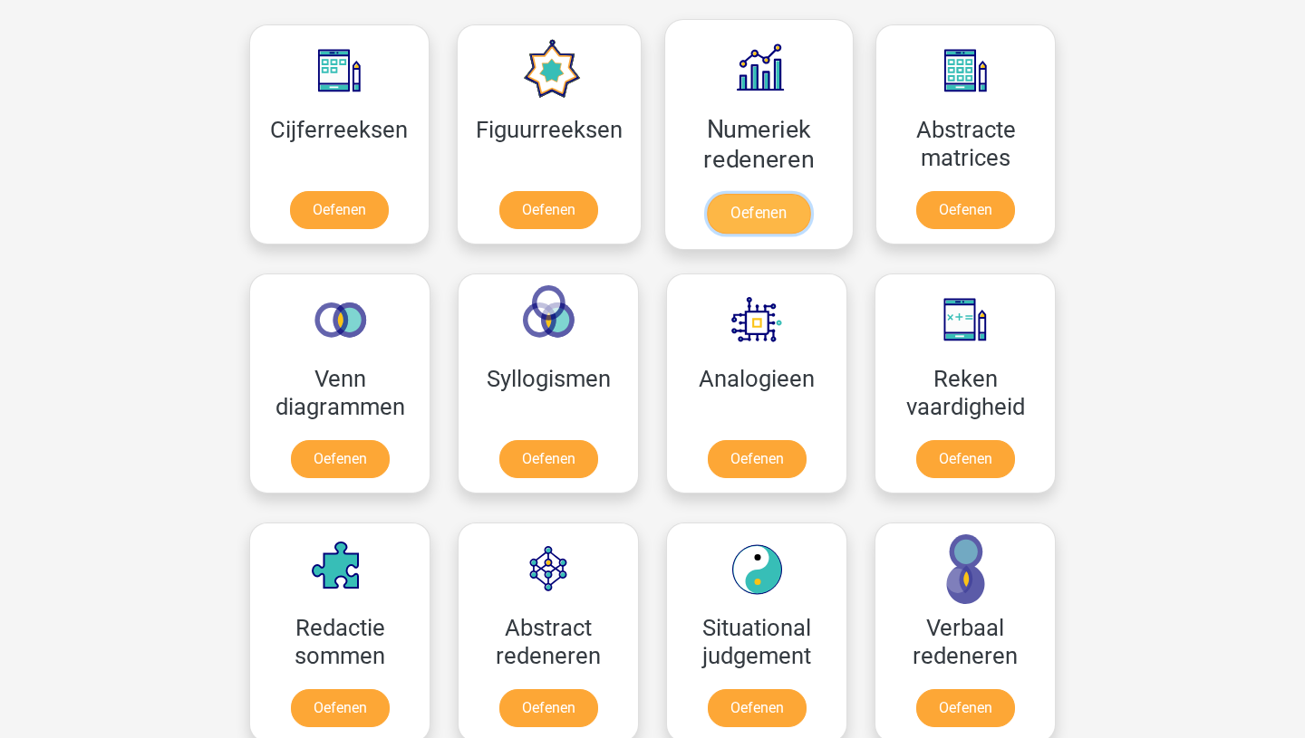
click at [761, 194] on link "Oefenen" at bounding box center [758, 214] width 103 height 40
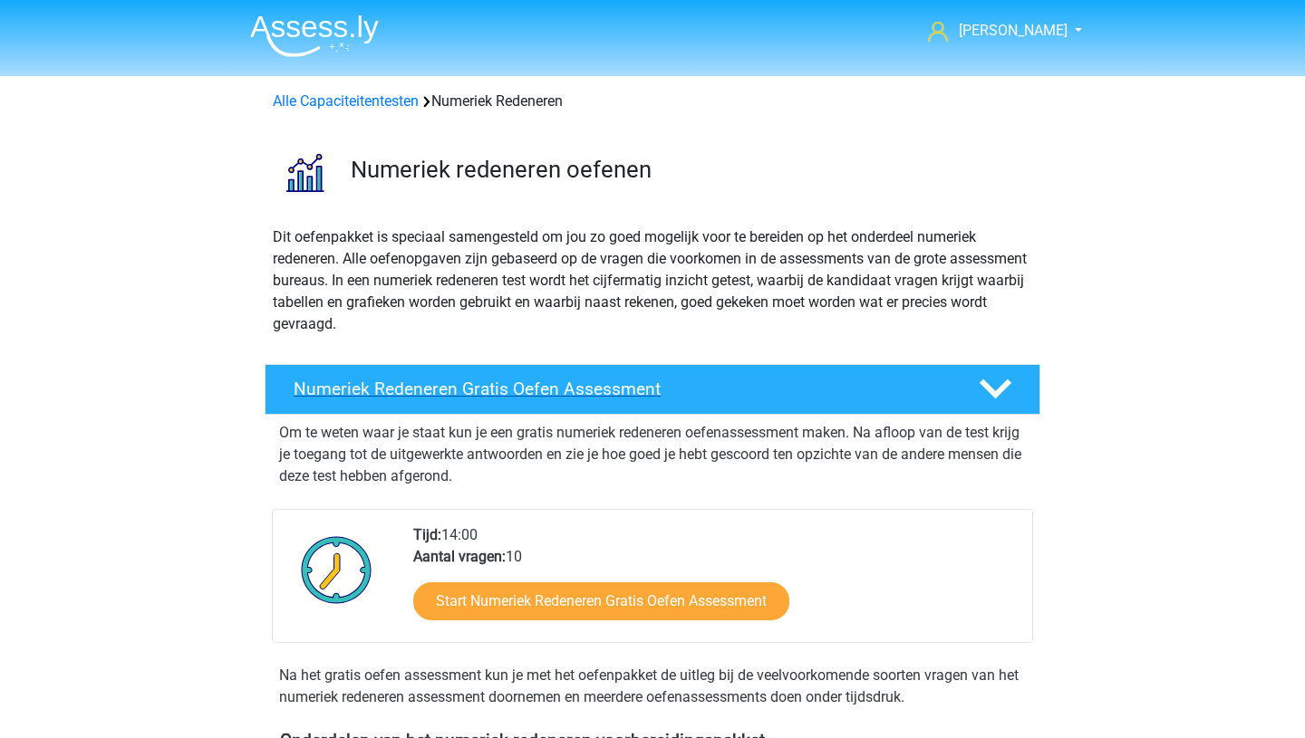
click at [1000, 393] on icon at bounding box center [995, 389] width 32 height 32
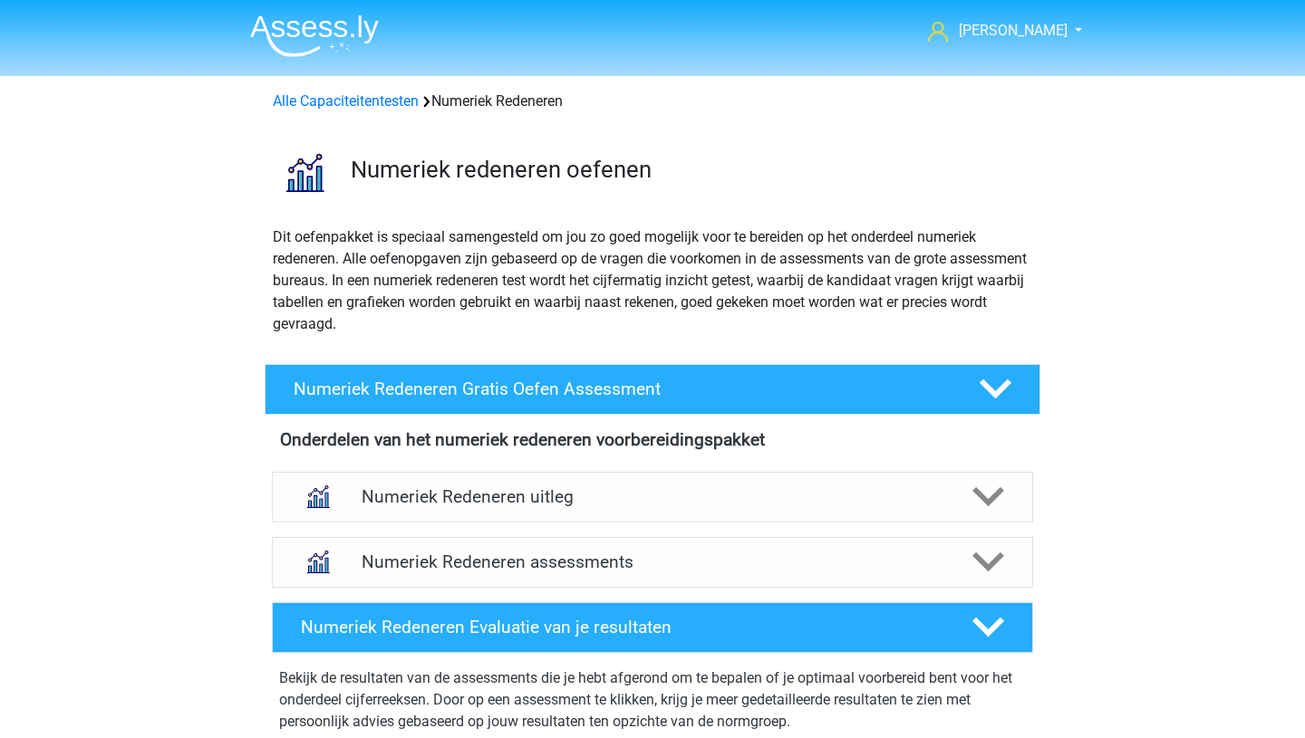
click at [1172, 321] on div "astrid adebergh255@gmail.com Nederlands English" at bounding box center [652, 663] width 1305 height 1327
click at [1007, 496] on div at bounding box center [987, 497] width 61 height 32
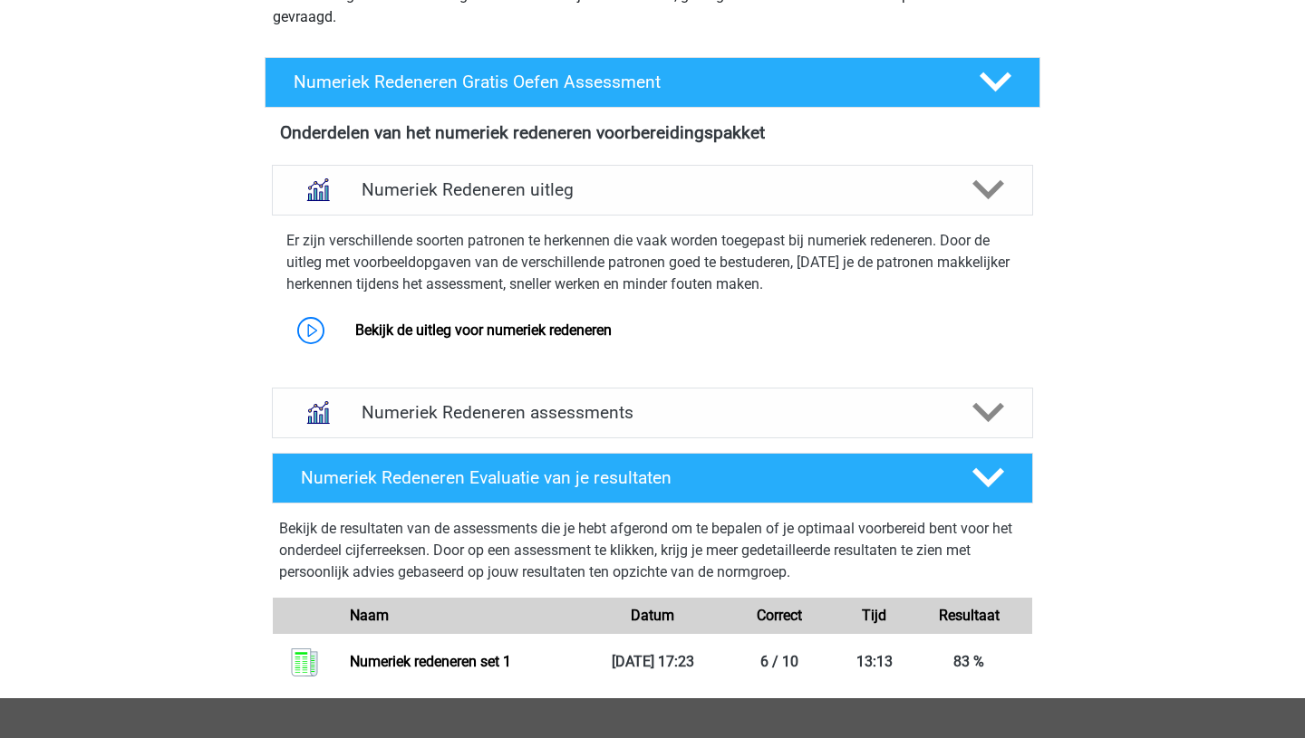
scroll to position [319, 0]
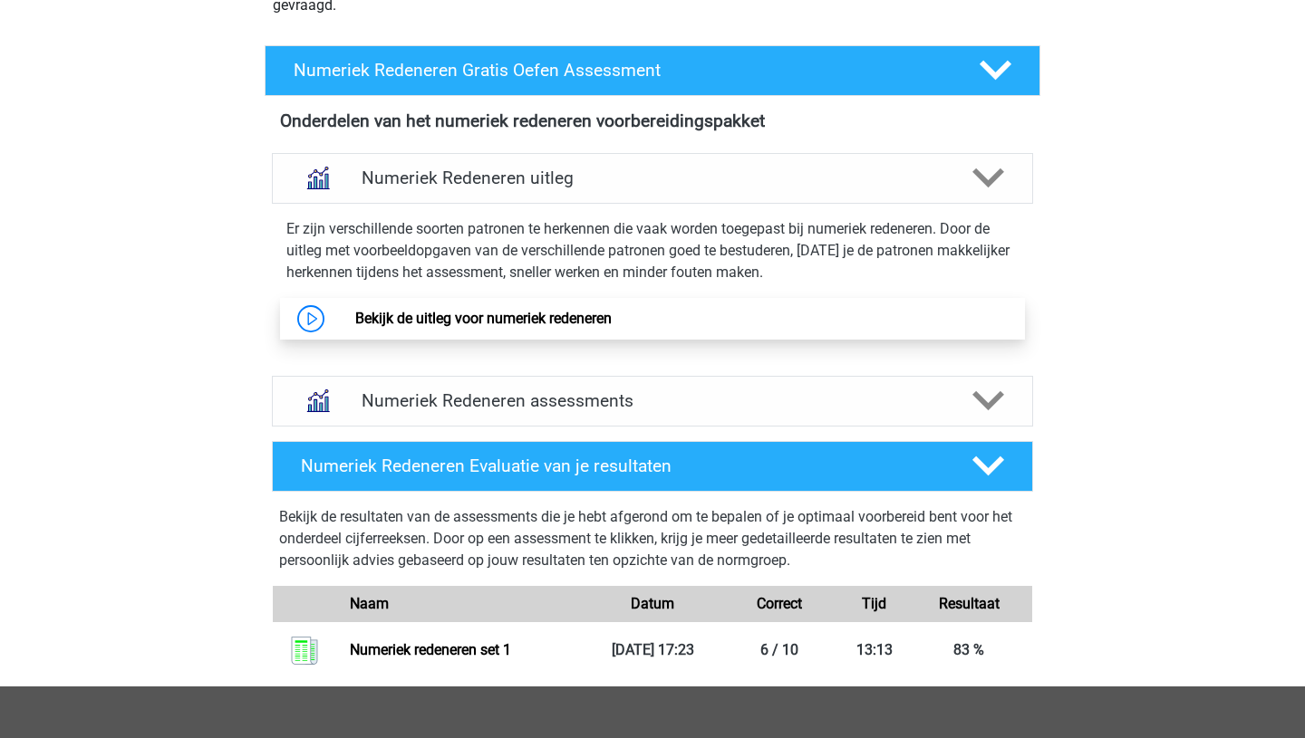
click at [407, 314] on link "Bekijk de uitleg voor numeriek redeneren" at bounding box center [483, 318] width 256 height 17
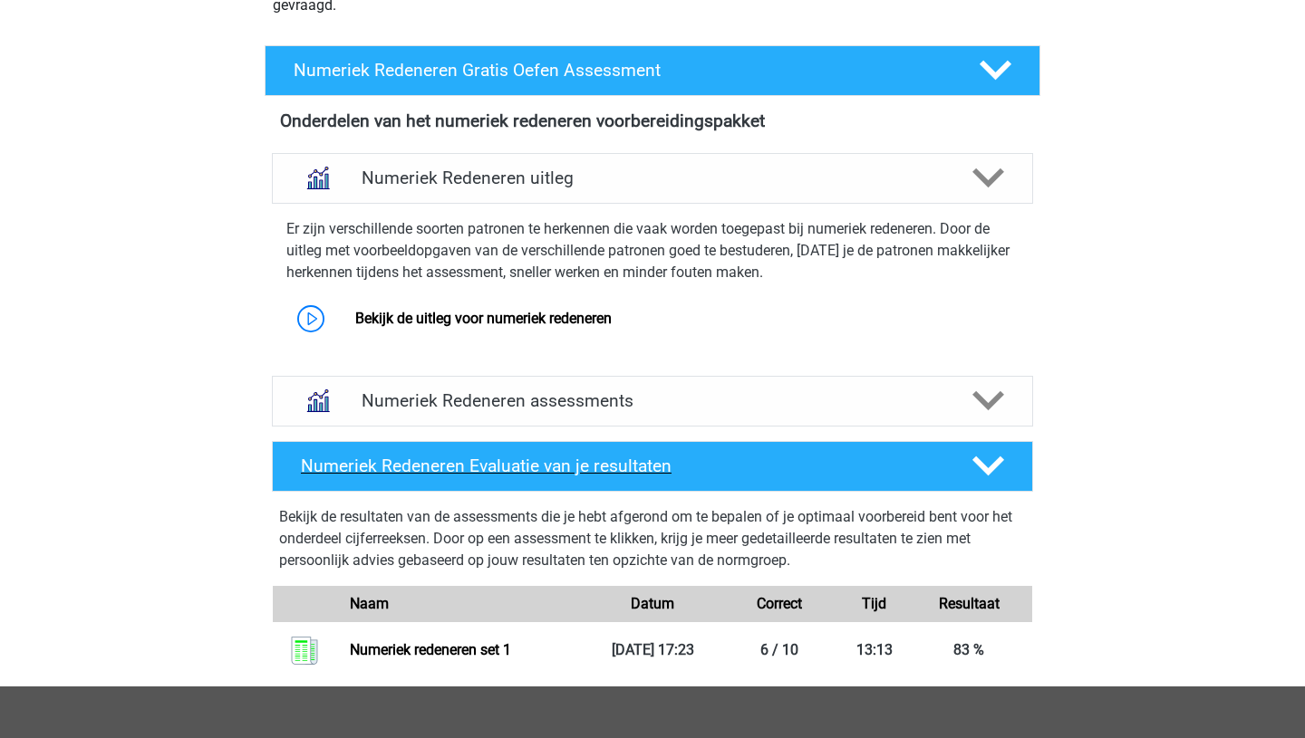
click at [997, 468] on icon at bounding box center [988, 466] width 32 height 32
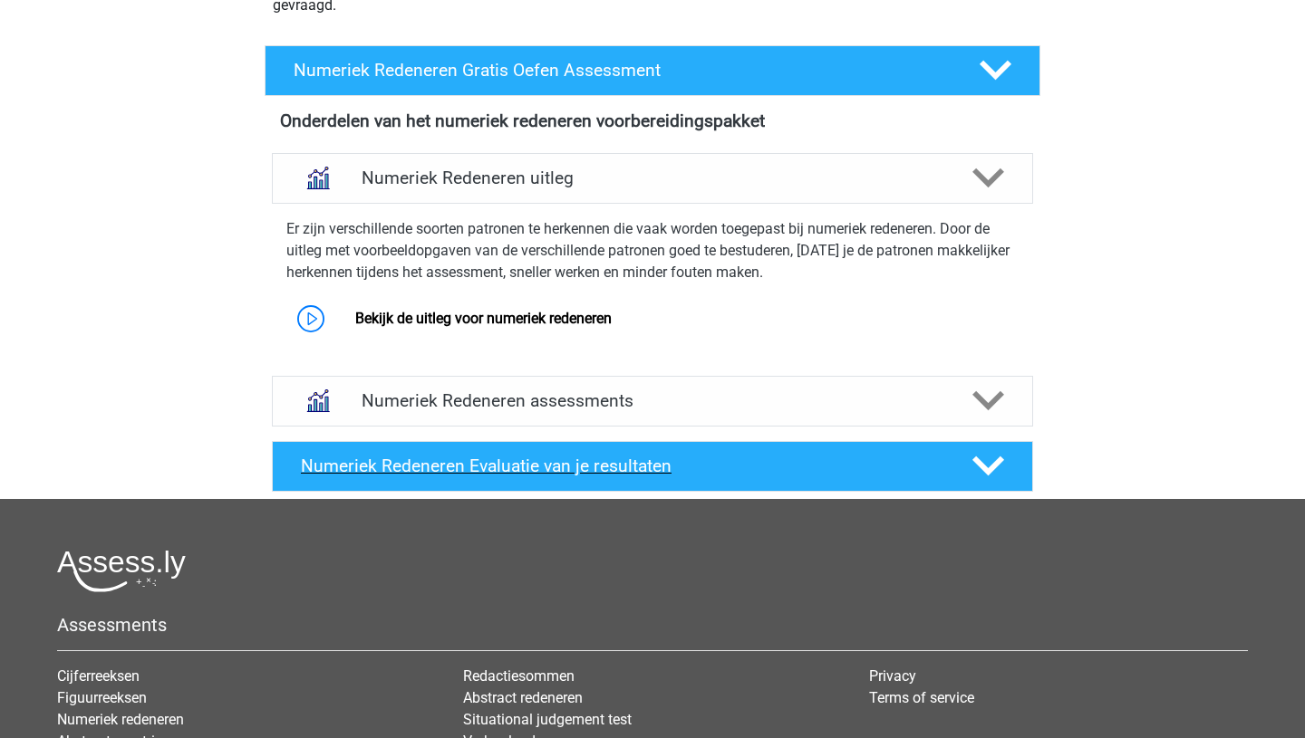
click at [979, 459] on polygon at bounding box center [988, 467] width 32 height 20
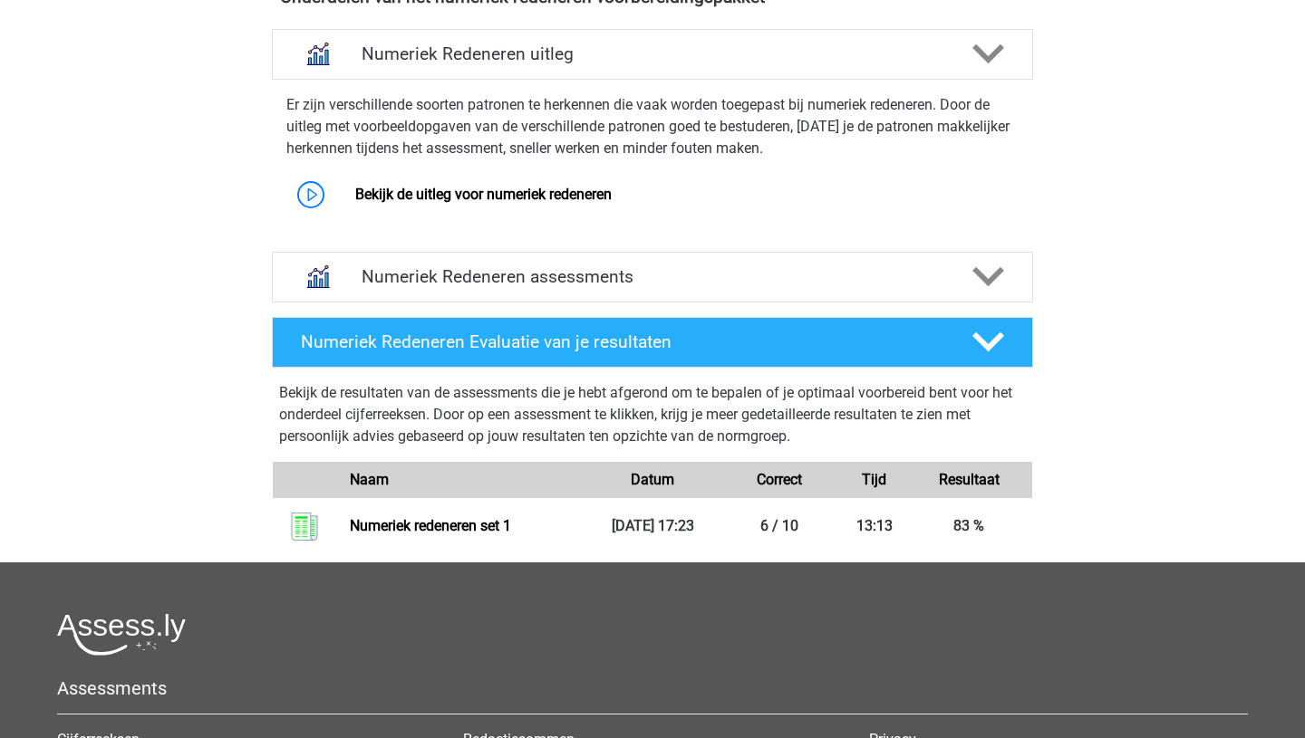
scroll to position [444, 0]
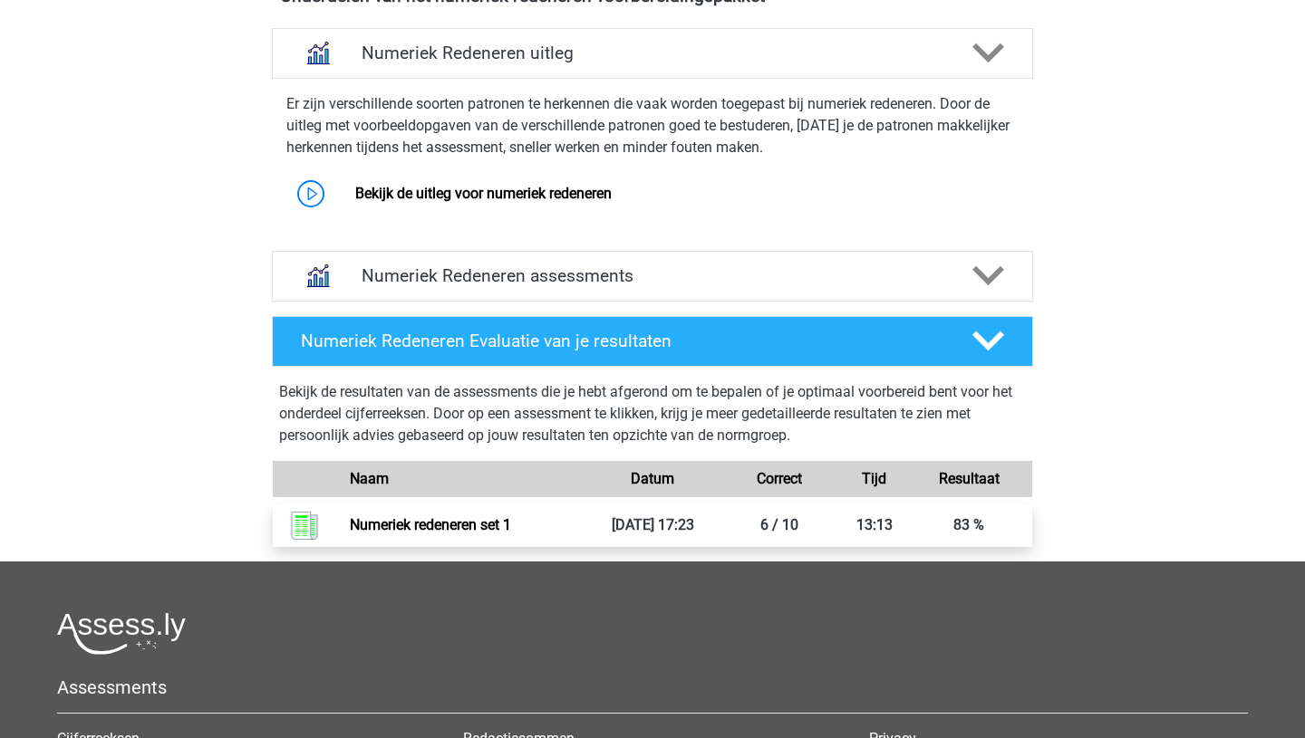
click at [497, 526] on link "Numeriek redeneren set 1" at bounding box center [430, 524] width 161 height 17
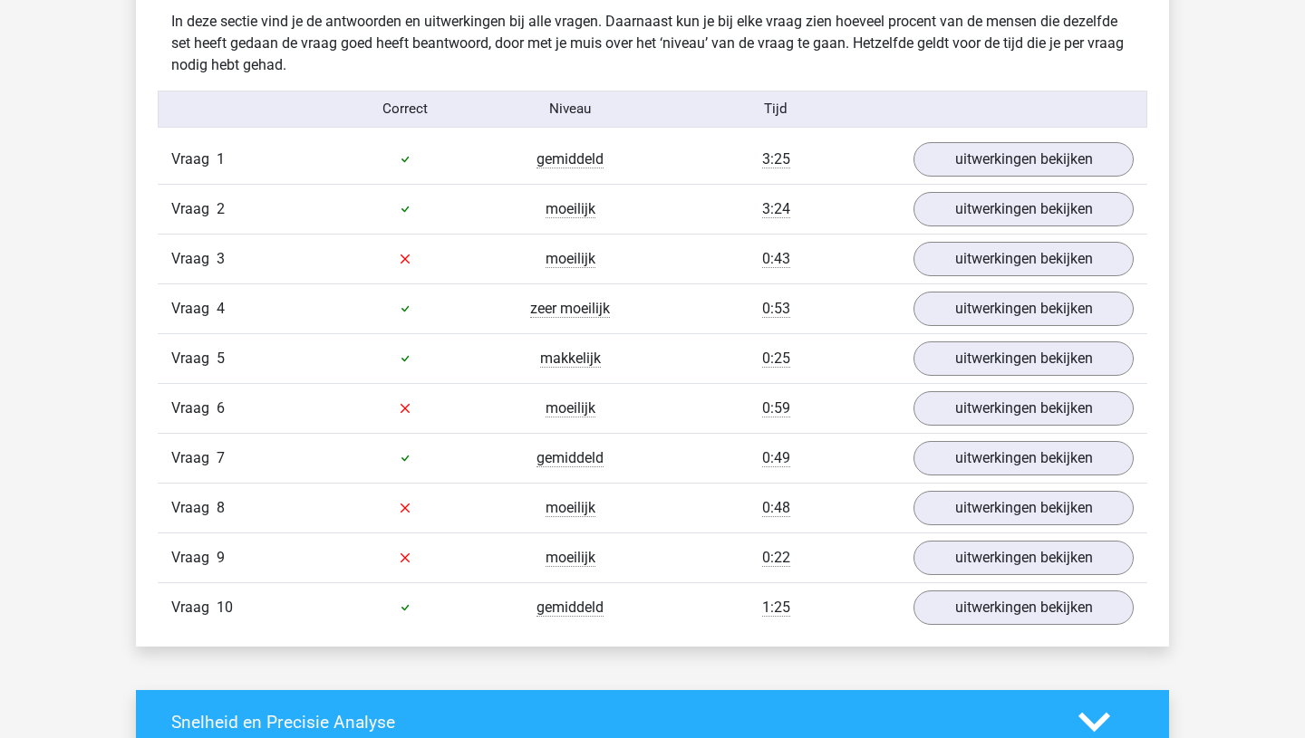
scroll to position [1119, 0]
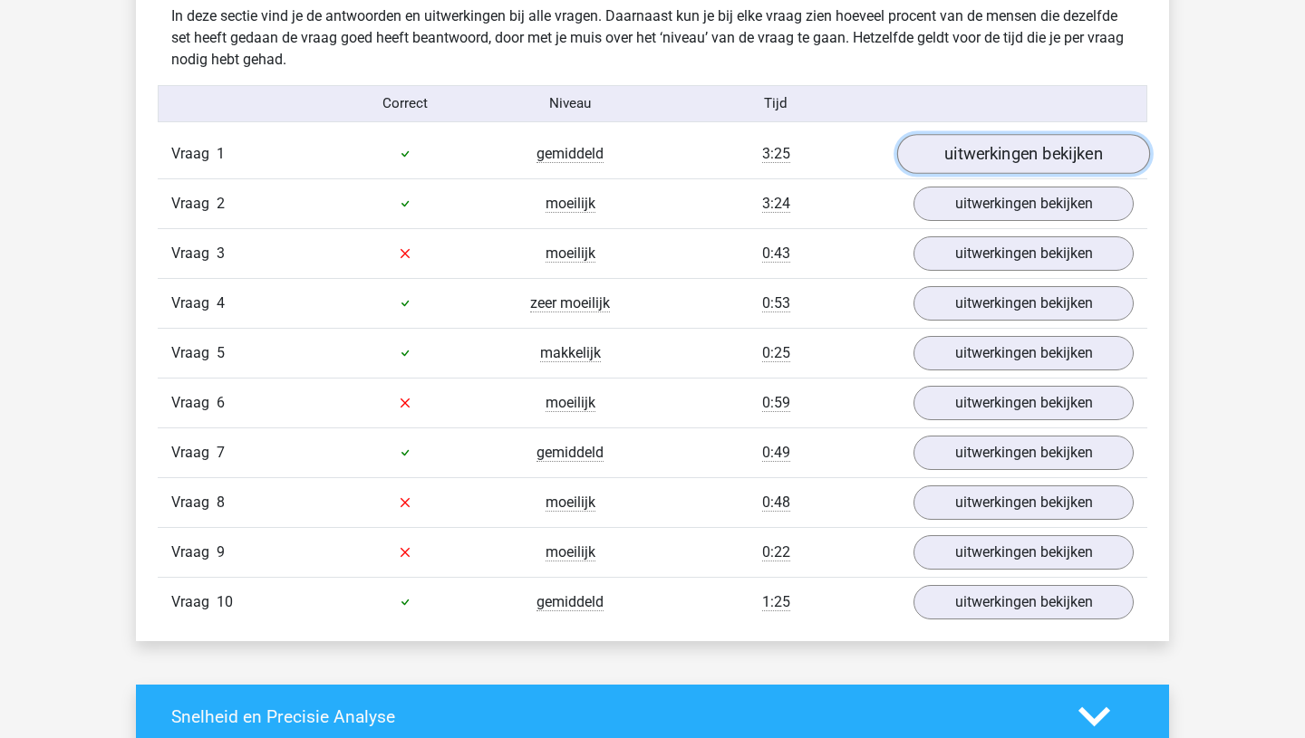
click at [999, 155] on link "uitwerkingen bekijken" at bounding box center [1023, 154] width 253 height 40
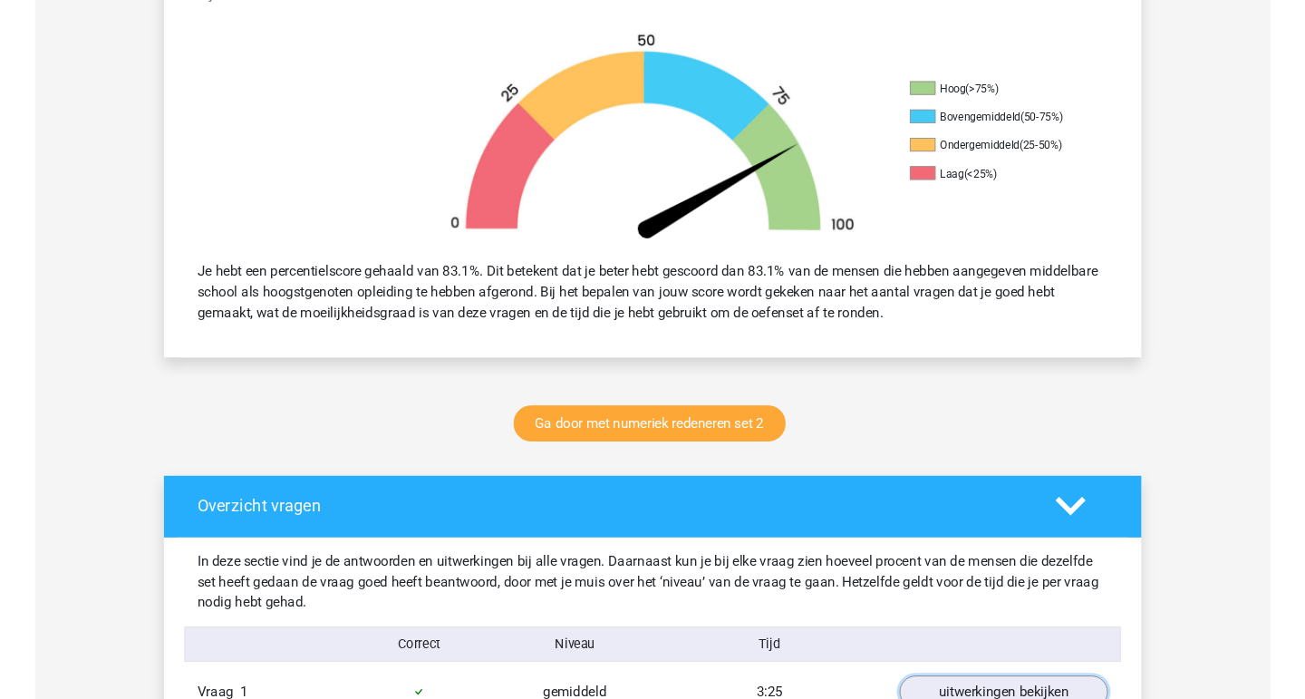
scroll to position [0, 0]
